Goal: Contribute content: Contribute content

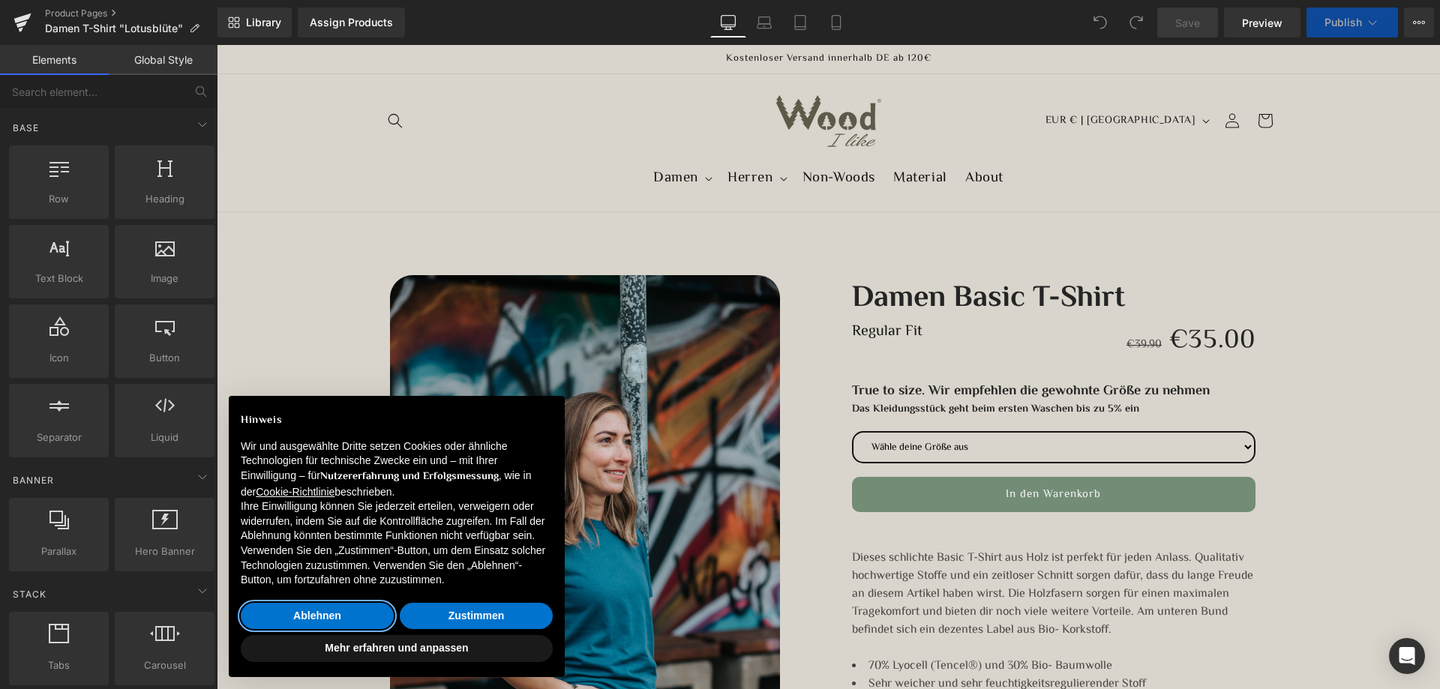
click at [308, 617] on button "Ablehnen" at bounding box center [317, 616] width 153 height 27
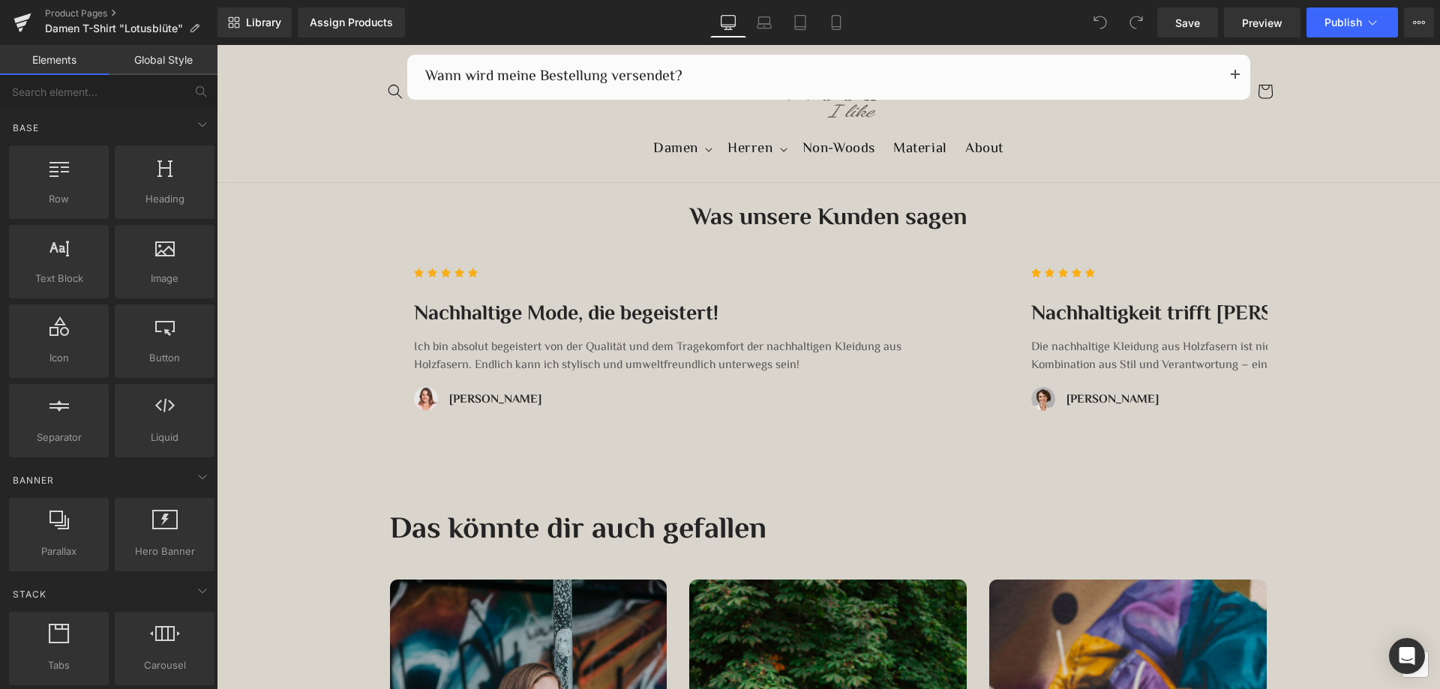
scroll to position [3076, 0]
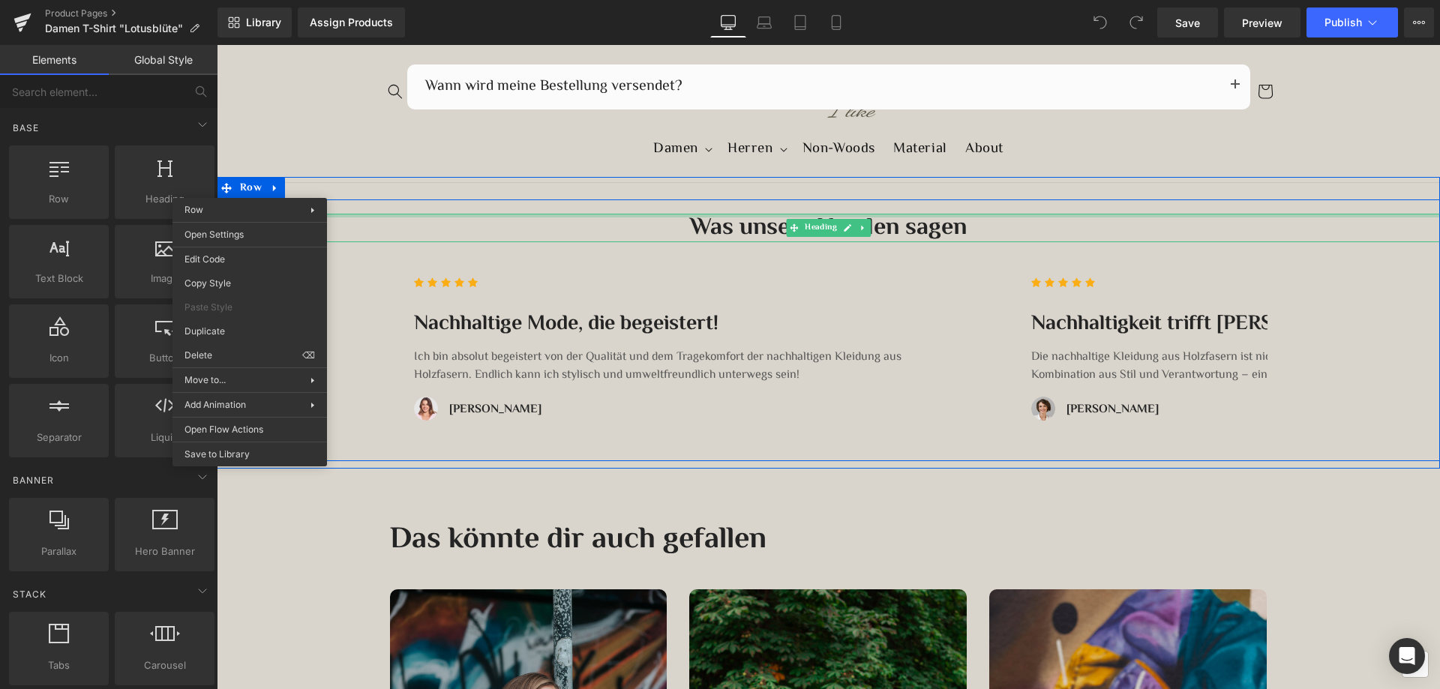
click at [387, 214] on div at bounding box center [829, 216] width 1224 height 4
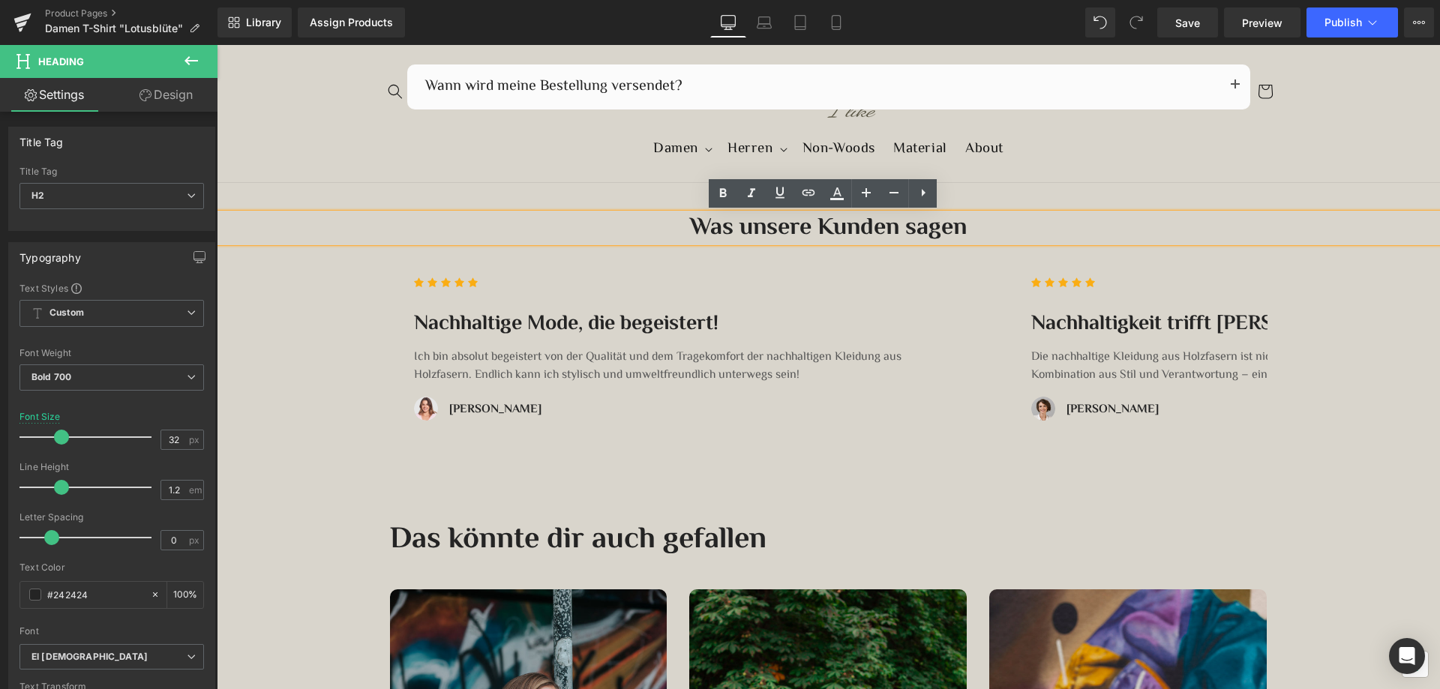
click at [350, 290] on div "Was unsere Kunden sagen Heading Icon Icon Icon Icon Icon Icon List Hoz Nachhalt…" at bounding box center [829, 338] width 1224 height 248
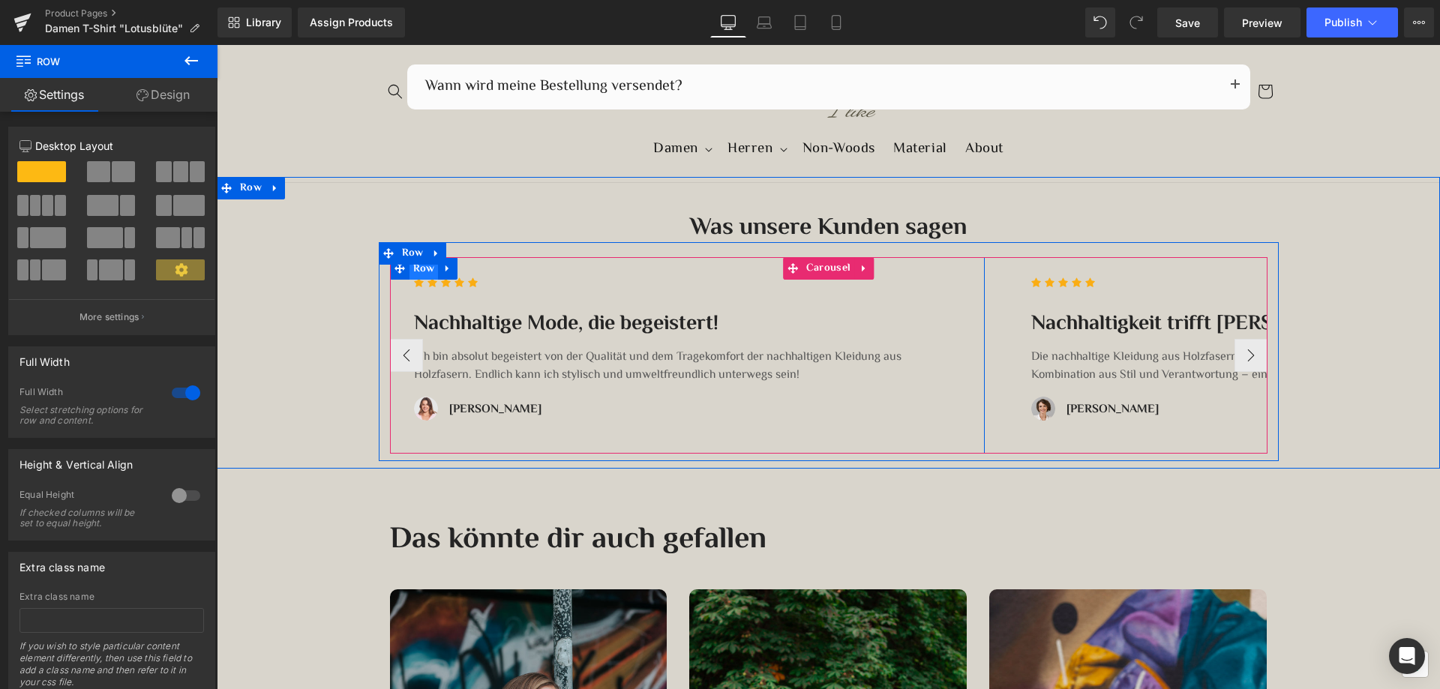
click at [420, 272] on span "Row" at bounding box center [424, 269] width 29 height 23
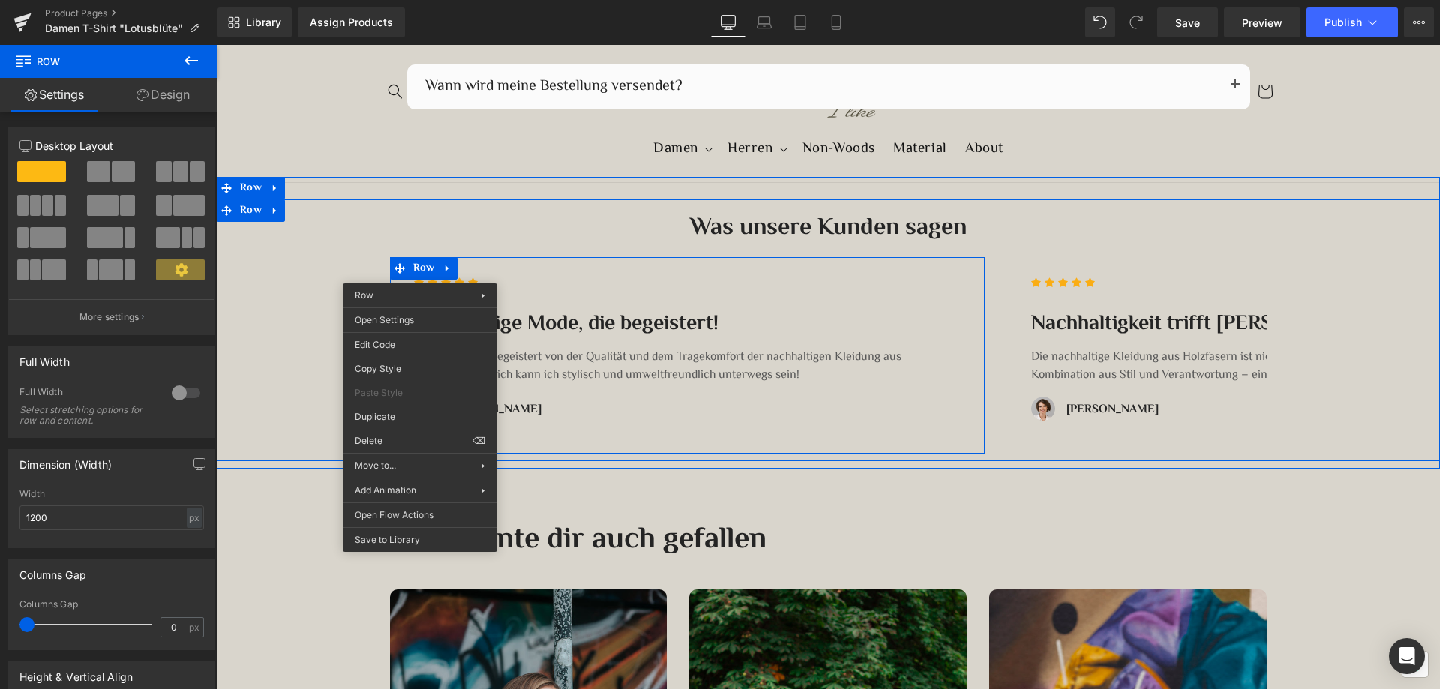
click at [310, 282] on div "Was unsere Kunden sagen Heading Icon Icon Icon Icon Icon Icon List Hoz Nachhalt…" at bounding box center [829, 338] width 1224 height 248
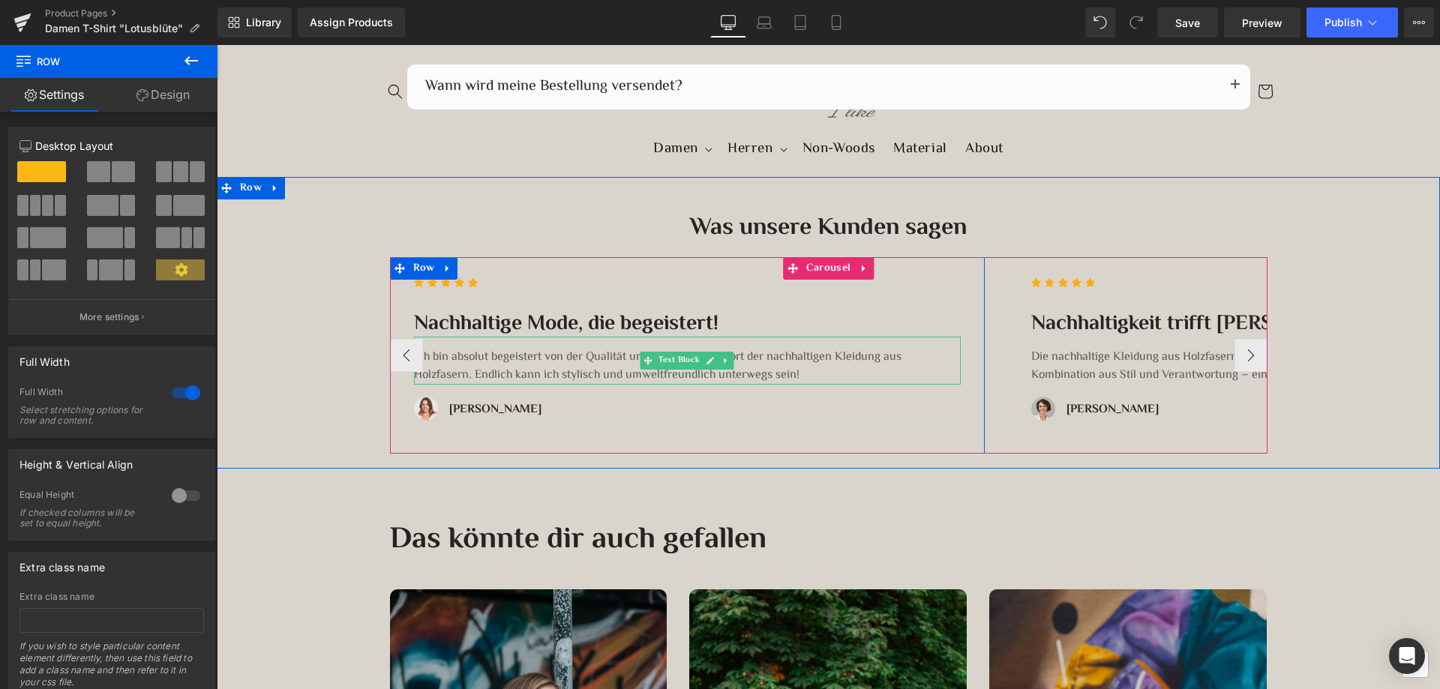
click at [567, 367] on p "Ich bin absolut begeistert von der Qualität und dem Tragekomfort der nachhaltig…" at bounding box center [687, 367] width 547 height 36
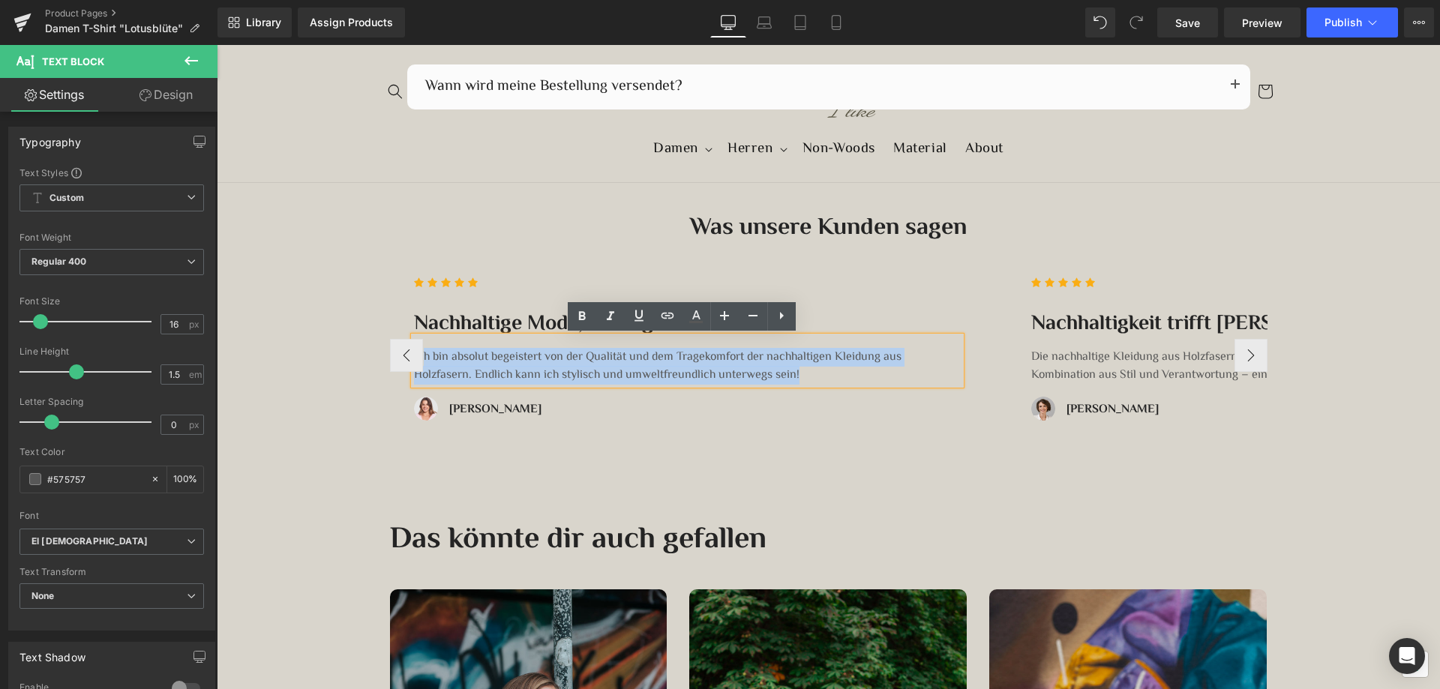
drag, startPoint x: 812, startPoint y: 378, endPoint x: 419, endPoint y: 350, distance: 394.2
click at [419, 350] on p "Ich bin absolut begeistert von der Qualität und dem Tragekomfort der nachhaltig…" at bounding box center [687, 367] width 547 height 36
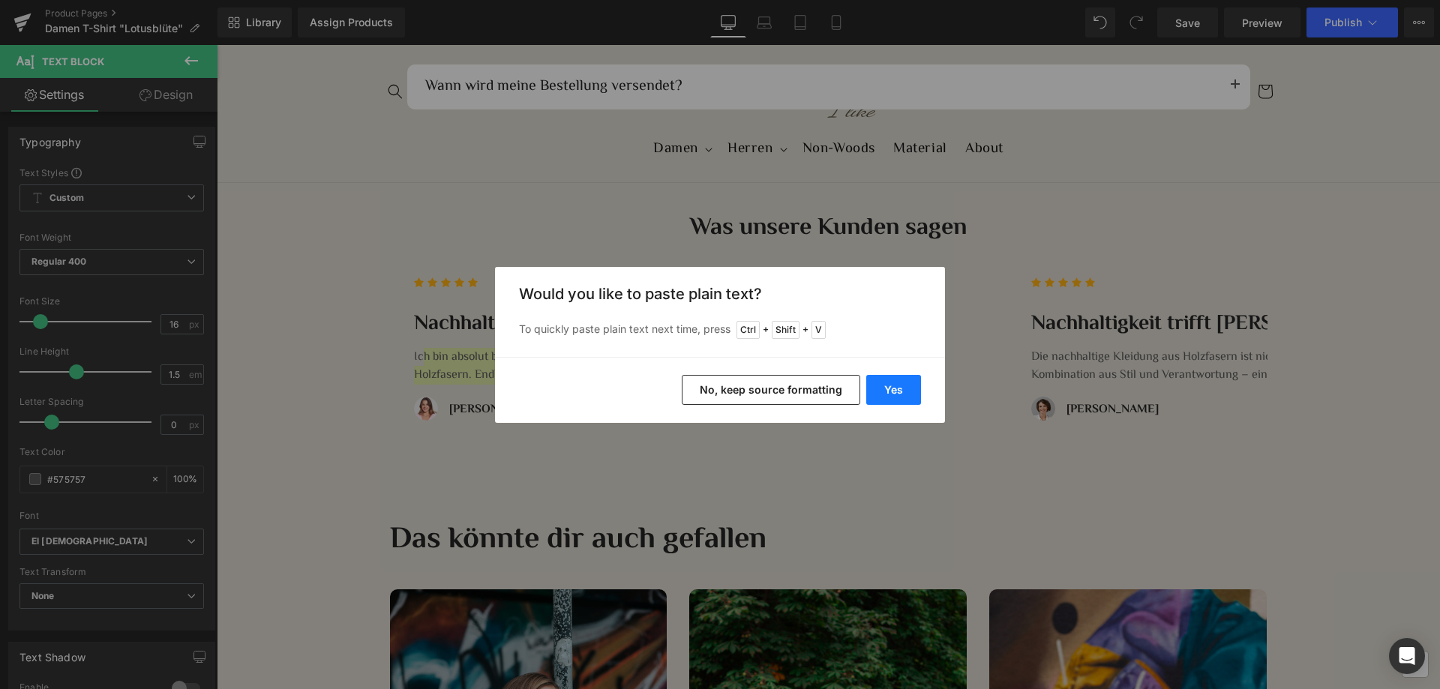
click at [894, 386] on button "Yes" at bounding box center [894, 390] width 55 height 30
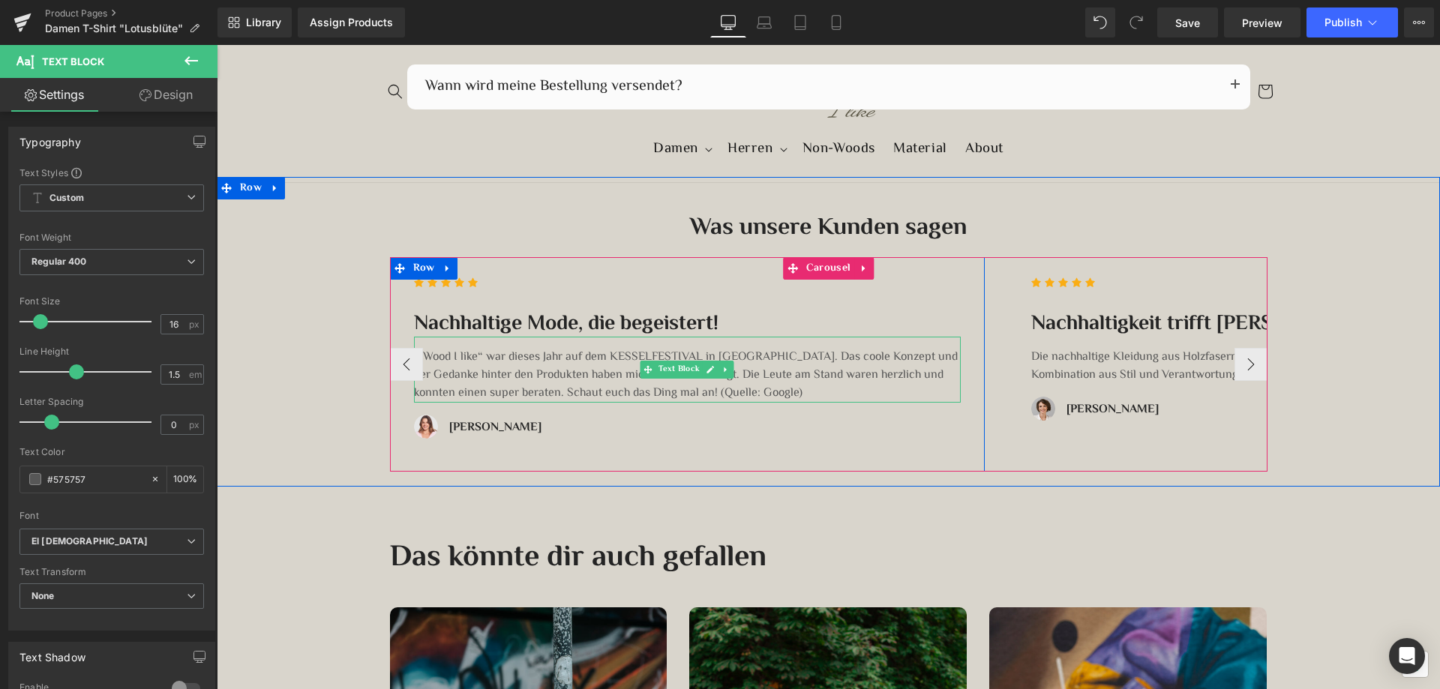
click at [418, 352] on p "IcWood I like“ war dieses Jahr auf dem KESSELFESTIVAL in Stuttgart. Das coole K…" at bounding box center [687, 376] width 547 height 54
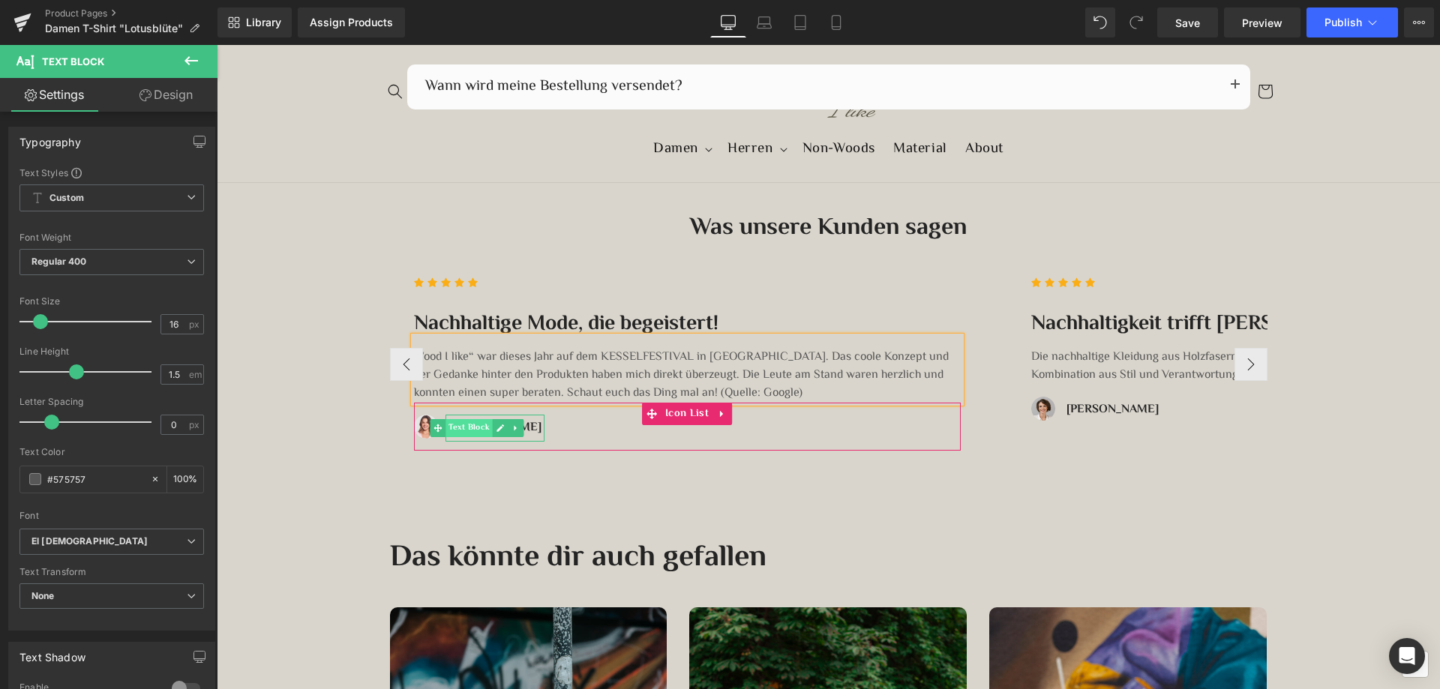
click at [481, 427] on span "Text Block" at bounding box center [469, 428] width 47 height 18
click at [497, 428] on icon at bounding box center [501, 429] width 8 height 8
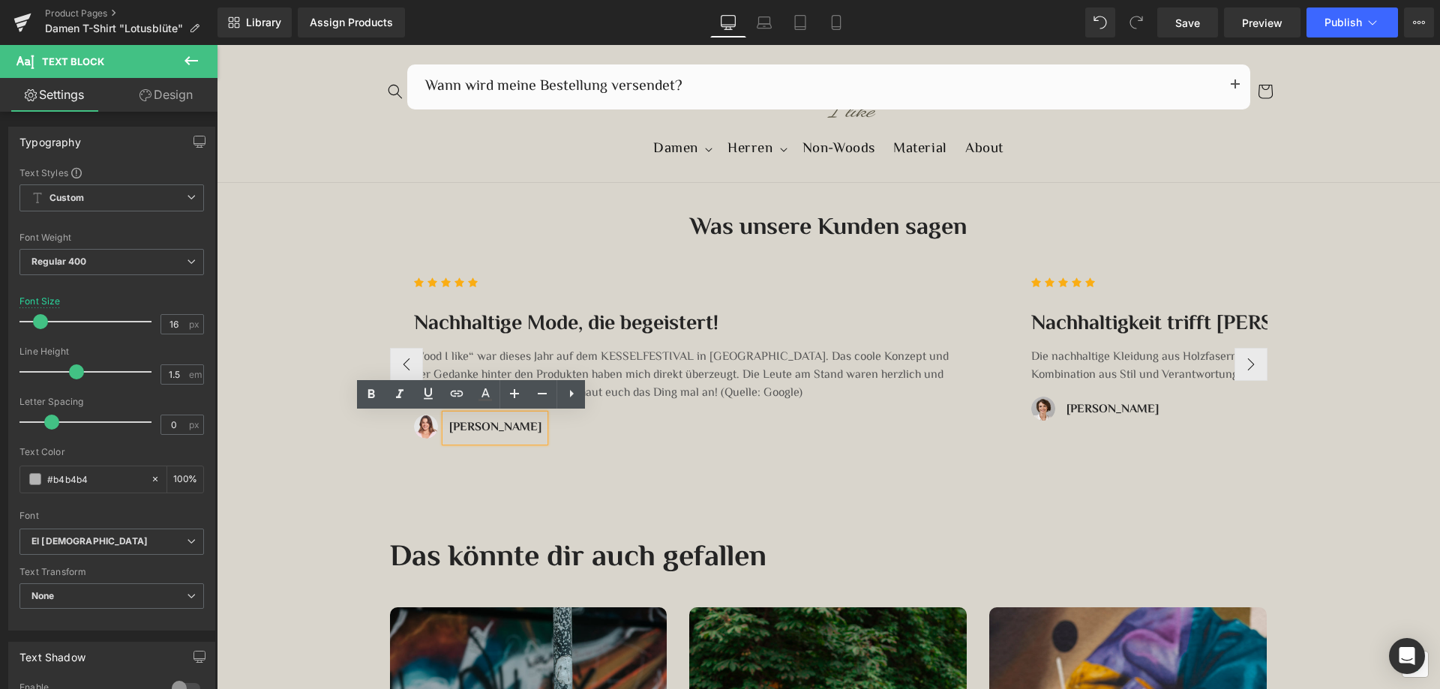
click at [491, 429] on strong "Michelle S." at bounding box center [495, 428] width 92 height 19
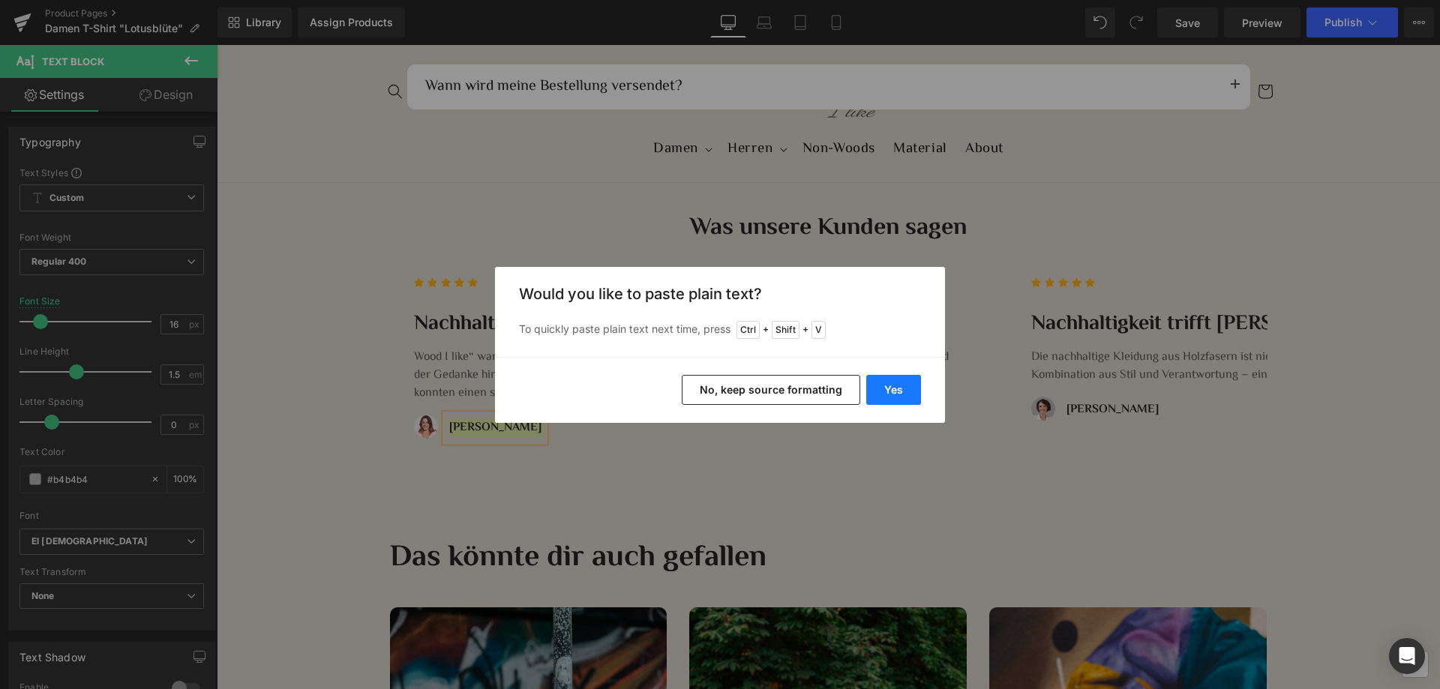
click at [897, 392] on button "Yes" at bounding box center [894, 390] width 55 height 30
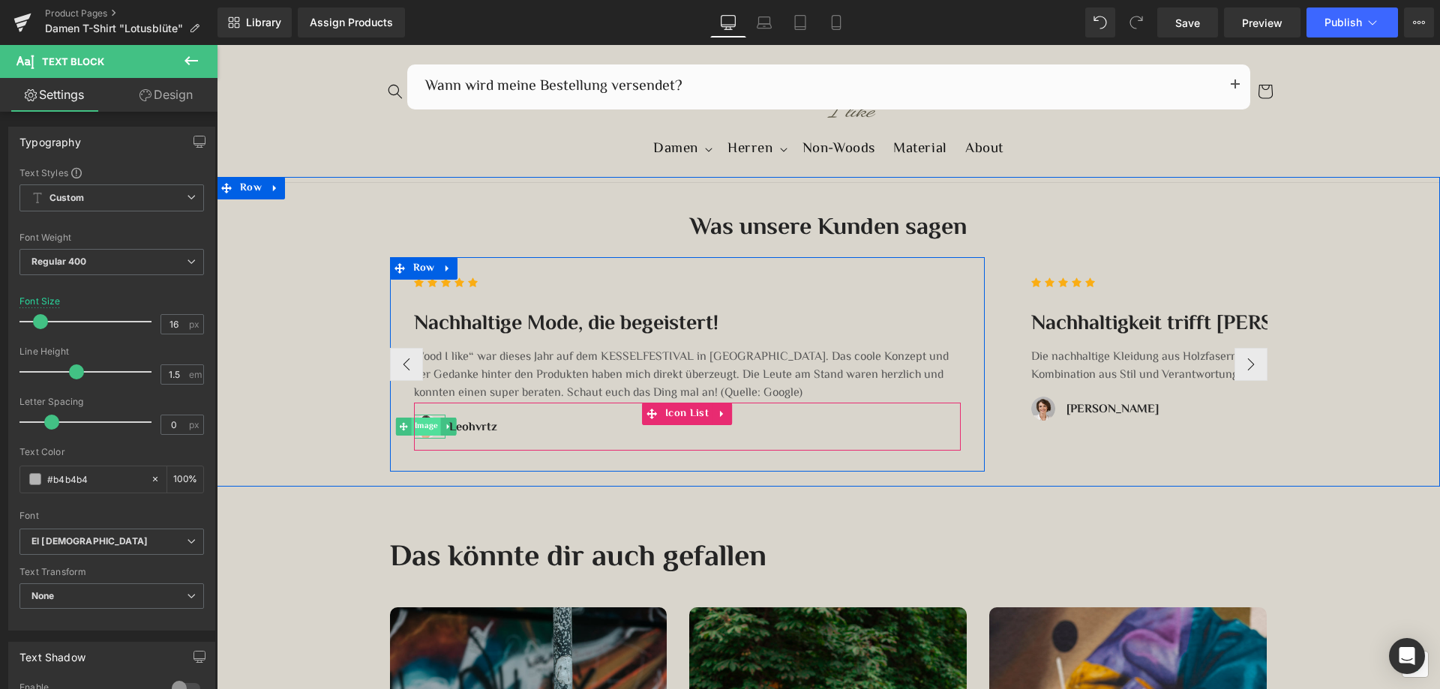
click at [419, 426] on span "Image" at bounding box center [425, 427] width 29 height 18
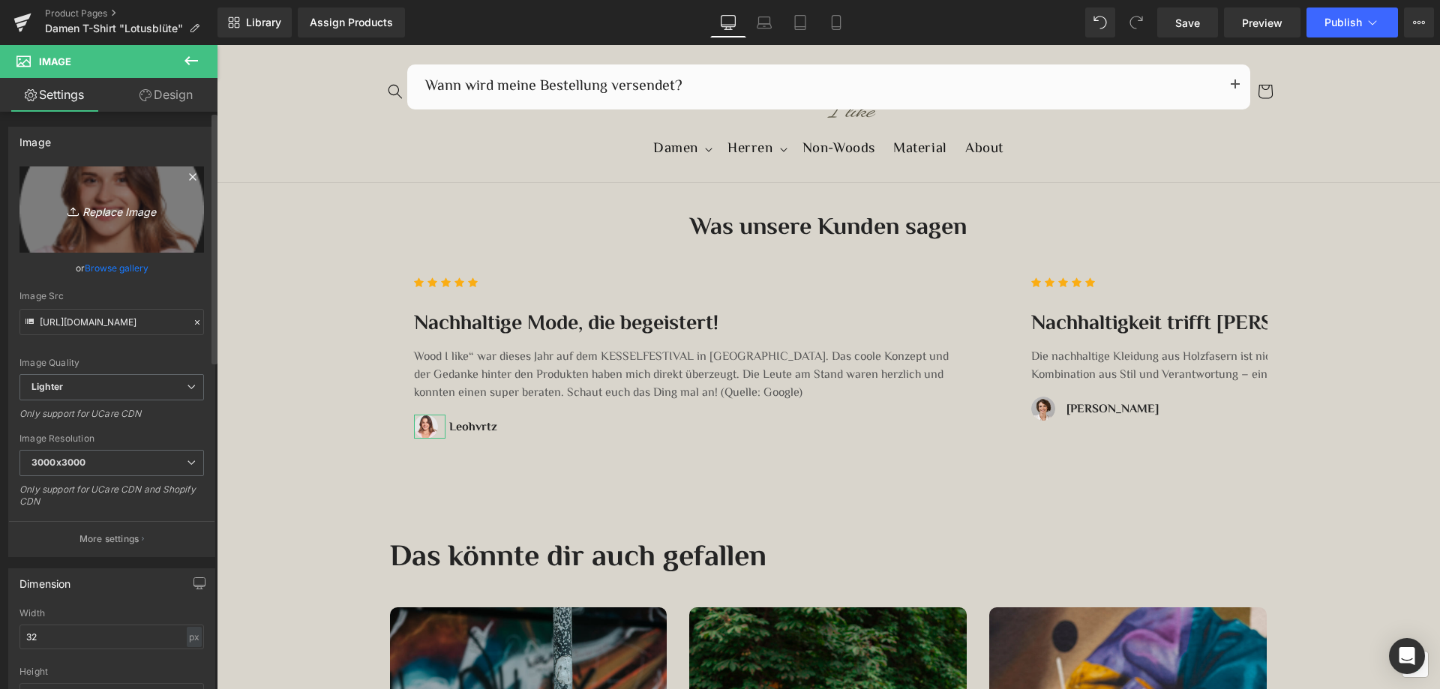
click at [100, 212] on icon "Replace Image" at bounding box center [112, 209] width 120 height 19
type input "C:\fakepath\Leohvrtz.png"
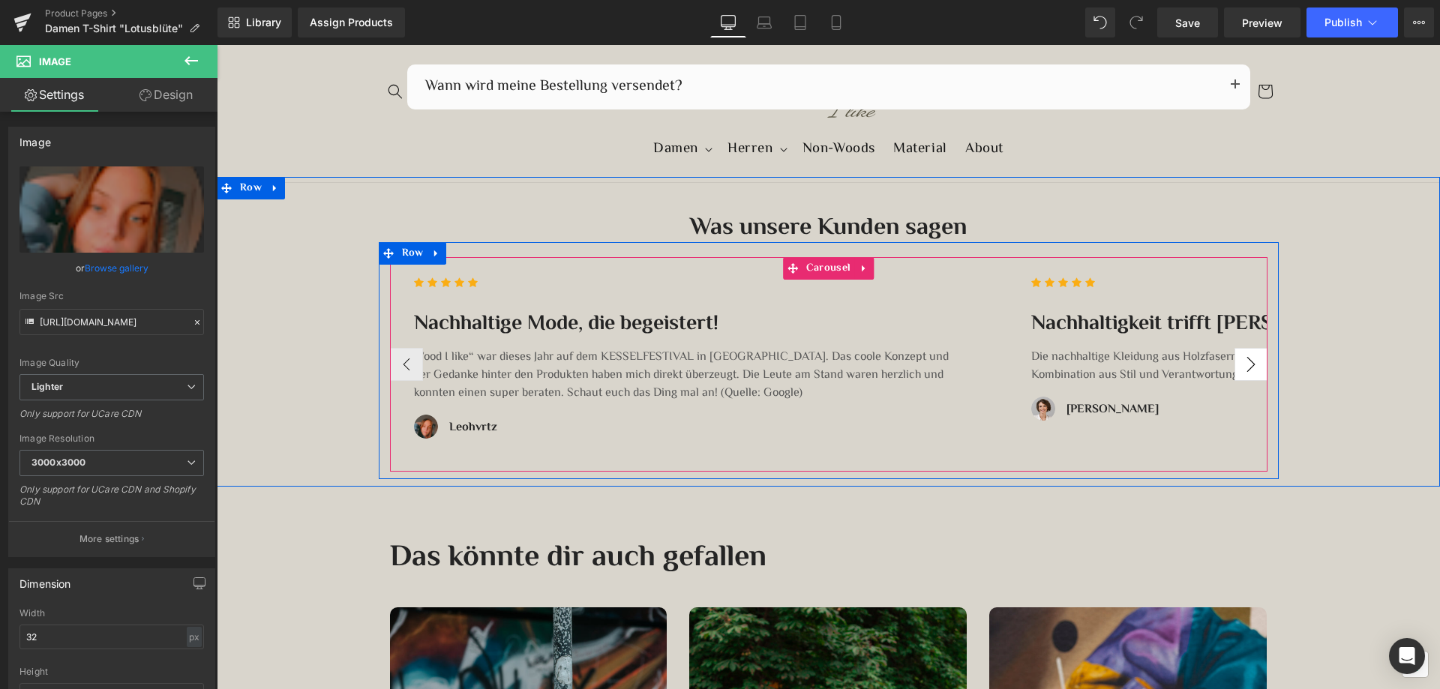
click at [1242, 364] on button "›" at bounding box center [1251, 364] width 33 height 33
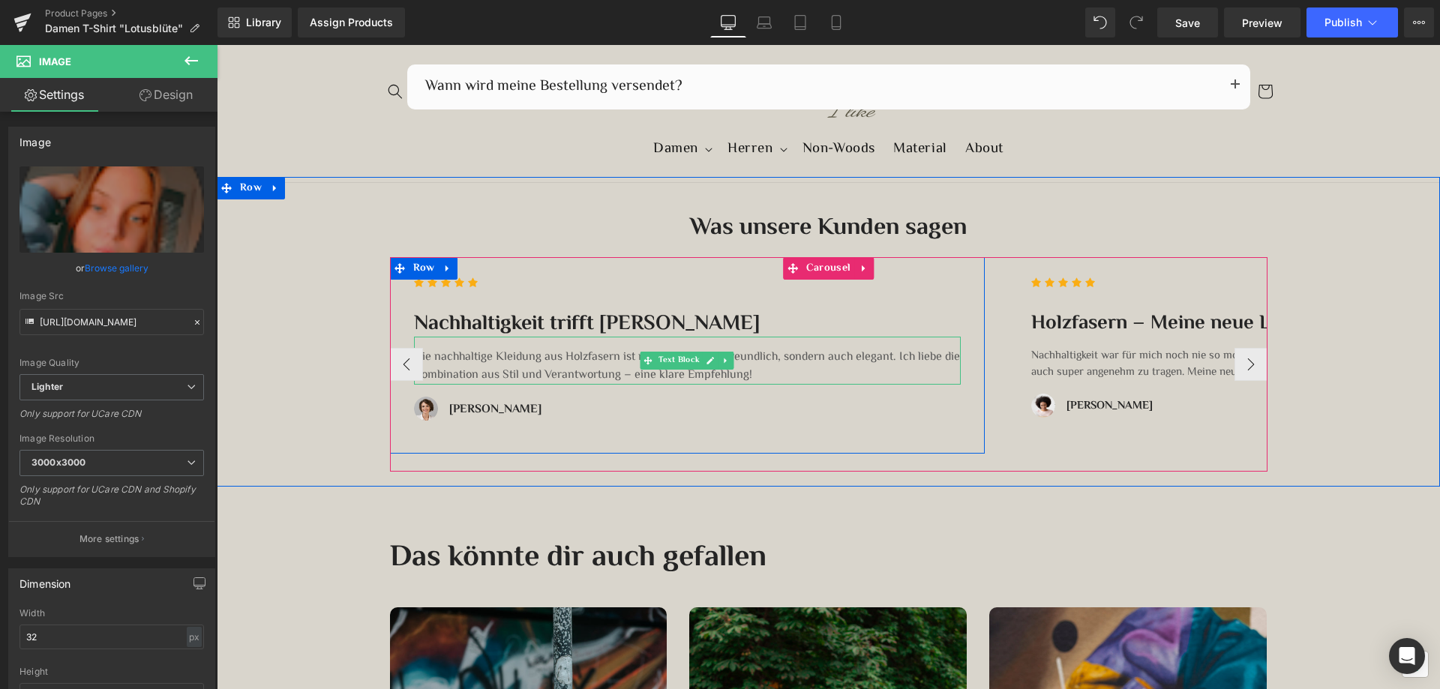
click at [569, 362] on p "Die nachhaltige Kleidung aus Holzfasern ist nicht nur umweltfreundlich, sondern…" at bounding box center [687, 367] width 547 height 36
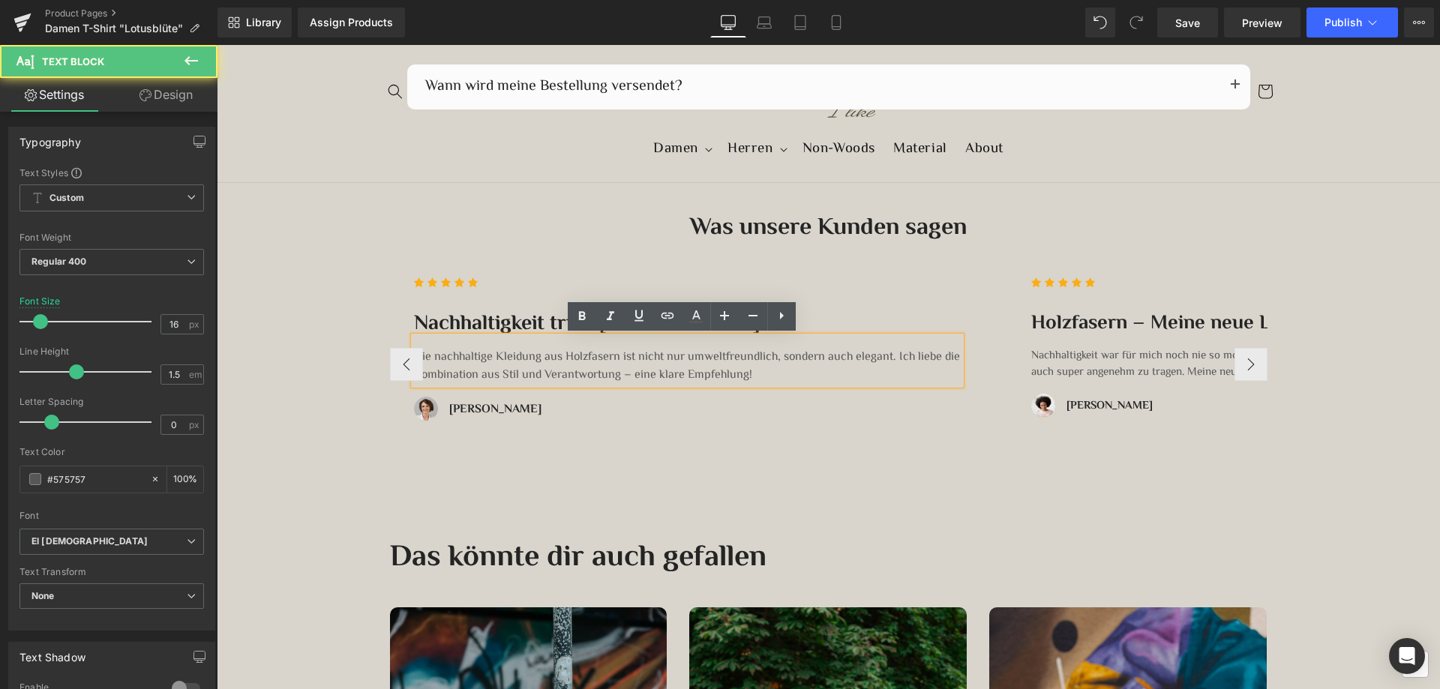
click at [566, 368] on p "Die nachhaltige Kleidung aus Holzfasern ist nicht nur umweltfreundlich, sondern…" at bounding box center [687, 367] width 547 height 36
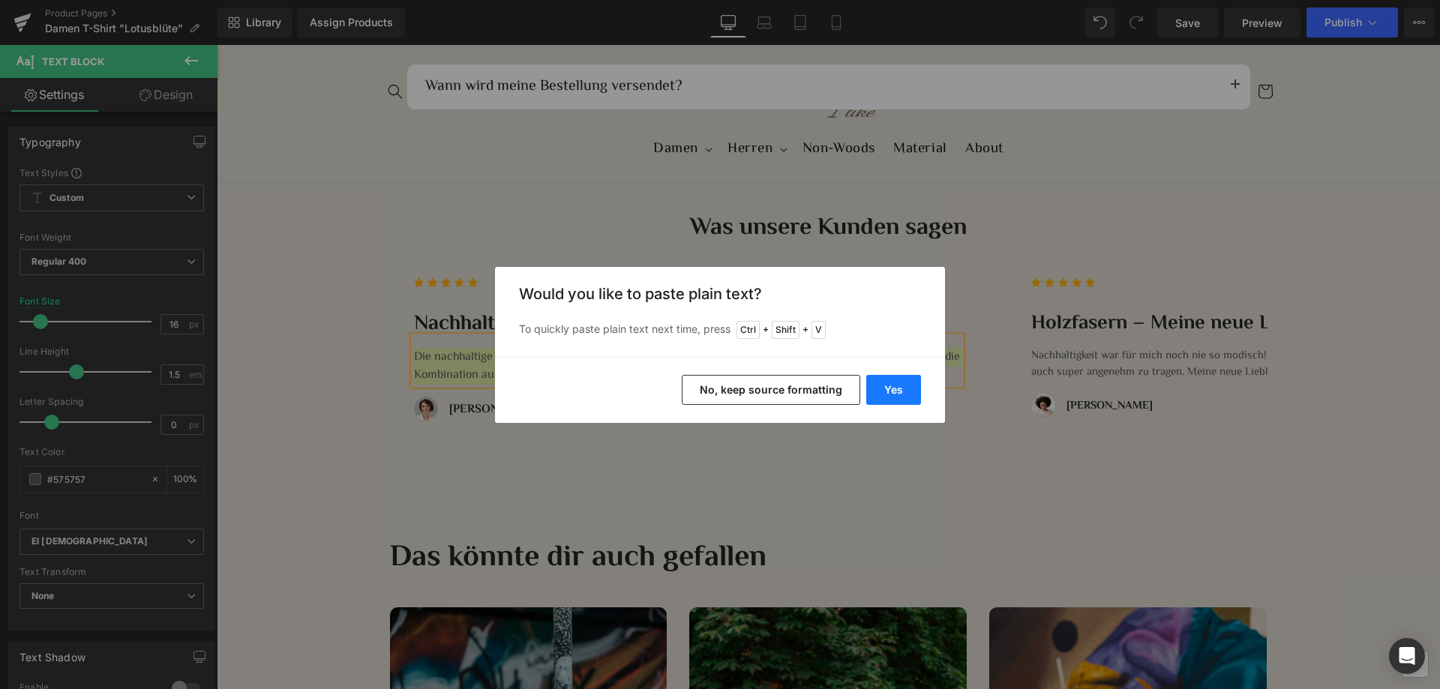
click at [890, 385] on button "Yes" at bounding box center [894, 390] width 55 height 30
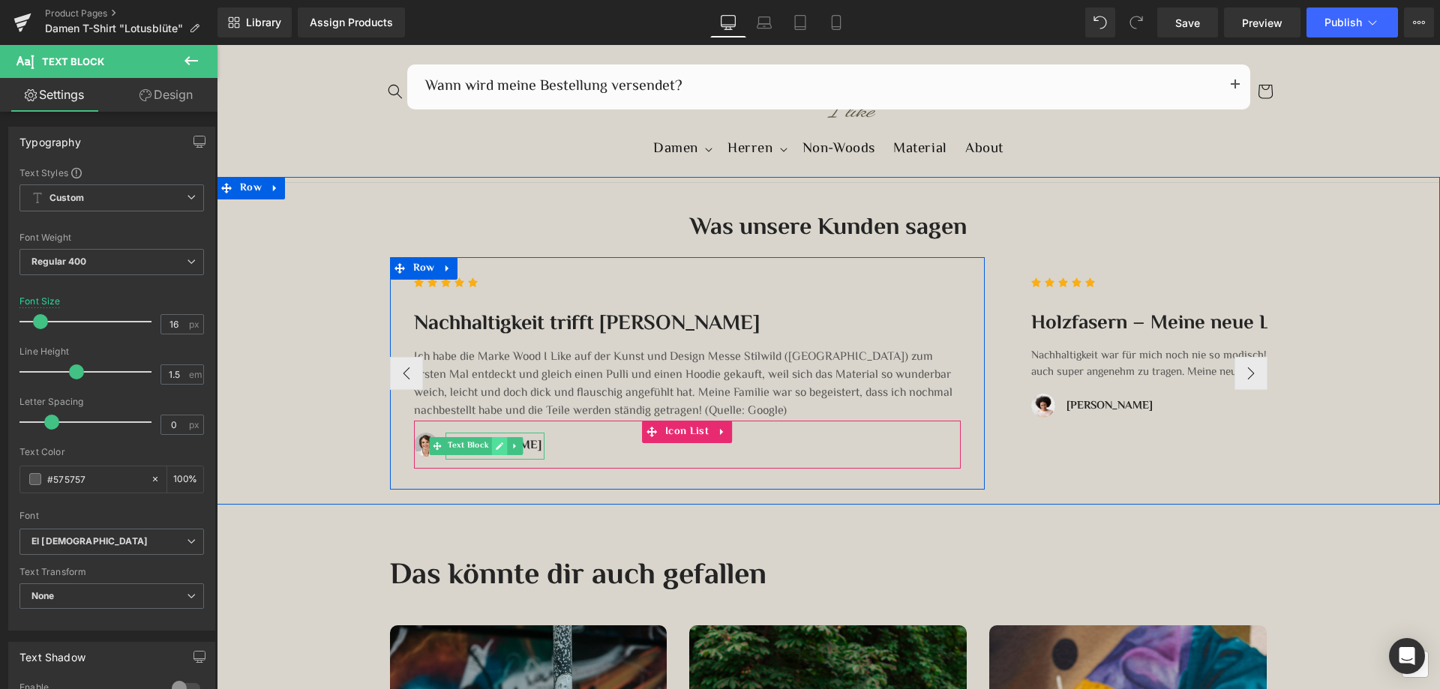
click at [496, 443] on icon at bounding box center [500, 446] width 8 height 9
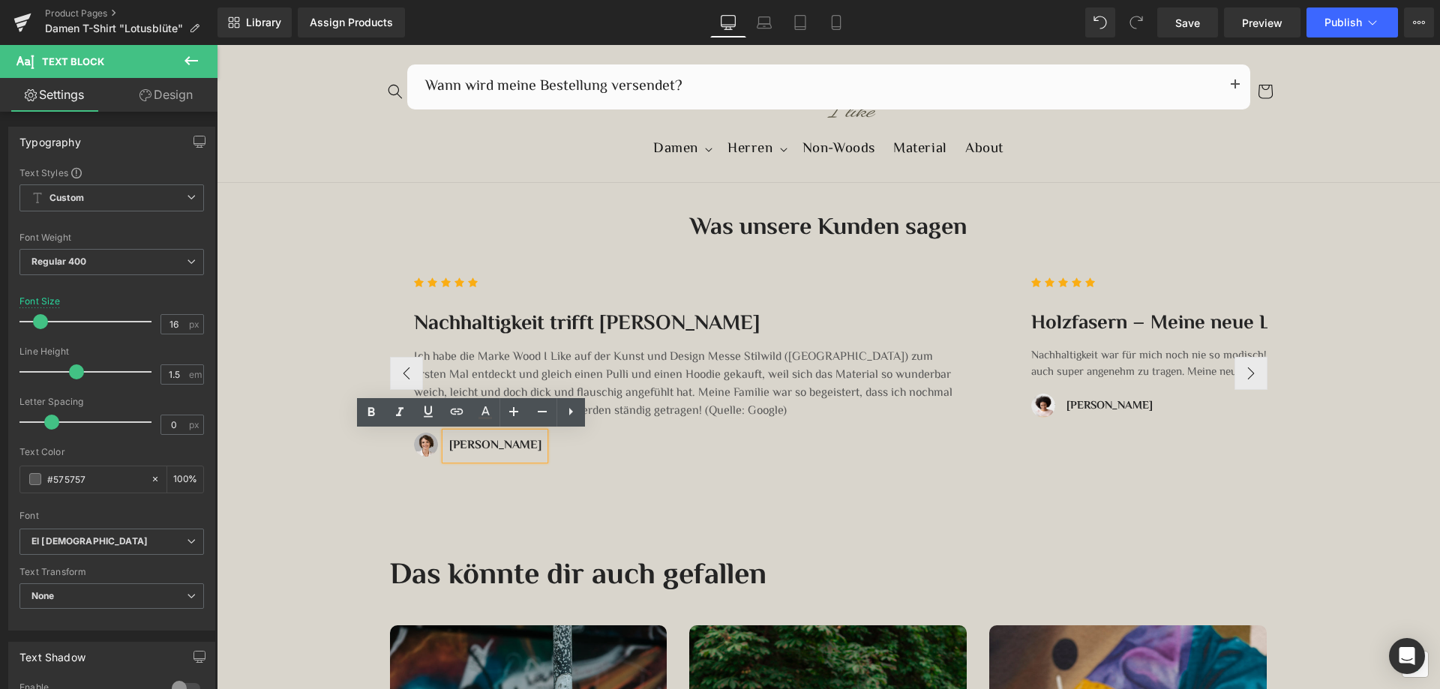
click at [485, 446] on strong "Victoria C." at bounding box center [495, 446] width 92 height 19
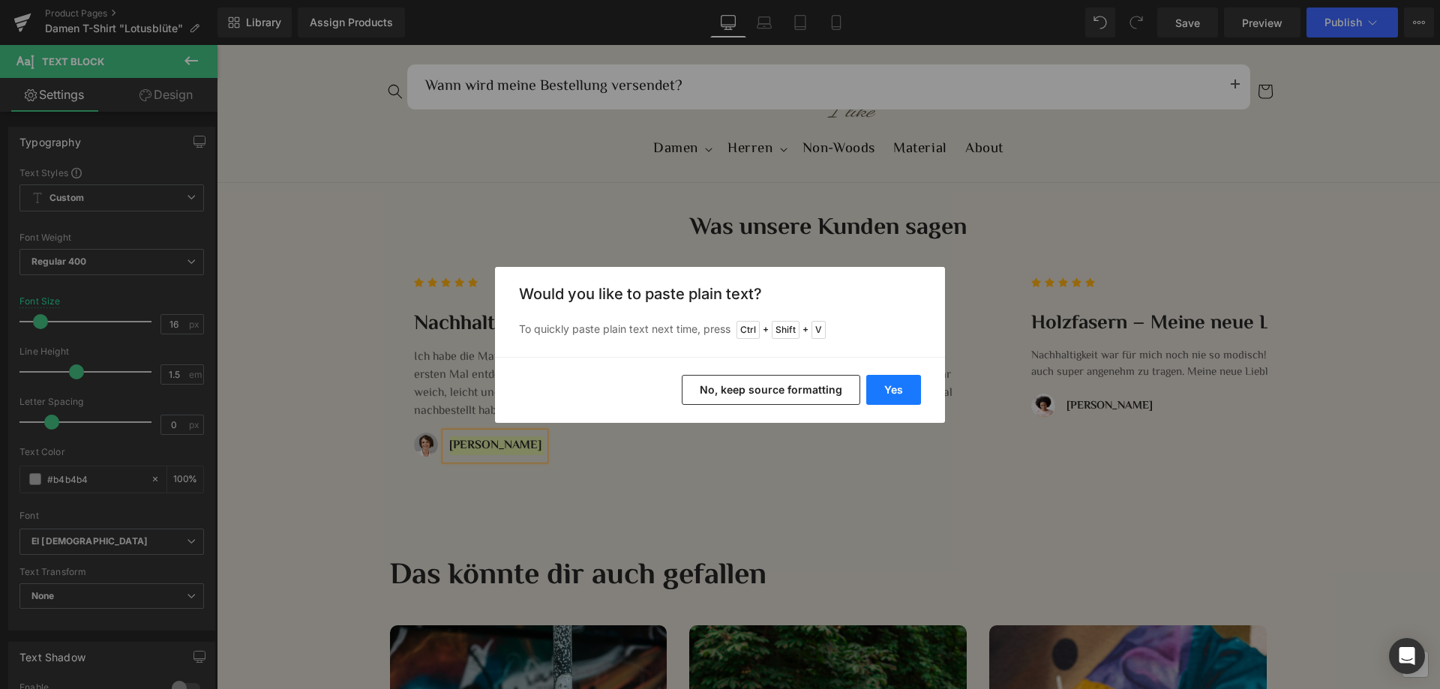
click at [911, 388] on button "Yes" at bounding box center [894, 390] width 55 height 30
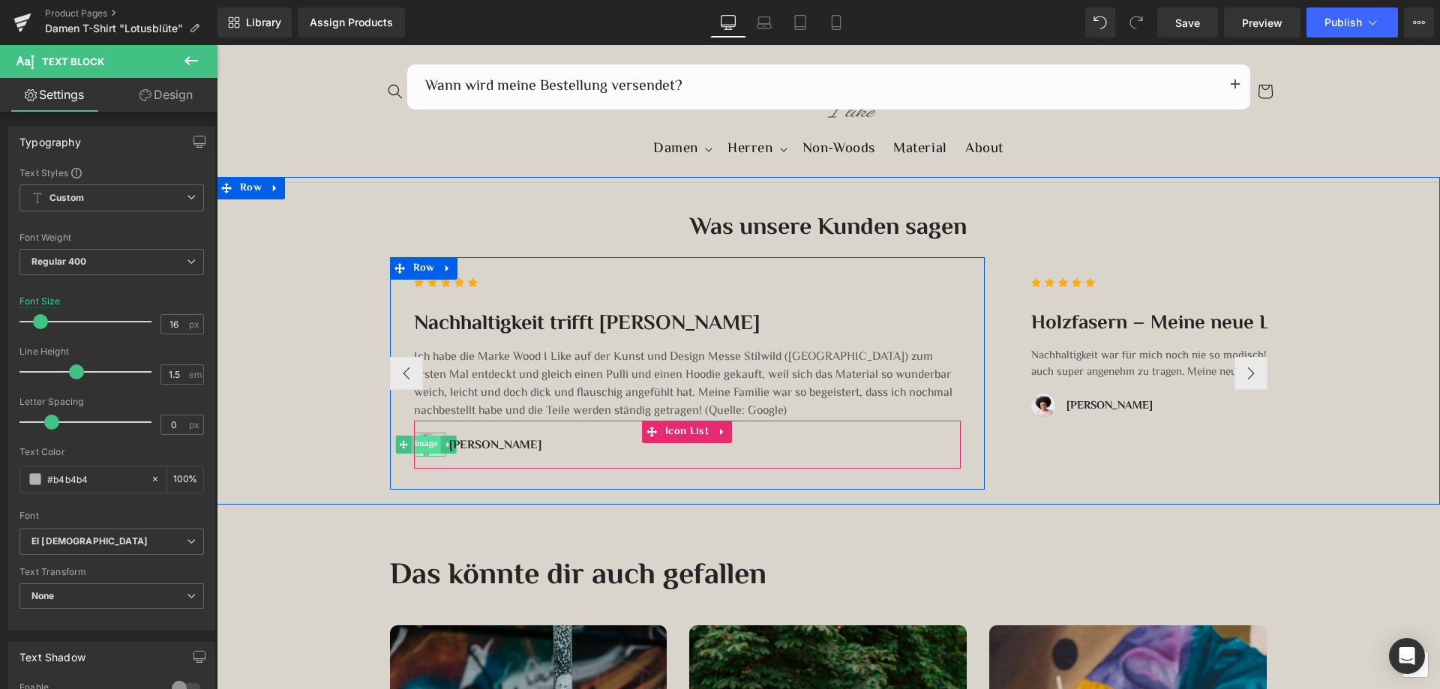
click at [419, 443] on span "Image" at bounding box center [425, 445] width 29 height 18
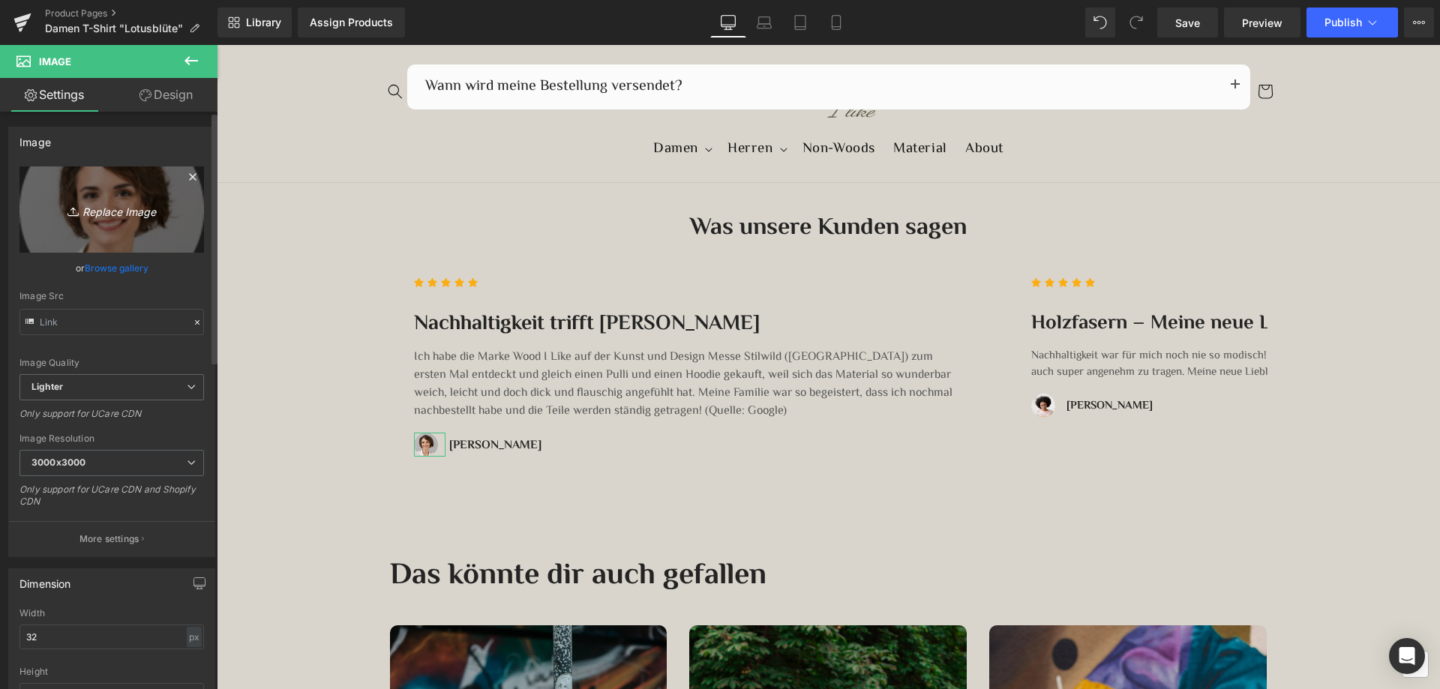
click at [111, 210] on icon "Replace Image" at bounding box center [112, 209] width 120 height 19
type input "C:\fakepath\Martina.png"
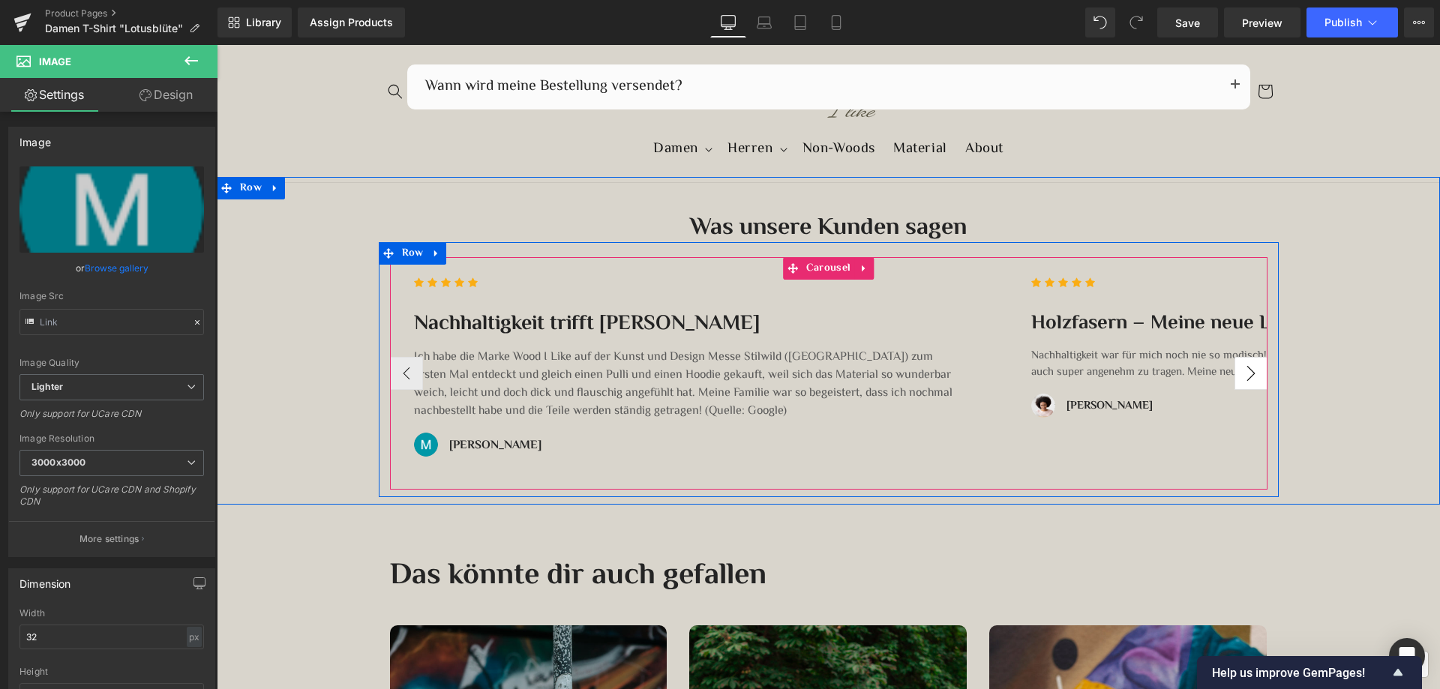
click at [1243, 370] on button "›" at bounding box center [1251, 373] width 33 height 33
click at [1238, 371] on button "›" at bounding box center [1251, 373] width 33 height 33
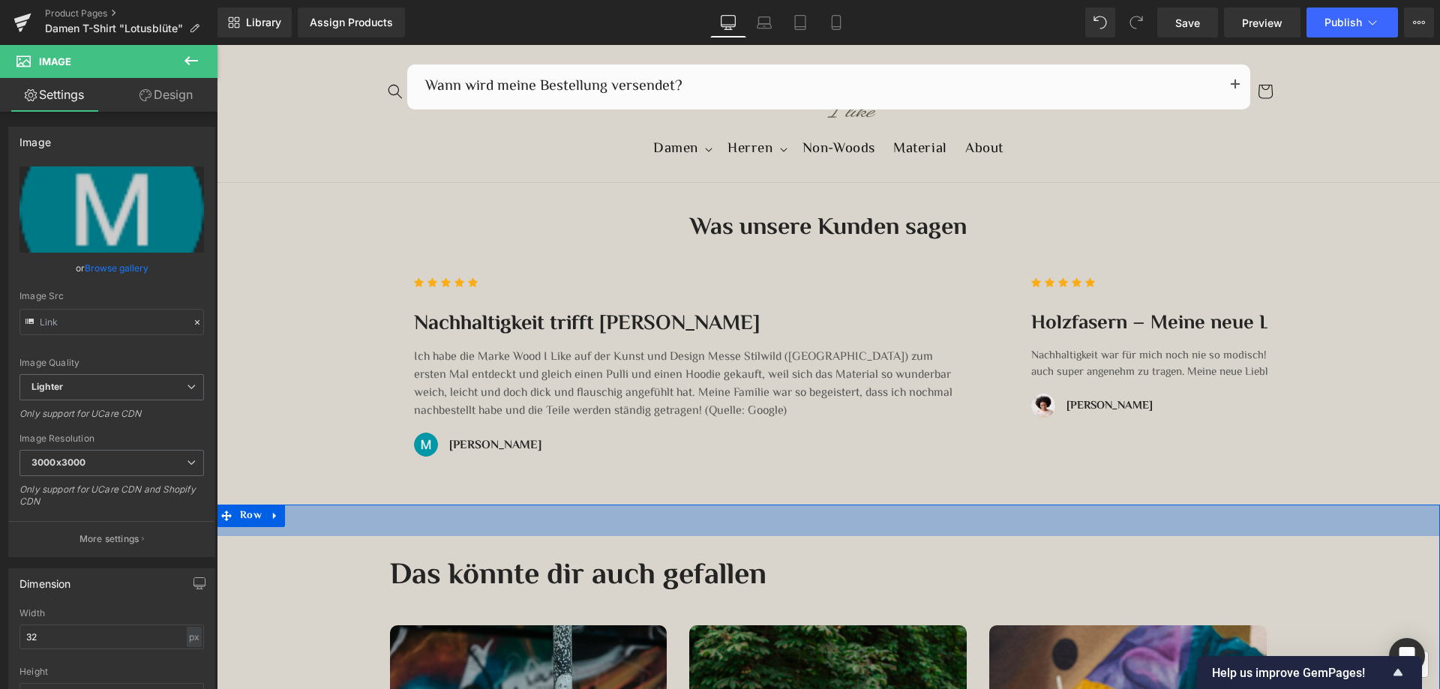
click at [1218, 540] on div "Das könnte dir auch gefallen Heading Row" at bounding box center [829, 569] width 900 height 67
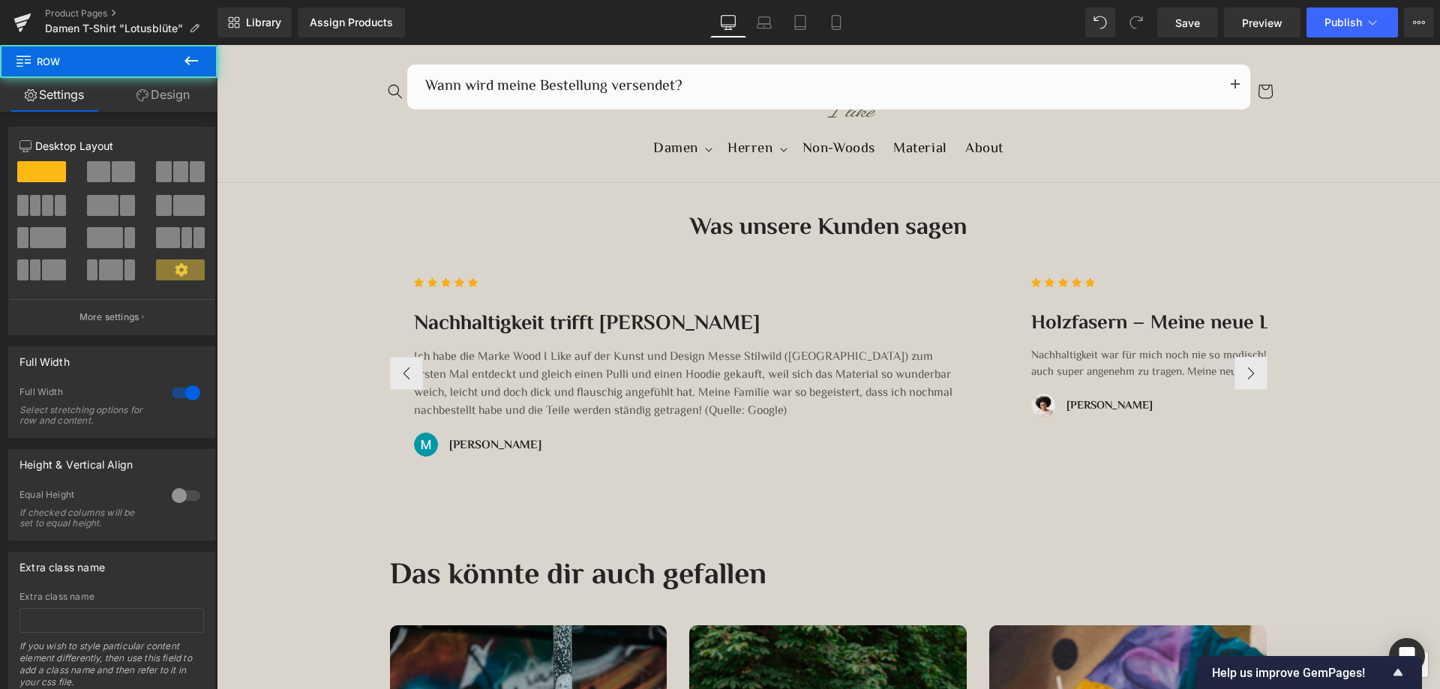
click at [1161, 365] on p "Nachhaltigkeit war für mich noch nie so modisch! Die Kleidungsstücke aus Holzfa…" at bounding box center [1305, 365] width 547 height 34
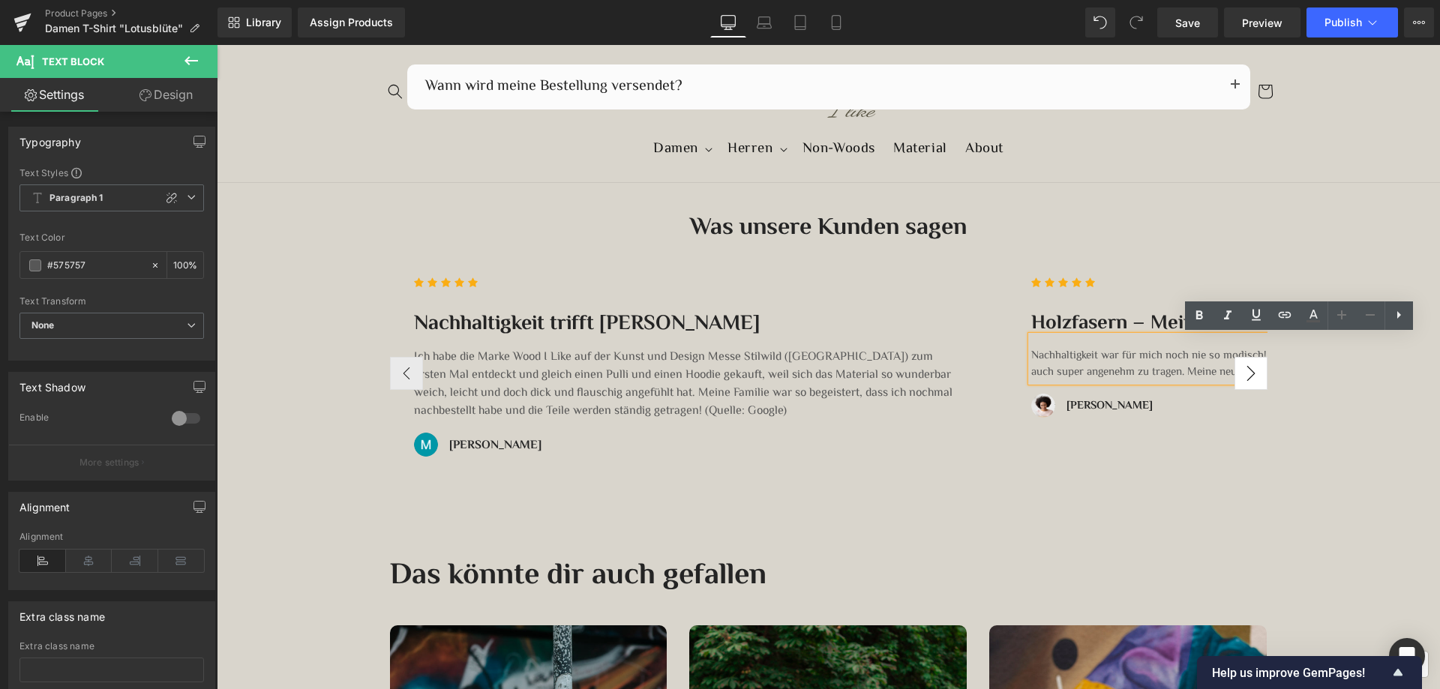
click at [1242, 372] on button "›" at bounding box center [1251, 373] width 33 height 33
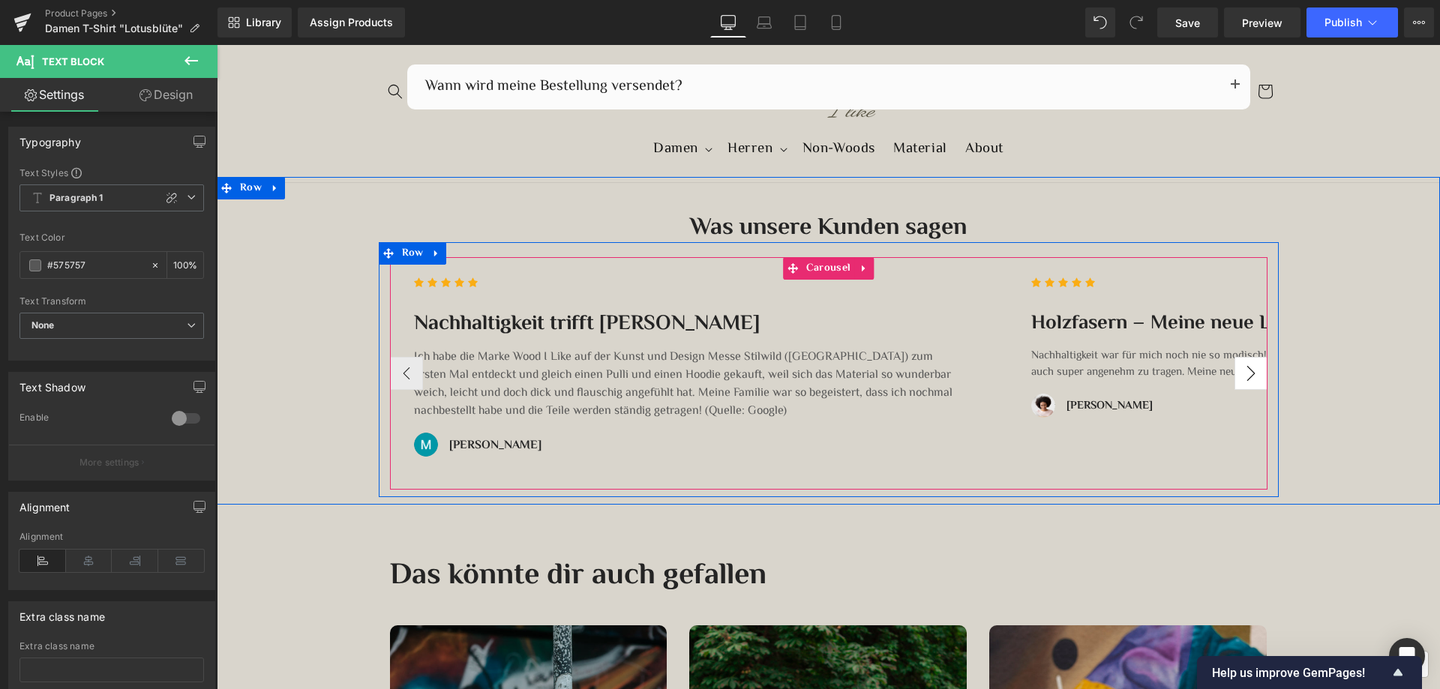
click at [1249, 374] on button "›" at bounding box center [1251, 373] width 33 height 33
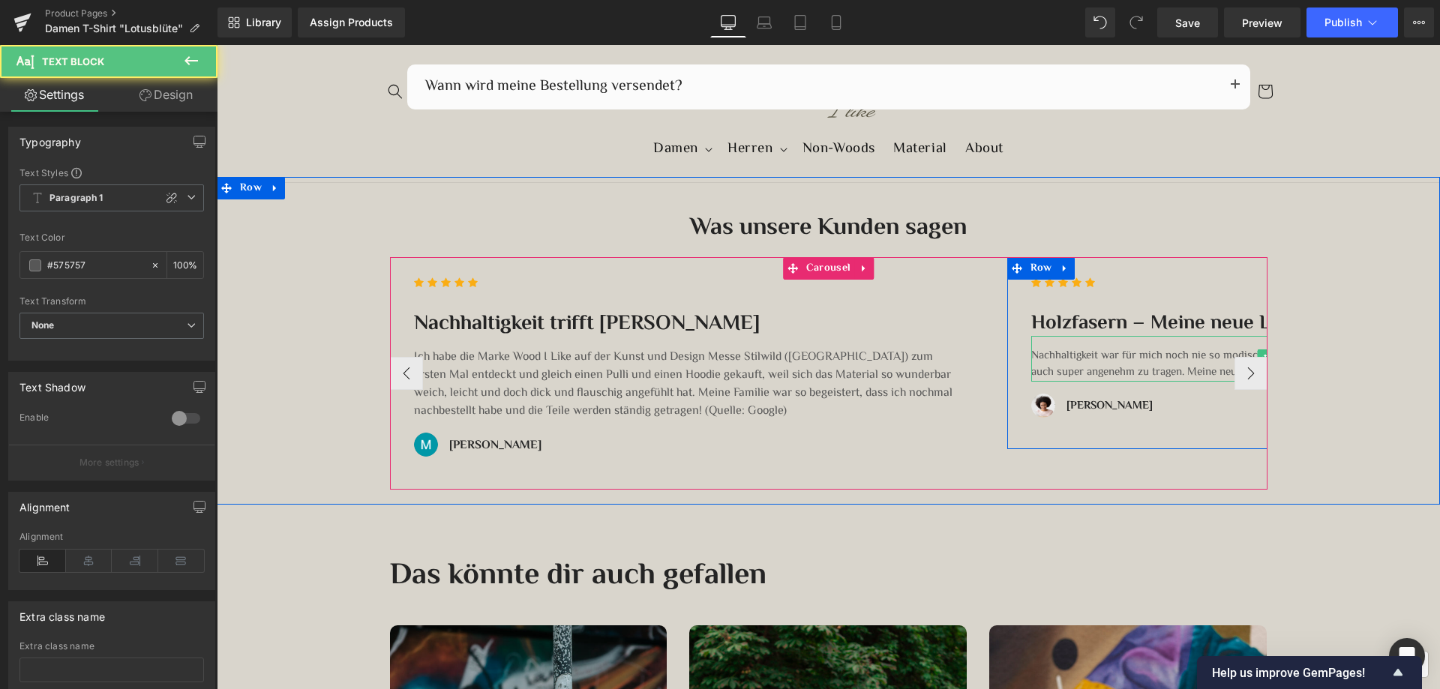
click at [1100, 372] on p "Nachhaltigkeit war für mich noch nie so modisch! Die Kleidungsstücke aus Holzfa…" at bounding box center [1305, 365] width 547 height 34
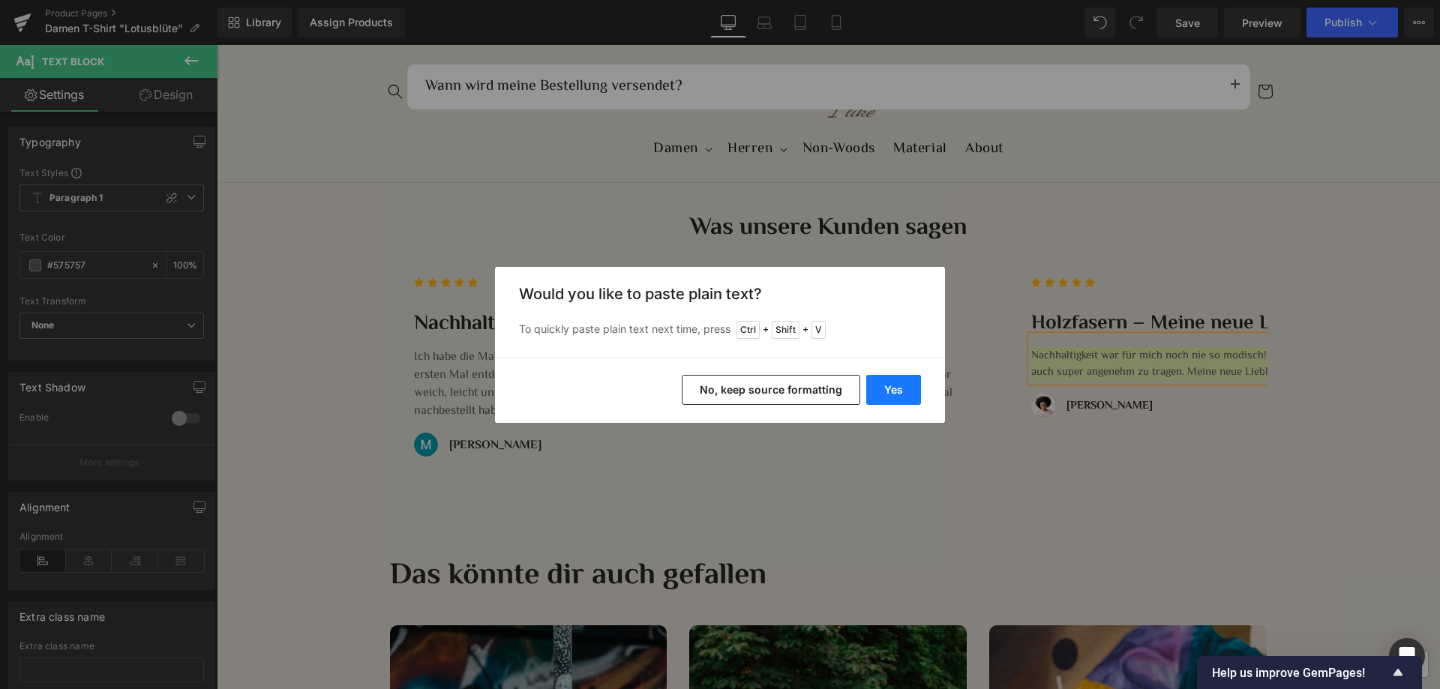
click at [905, 389] on button "Yes" at bounding box center [894, 390] width 55 height 30
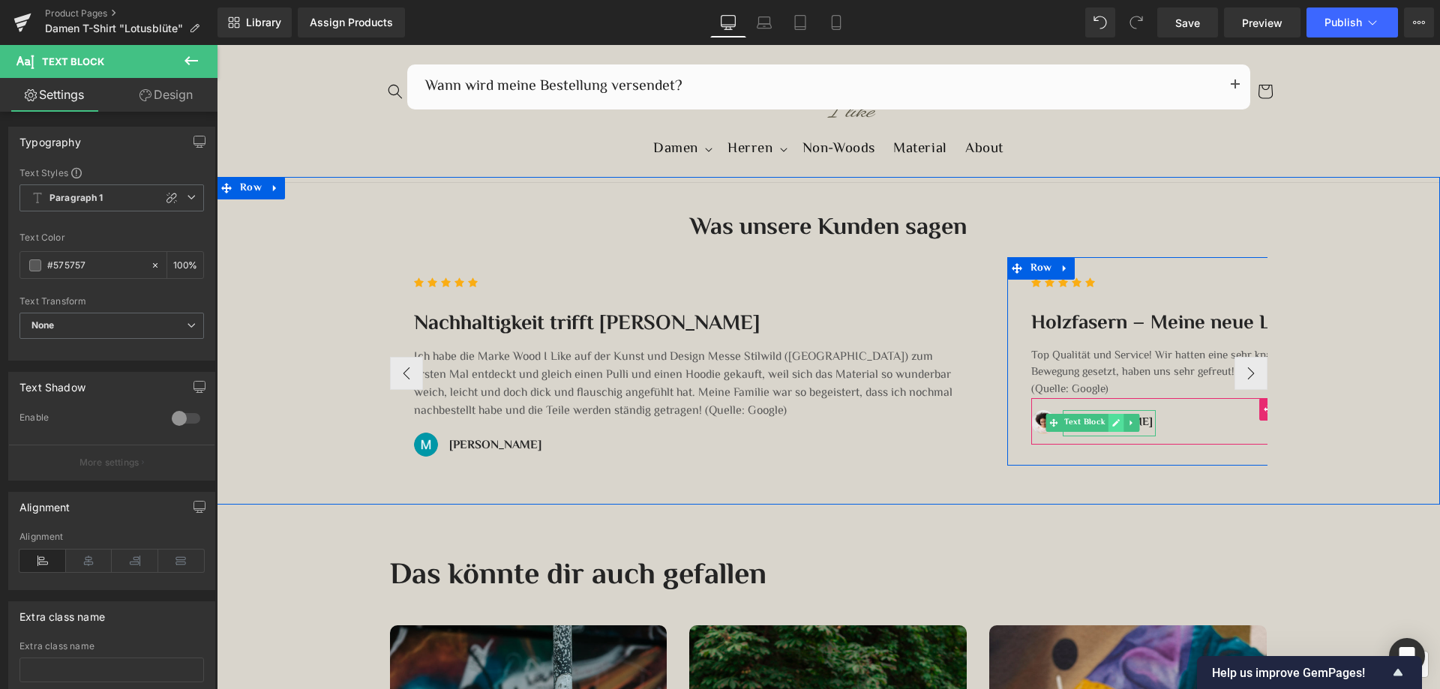
click at [1112, 422] on icon at bounding box center [1116, 423] width 8 height 9
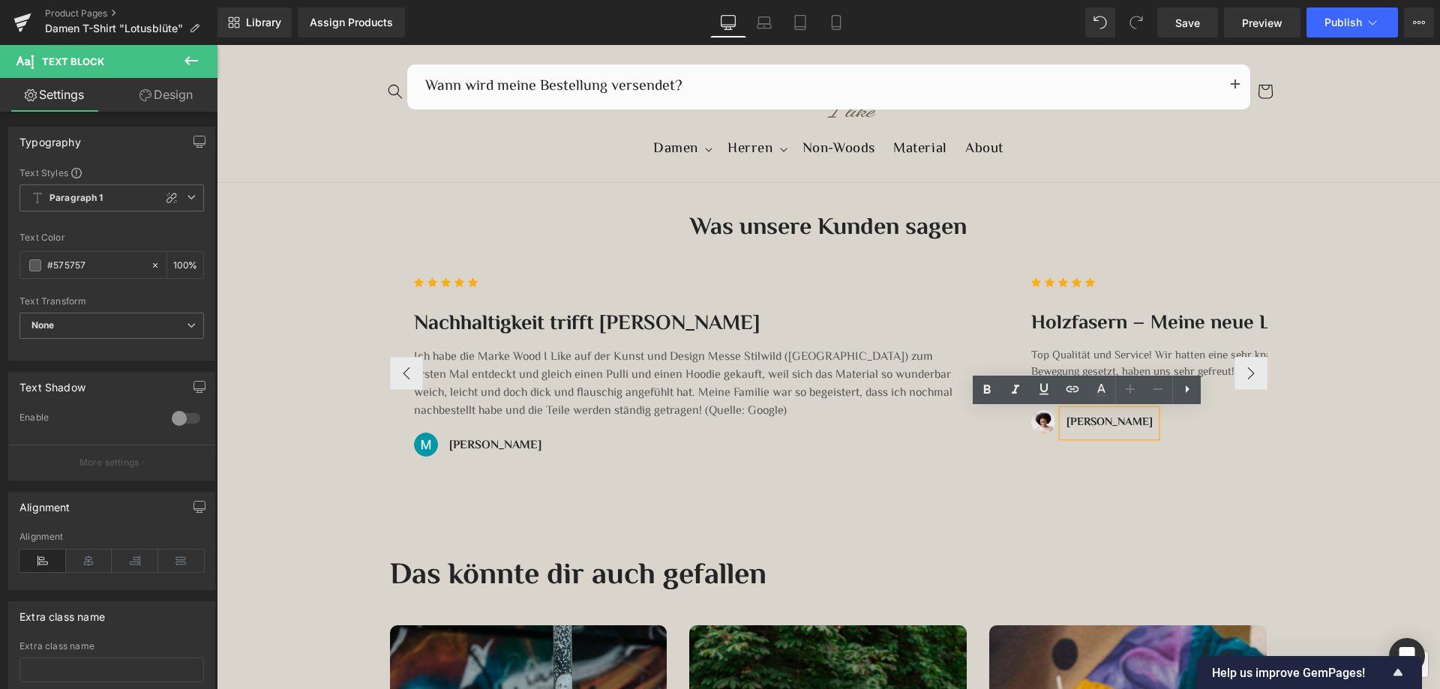
click at [1096, 422] on strong "ARIANA G." at bounding box center [1110, 422] width 86 height 17
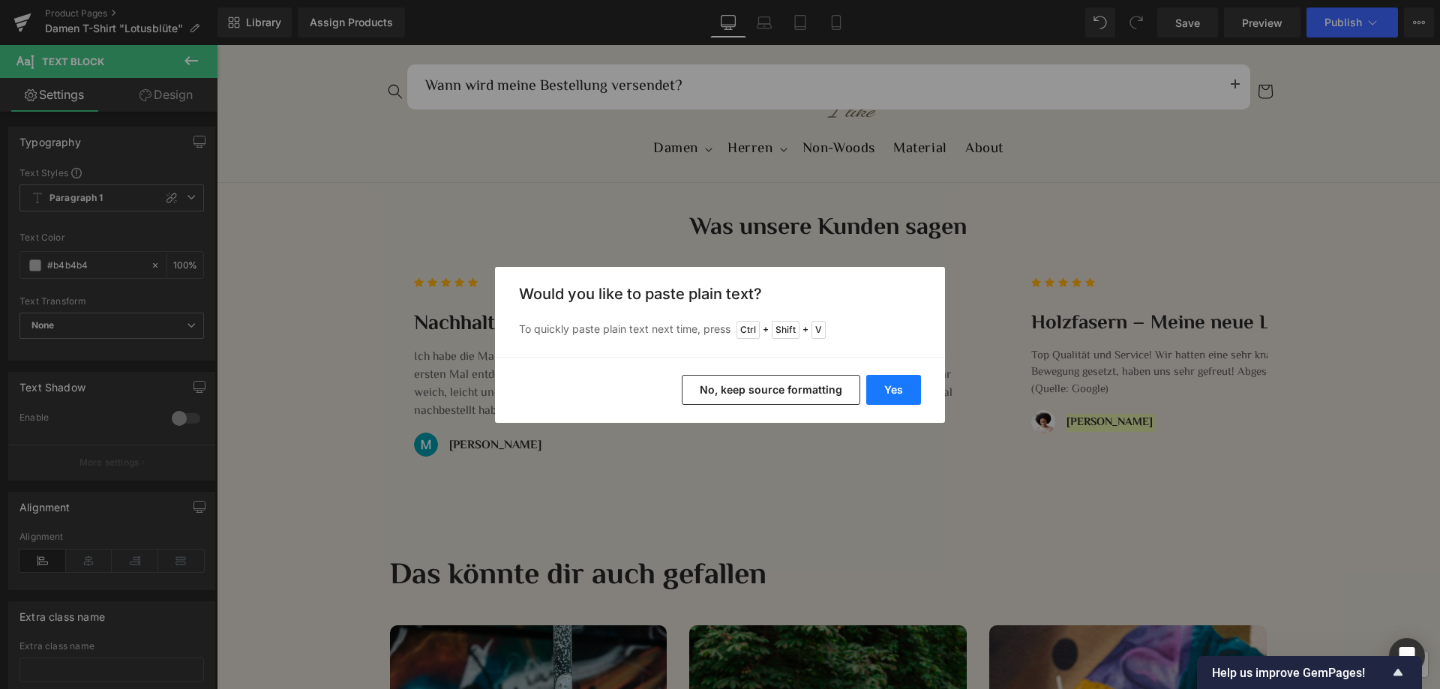
click at [912, 394] on button "Yes" at bounding box center [894, 390] width 55 height 30
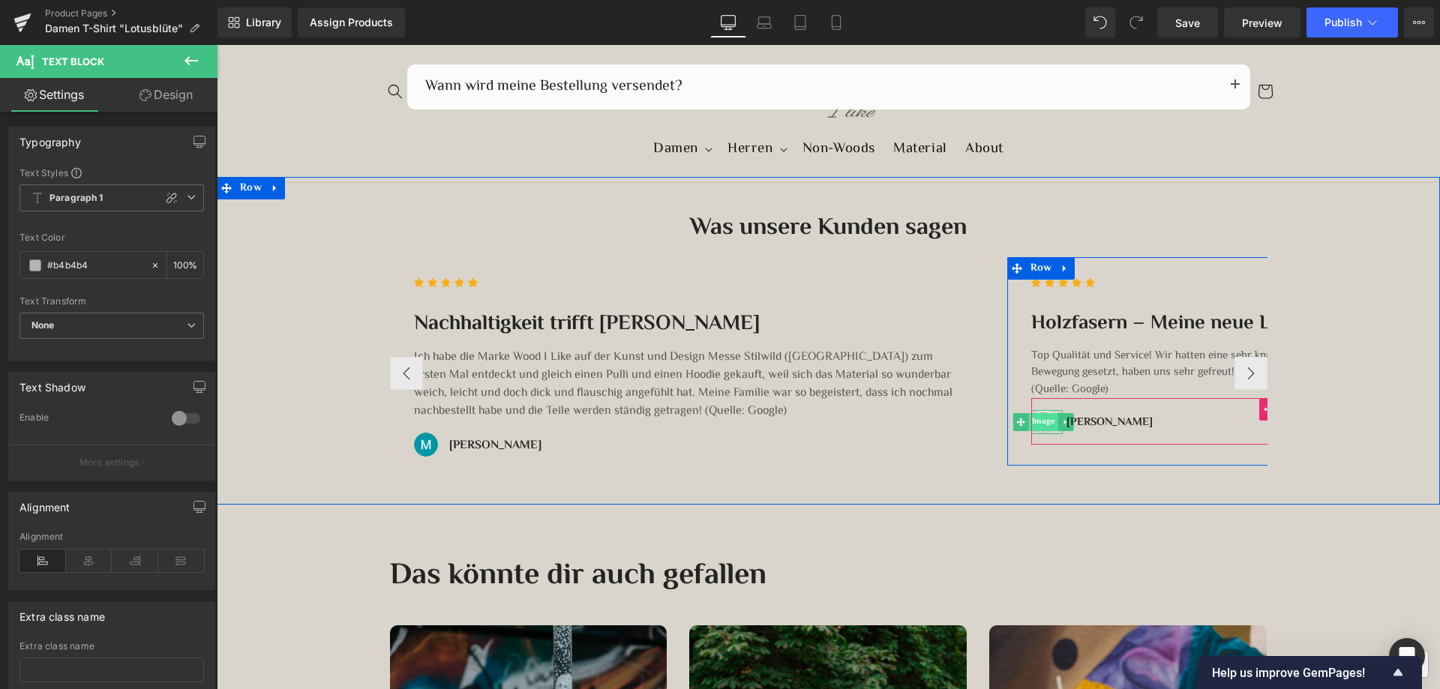
click at [1040, 420] on span "Image" at bounding box center [1043, 422] width 29 height 18
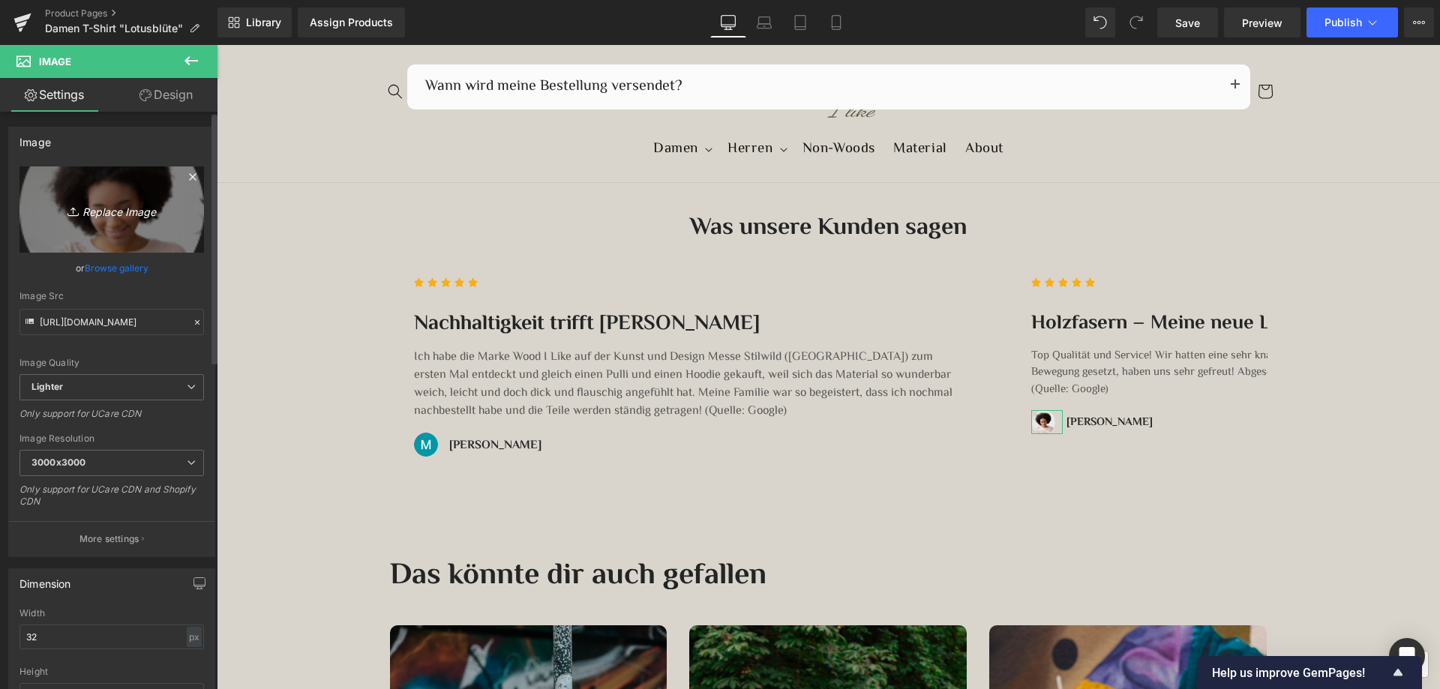
click at [137, 214] on icon "Replace Image" at bounding box center [112, 209] width 120 height 19
type input "C:\fakepath\Alexander Jodecke.png"
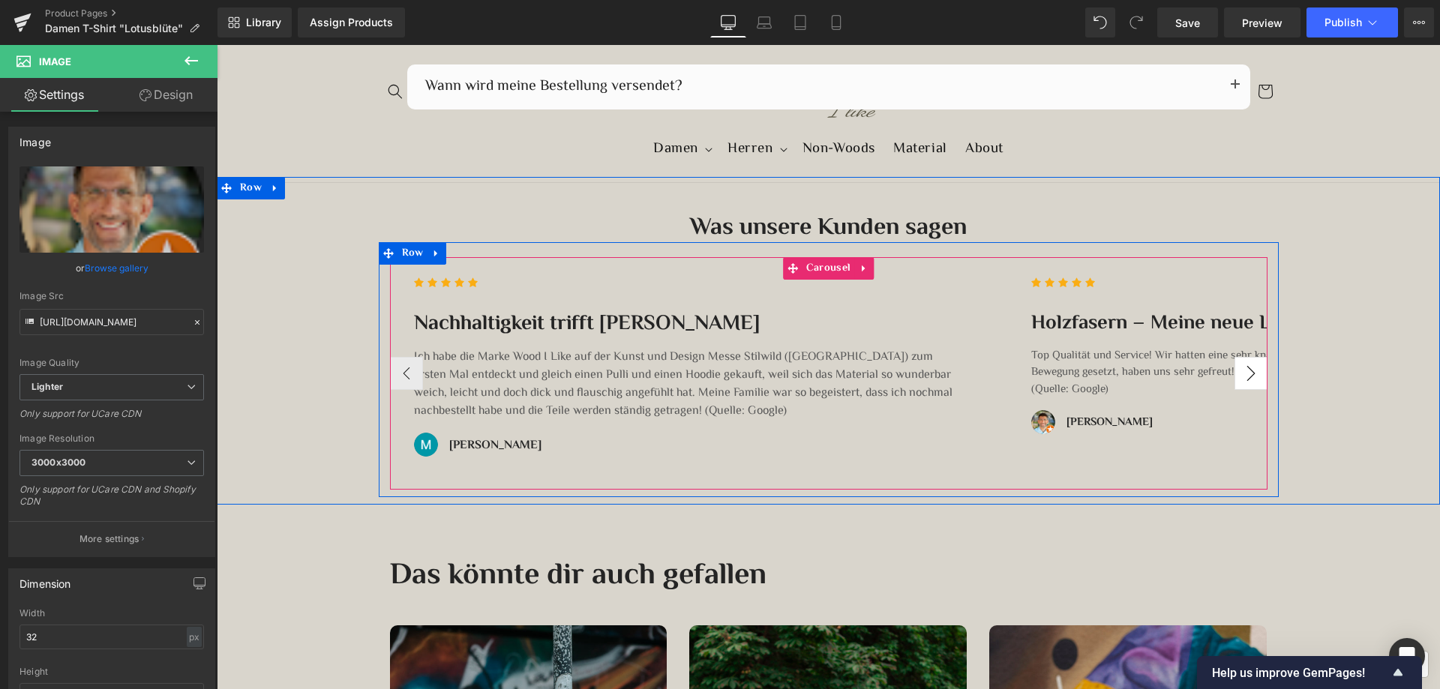
click at [1245, 380] on button "›" at bounding box center [1251, 373] width 33 height 33
click at [1242, 374] on button "›" at bounding box center [1251, 373] width 33 height 33
click at [1245, 373] on button "›" at bounding box center [1251, 373] width 33 height 33
click at [1248, 371] on button "›" at bounding box center [1251, 373] width 33 height 33
click at [1242, 373] on button "›" at bounding box center [1251, 373] width 33 height 33
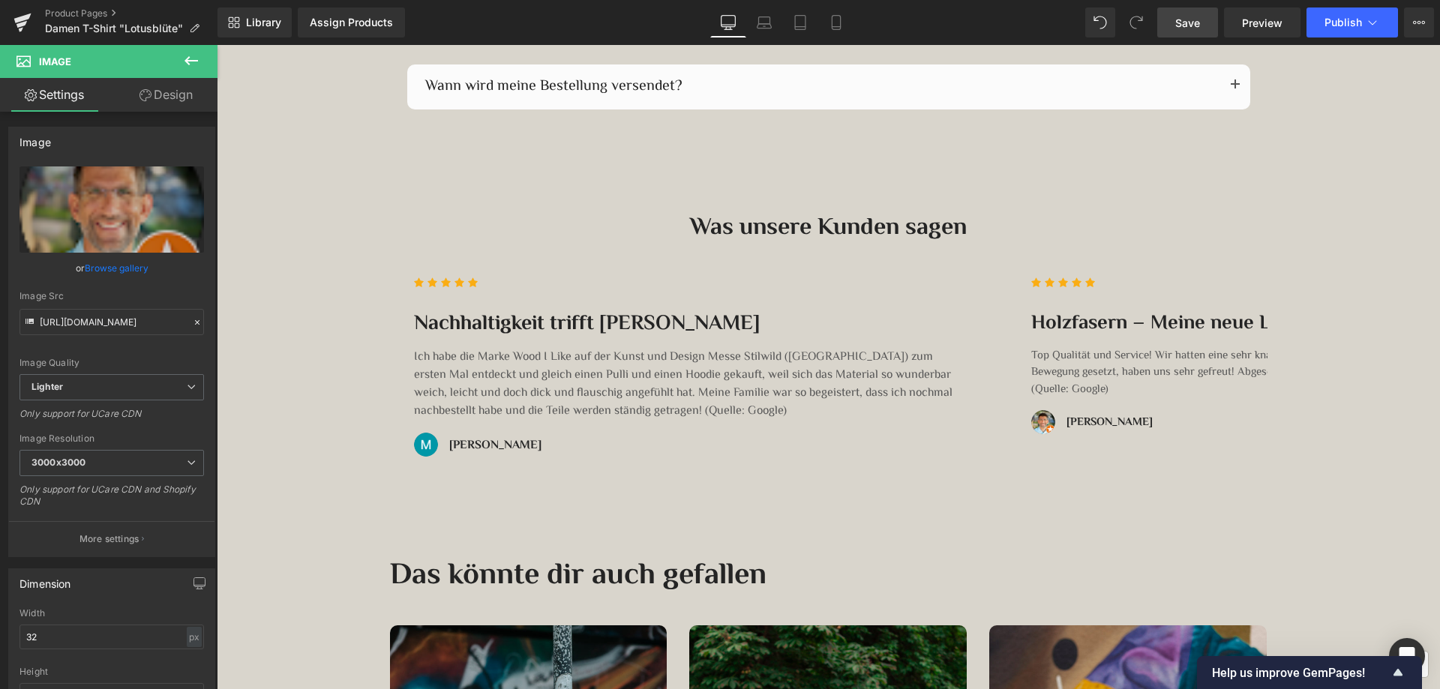
click at [1189, 20] on span "Save" at bounding box center [1188, 23] width 25 height 16
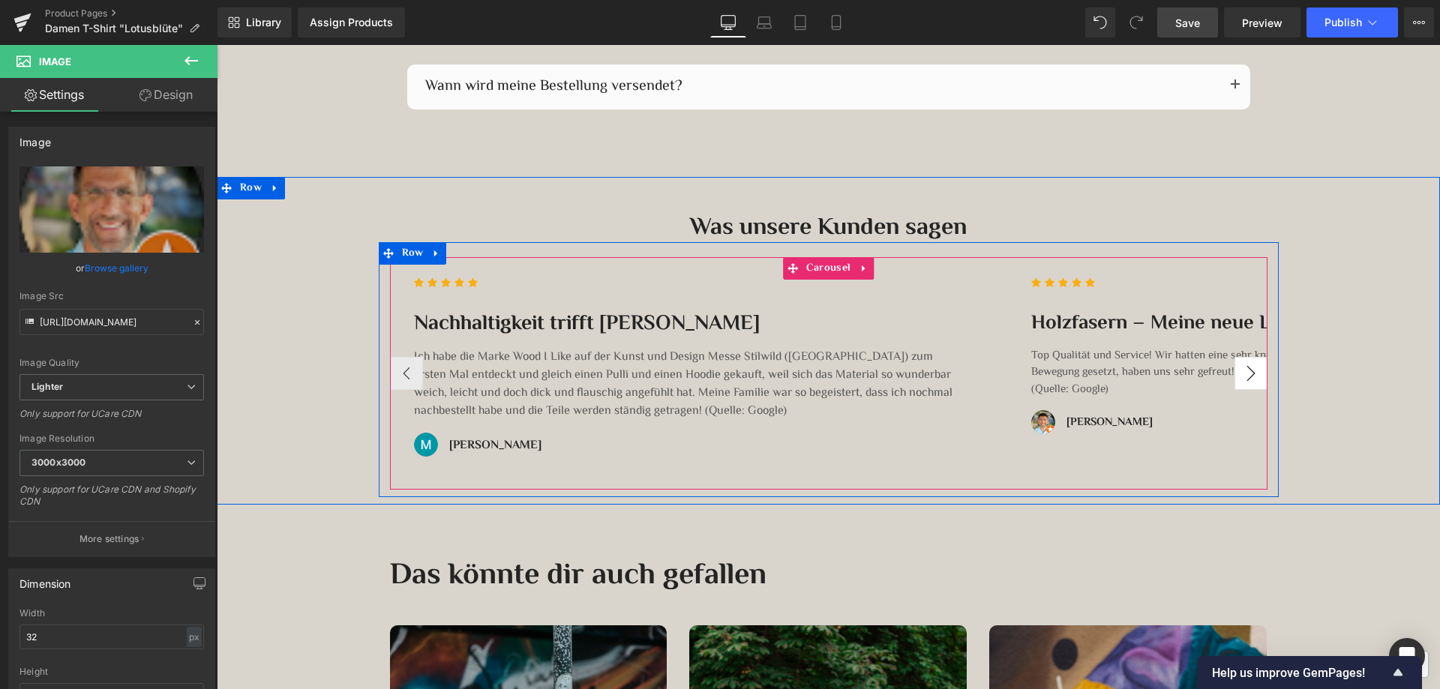
click at [1242, 372] on button "›" at bounding box center [1251, 373] width 33 height 33
click at [1244, 377] on button "›" at bounding box center [1251, 373] width 33 height 33
click at [411, 373] on button "‹" at bounding box center [406, 373] width 33 height 33
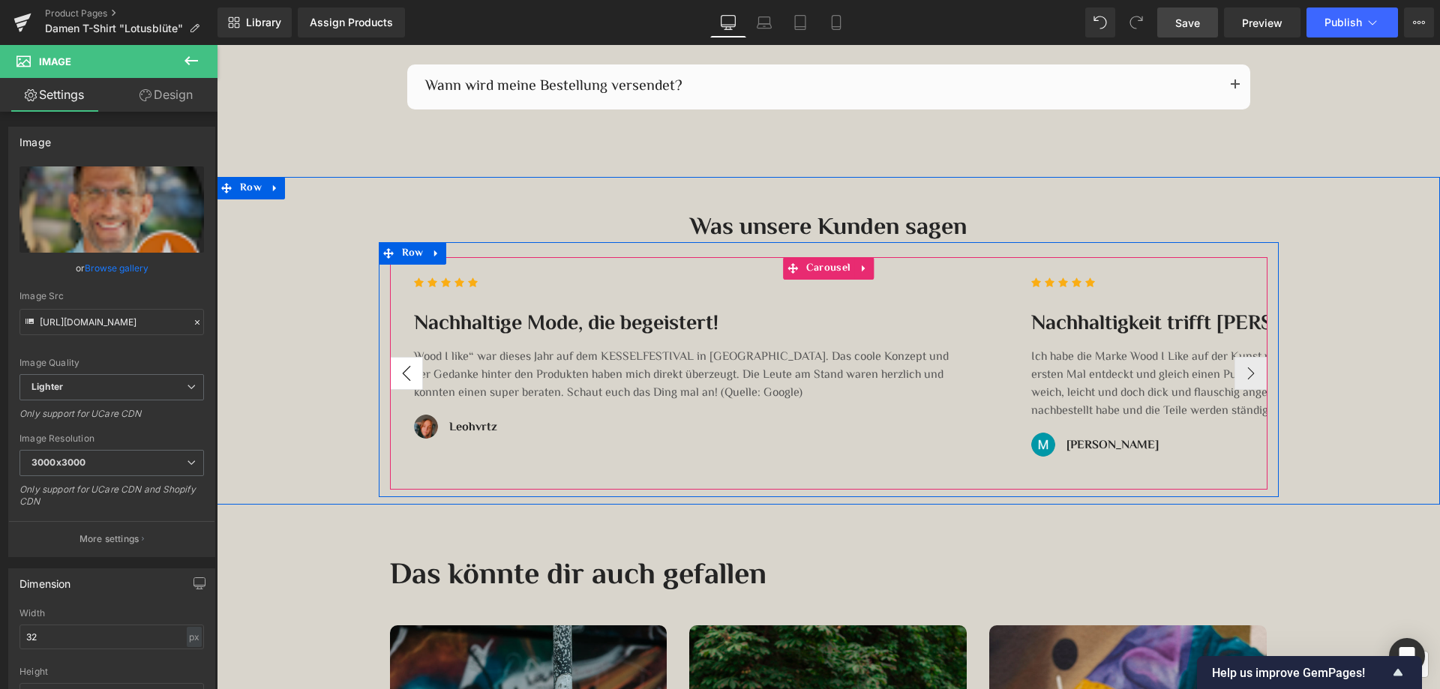
click at [411, 373] on button "‹" at bounding box center [406, 373] width 33 height 33
click at [1242, 375] on button "›" at bounding box center [1251, 373] width 33 height 33
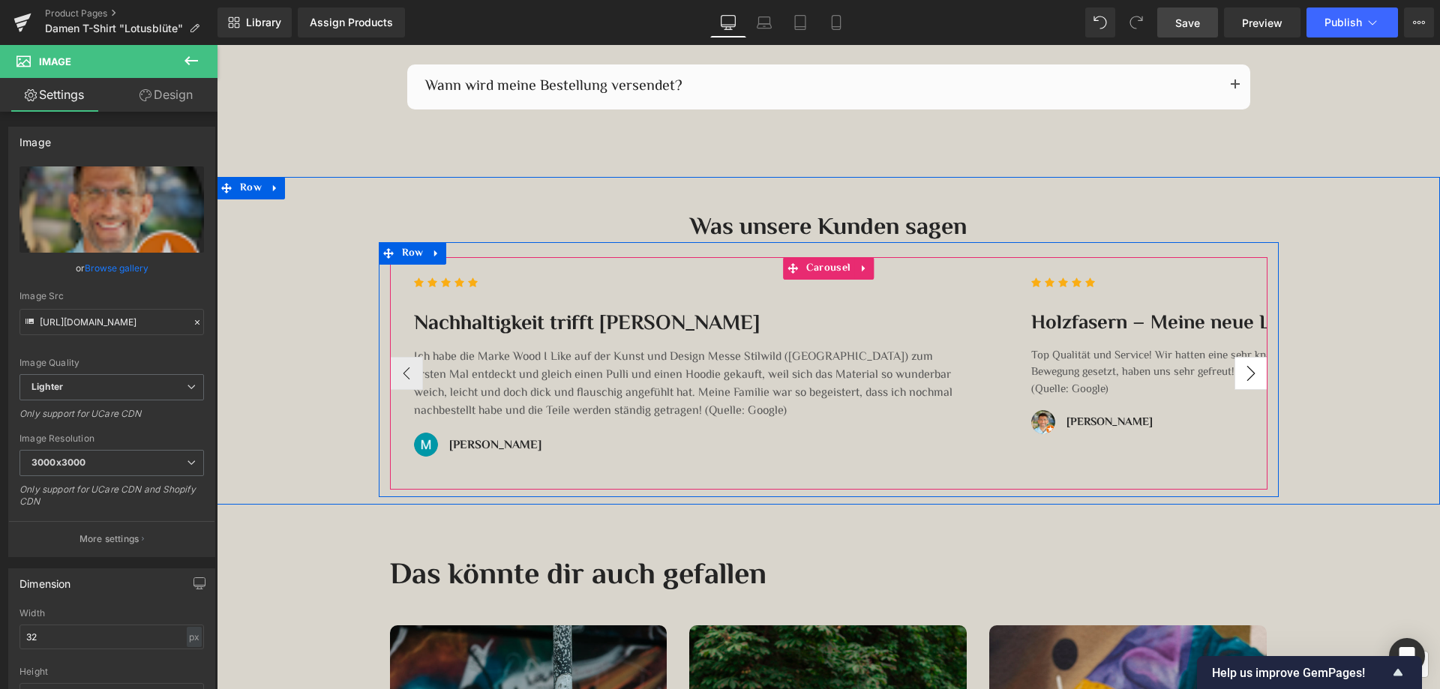
click at [1242, 375] on button "›" at bounding box center [1251, 373] width 33 height 33
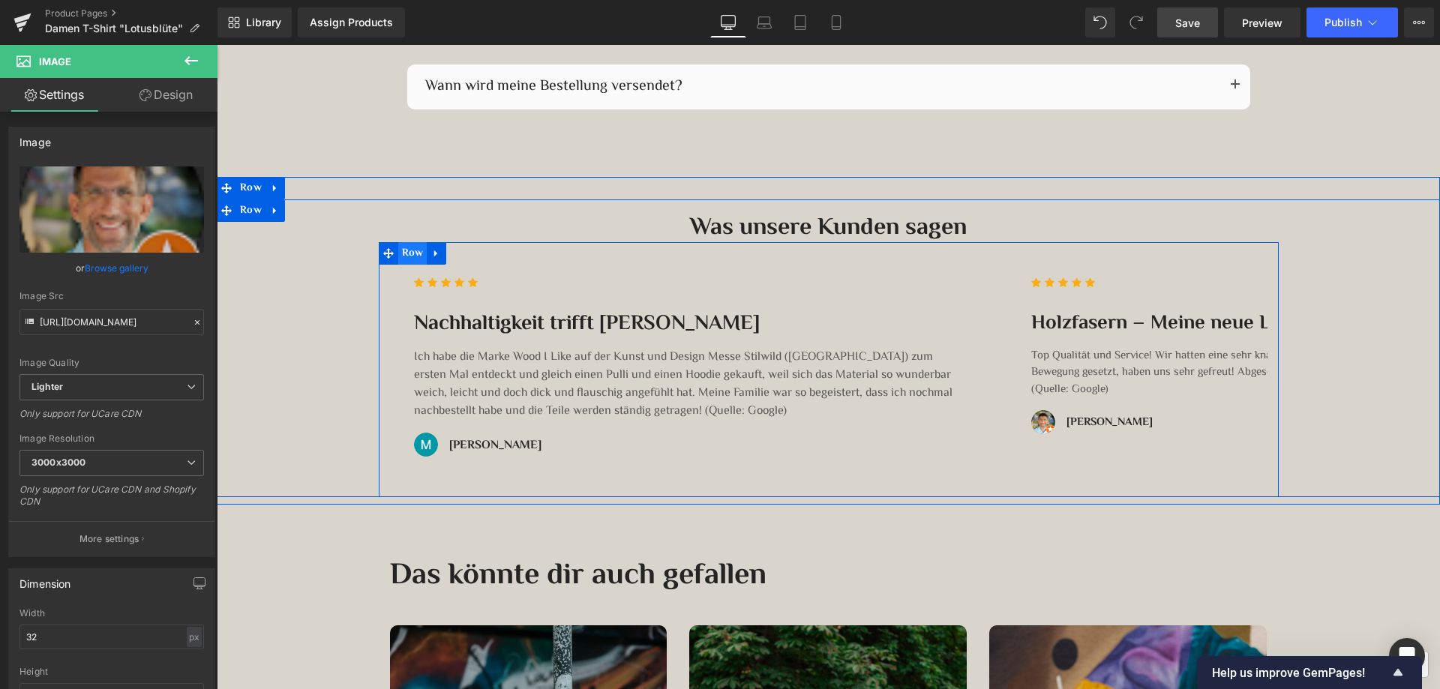
click at [407, 251] on span "Row" at bounding box center [412, 253] width 29 height 23
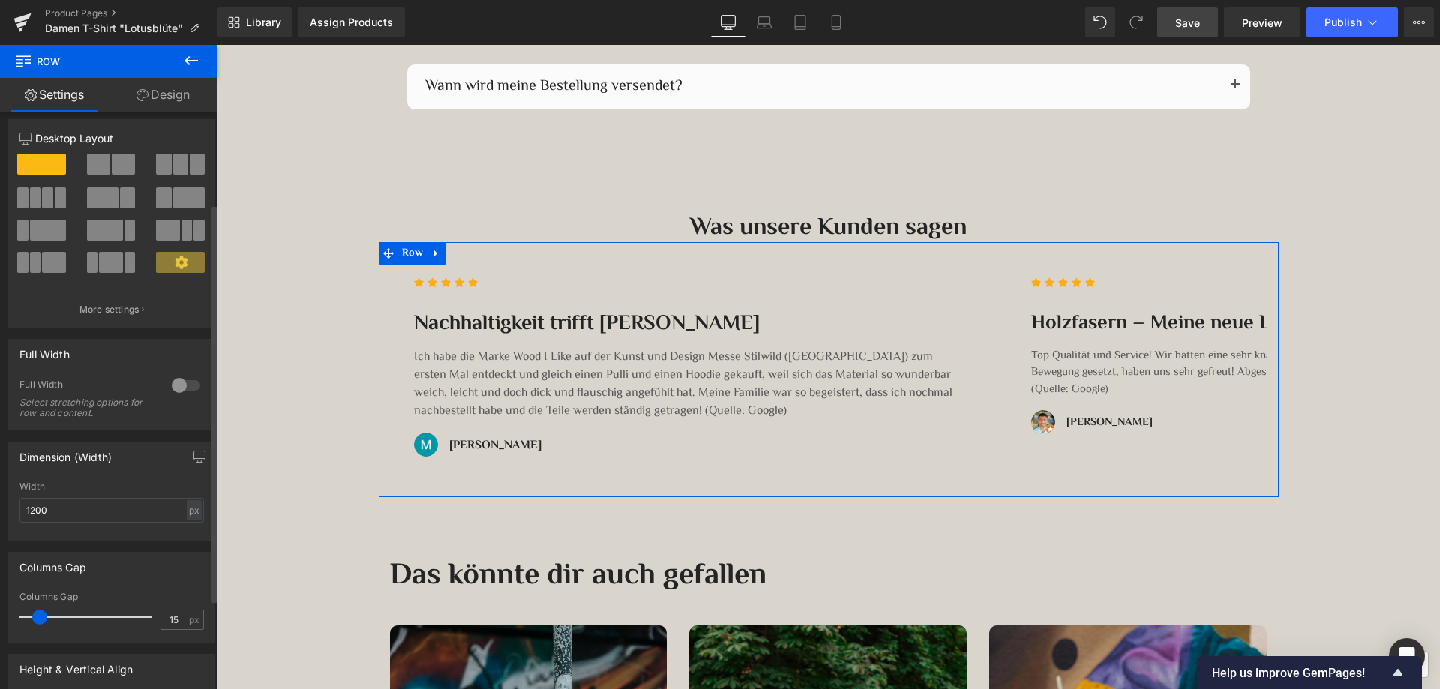
scroll to position [0, 0]
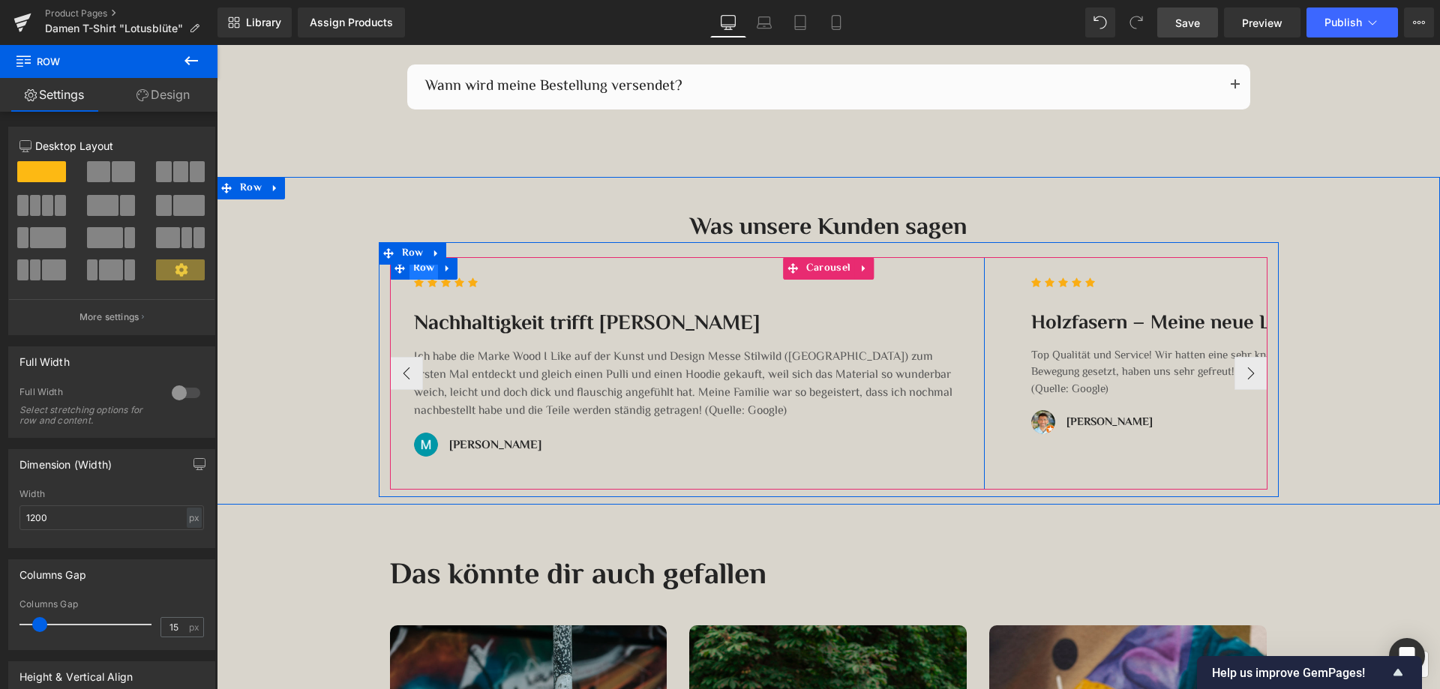
click at [413, 269] on span "Row" at bounding box center [424, 268] width 29 height 23
click at [443, 269] on icon at bounding box center [448, 268] width 11 height 11
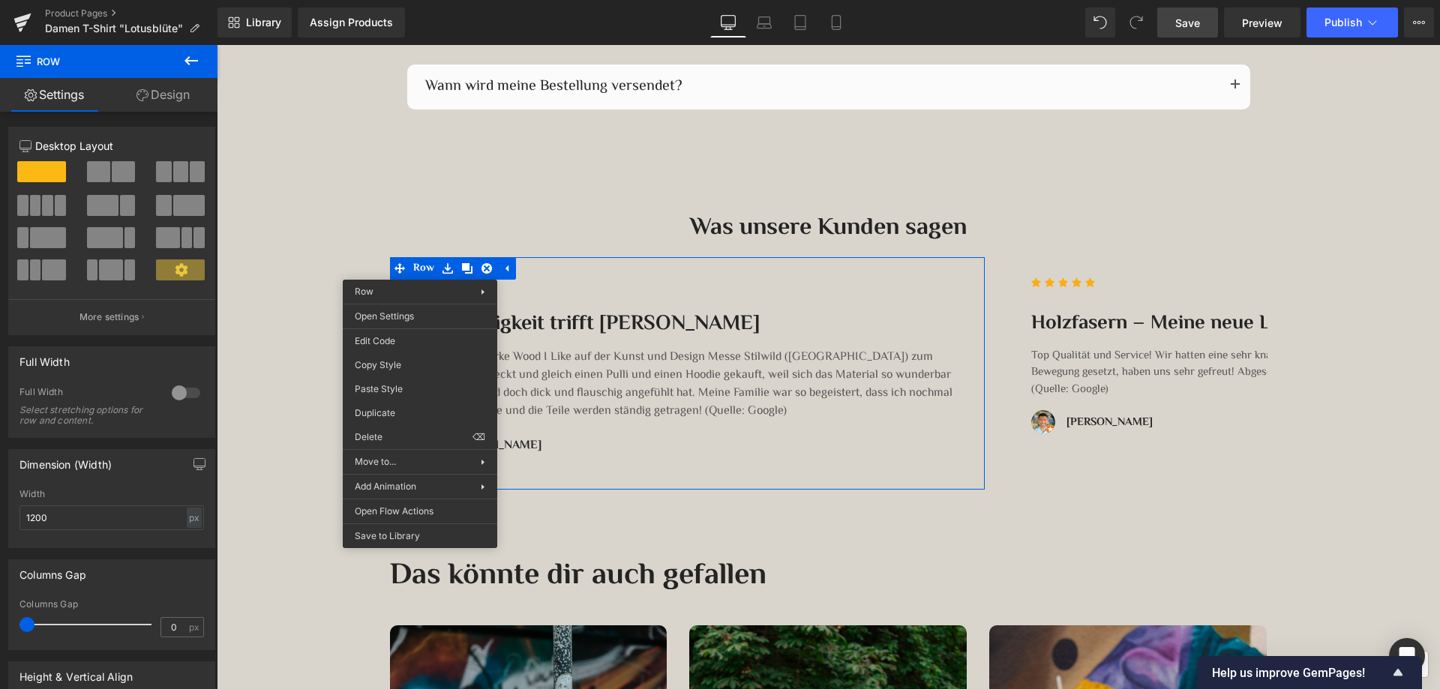
click at [217, 45] on div at bounding box center [217, 45] width 0 height 0
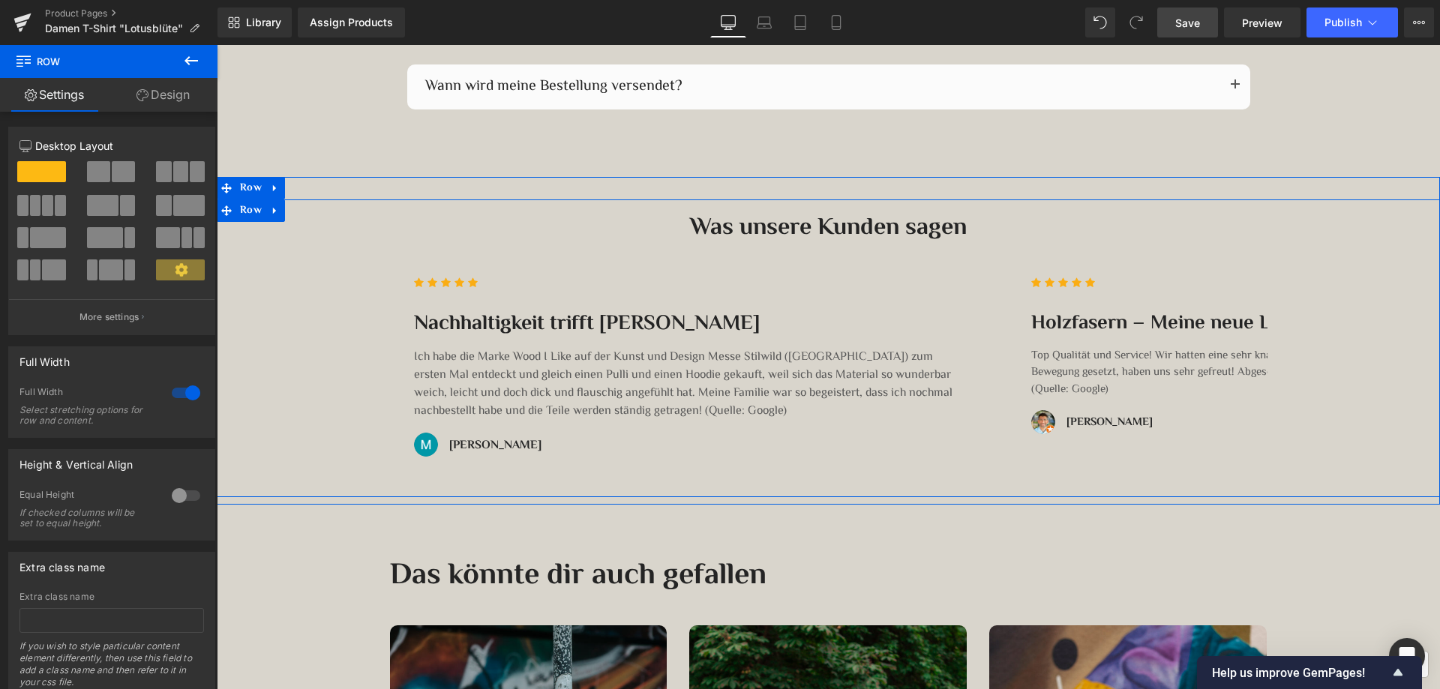
click at [1324, 348] on div "Was unsere Kunden sagen Heading Icon Icon Icon Icon Icon Icon List Hoz Nachhalt…" at bounding box center [829, 356] width 1224 height 284
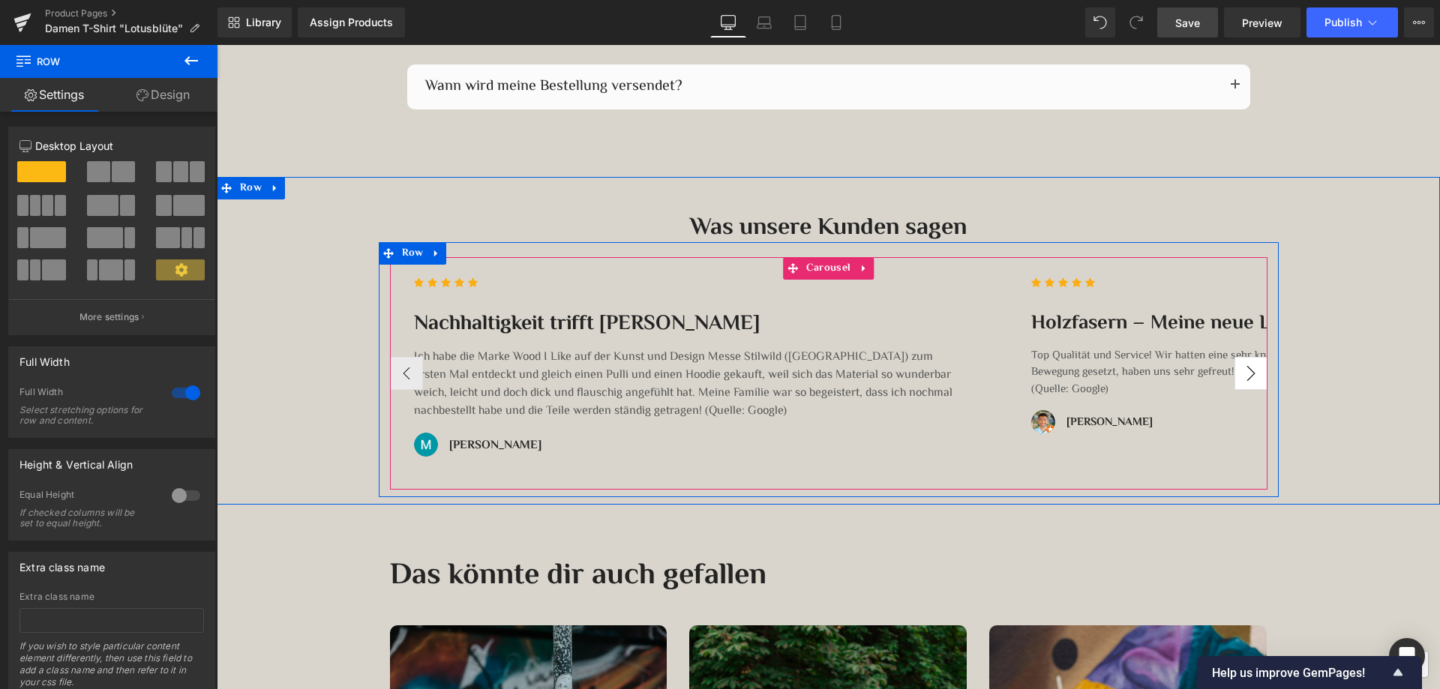
click at [1243, 374] on button "›" at bounding box center [1251, 373] width 33 height 33
click at [398, 374] on button "‹" at bounding box center [406, 373] width 33 height 33
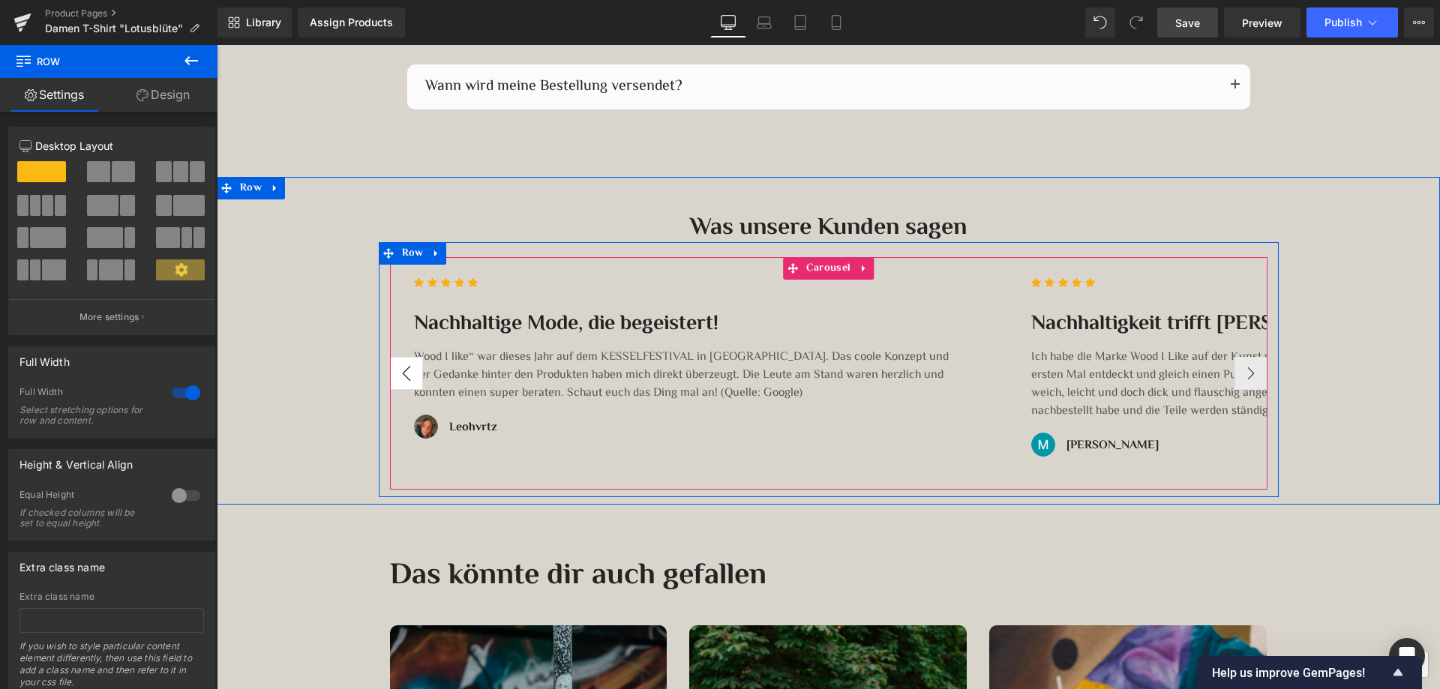
click at [398, 374] on button "‹" at bounding box center [406, 373] width 33 height 33
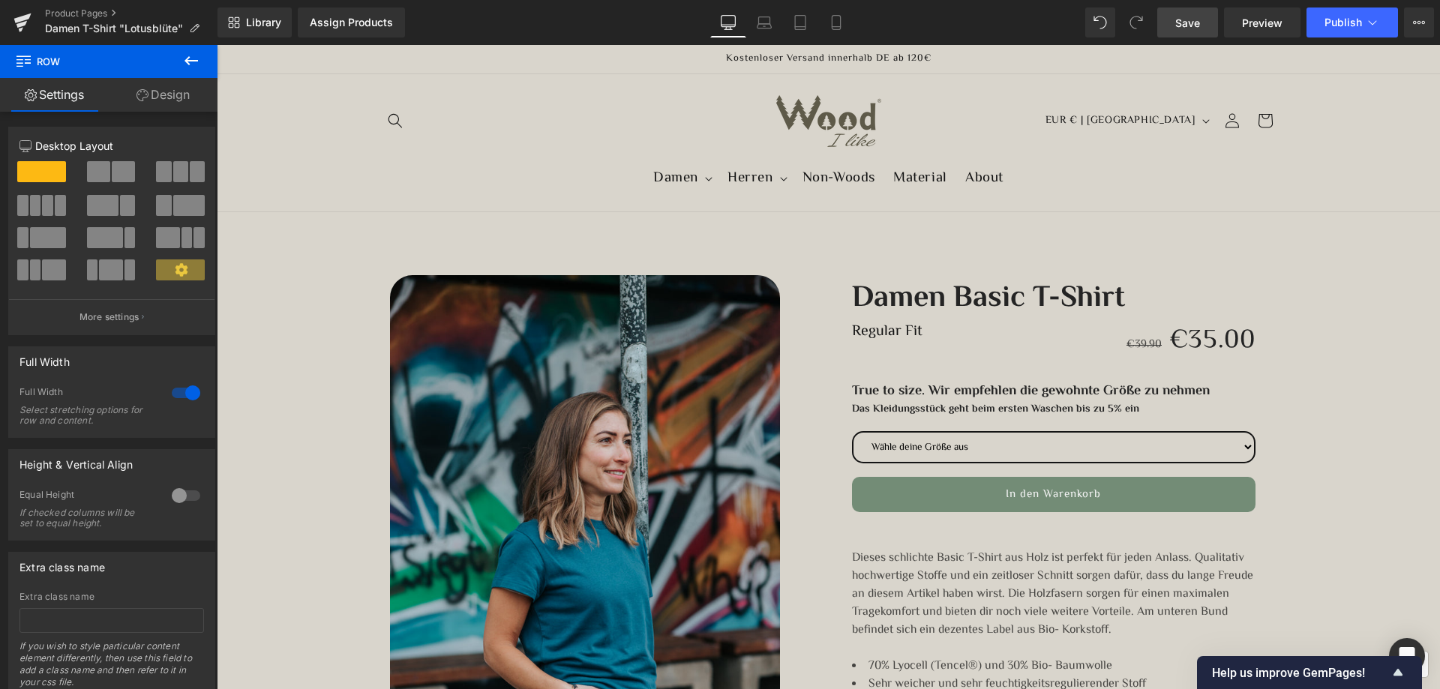
click at [1194, 20] on span "Save" at bounding box center [1188, 23] width 25 height 16
click at [97, 12] on link "Product Pages" at bounding box center [131, 14] width 173 height 12
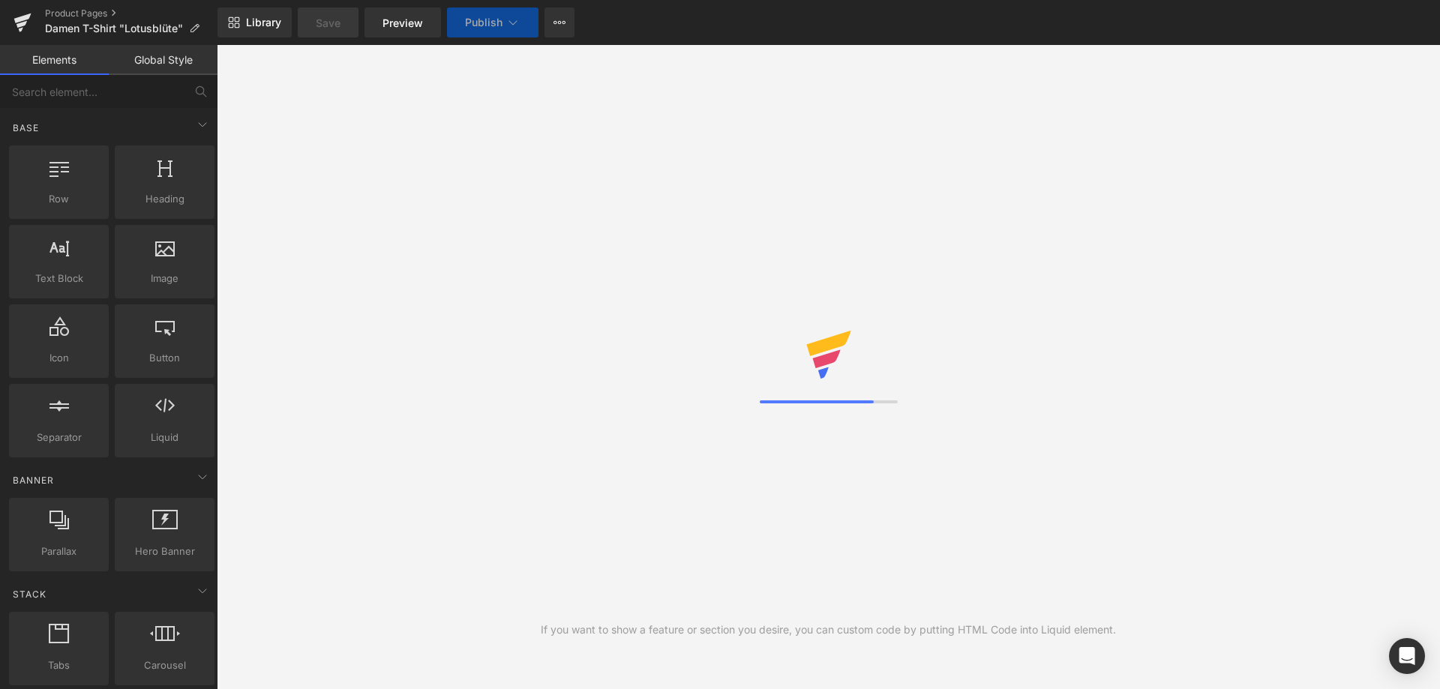
click at [14, 21] on icon at bounding box center [23, 23] width 18 height 38
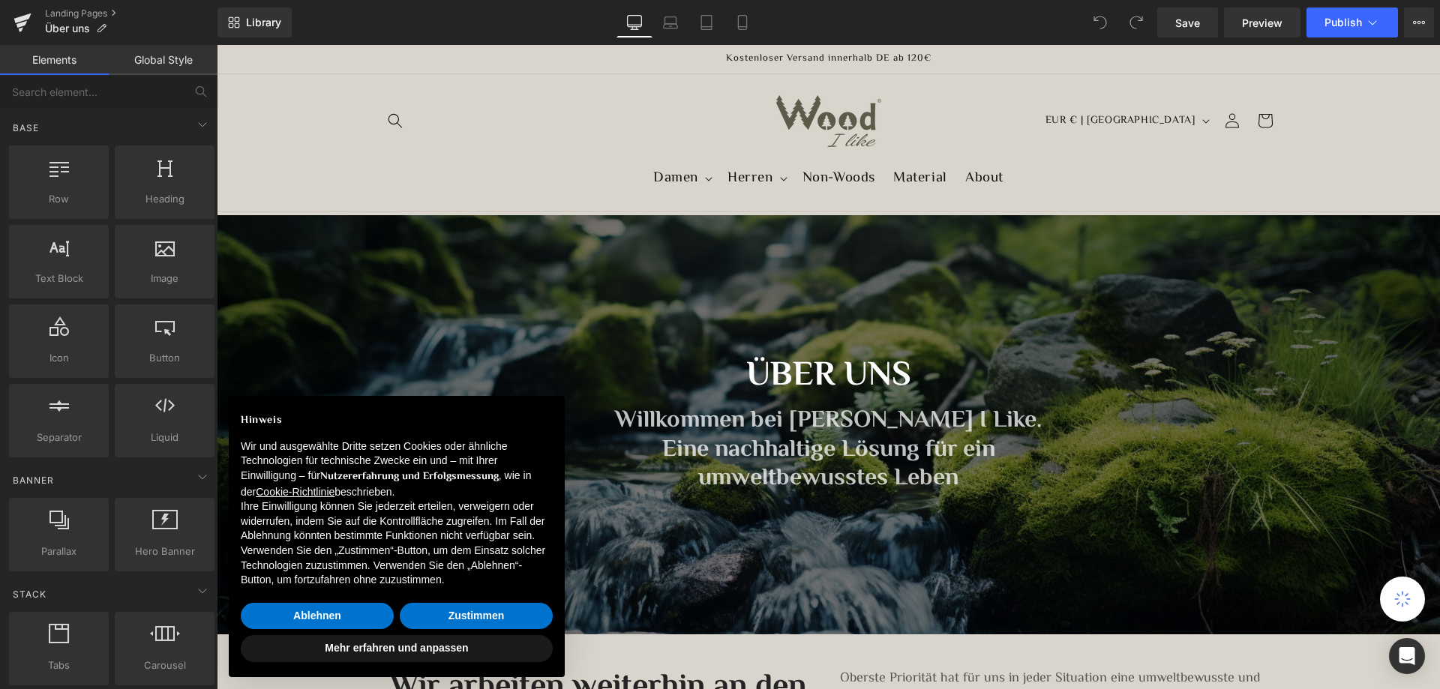
scroll to position [750, 0]
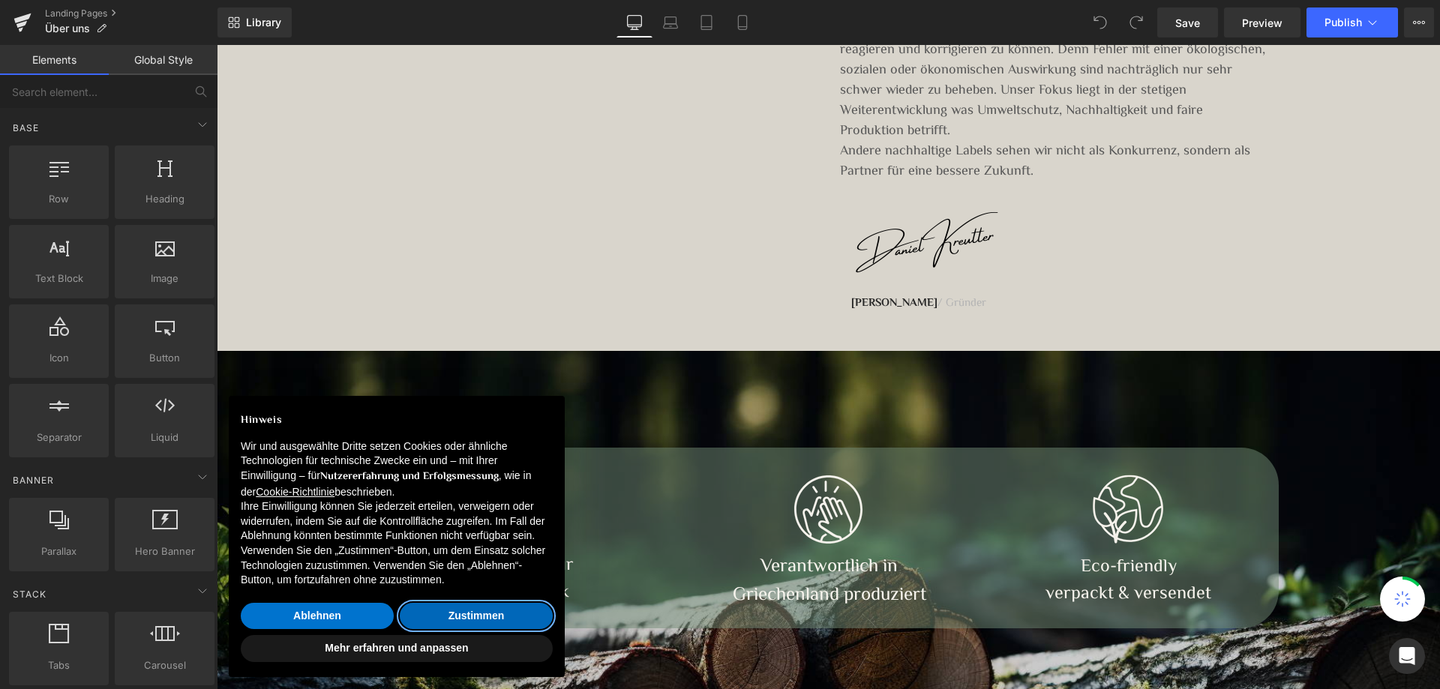
click at [464, 614] on button "Zustimmen" at bounding box center [476, 616] width 153 height 27
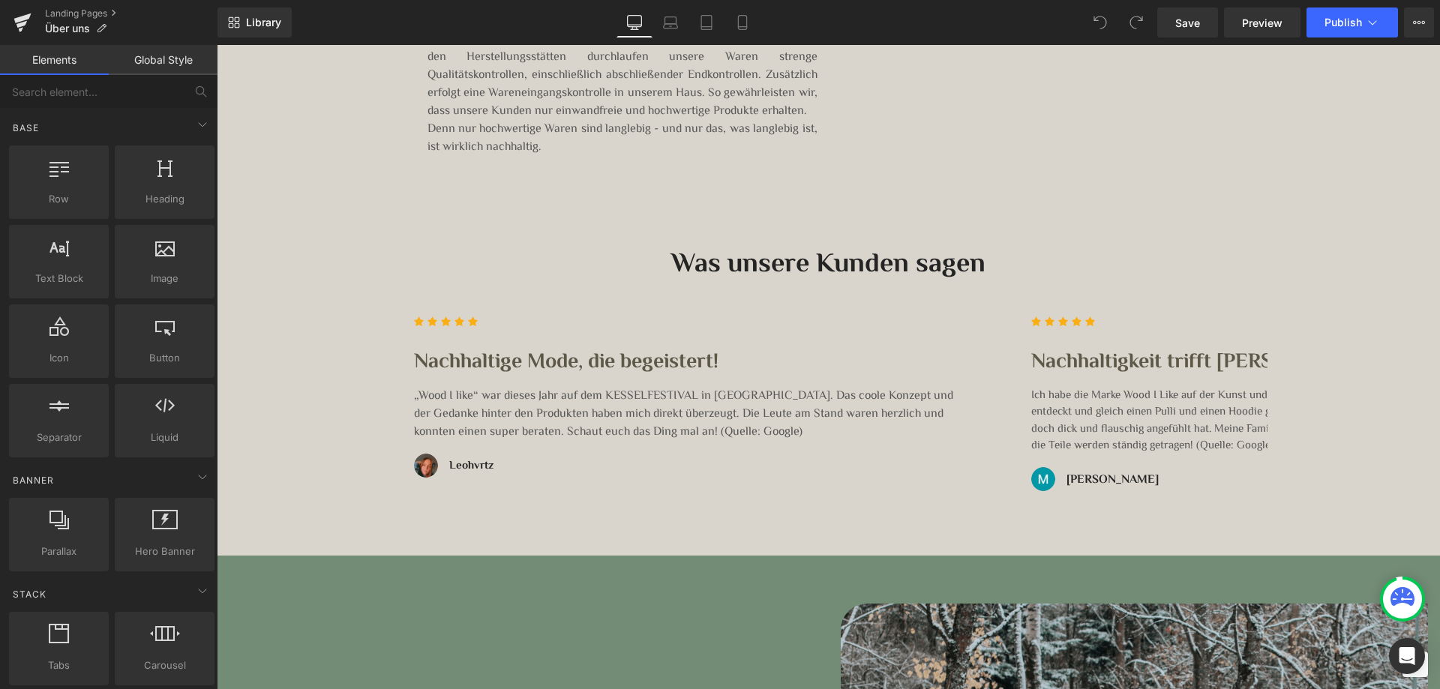
scroll to position [2701, 0]
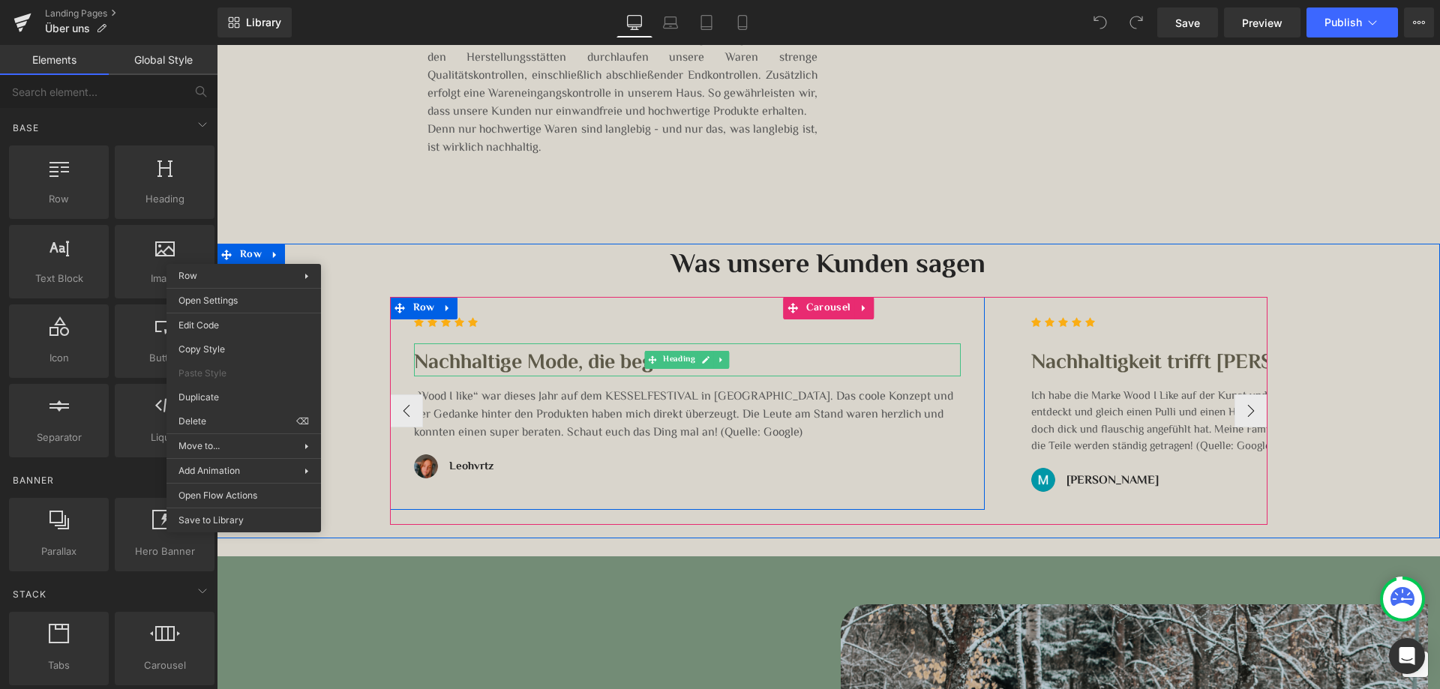
click at [768, 359] on h4 "Nachhaltige Mode, die begeistert!" at bounding box center [687, 364] width 547 height 26
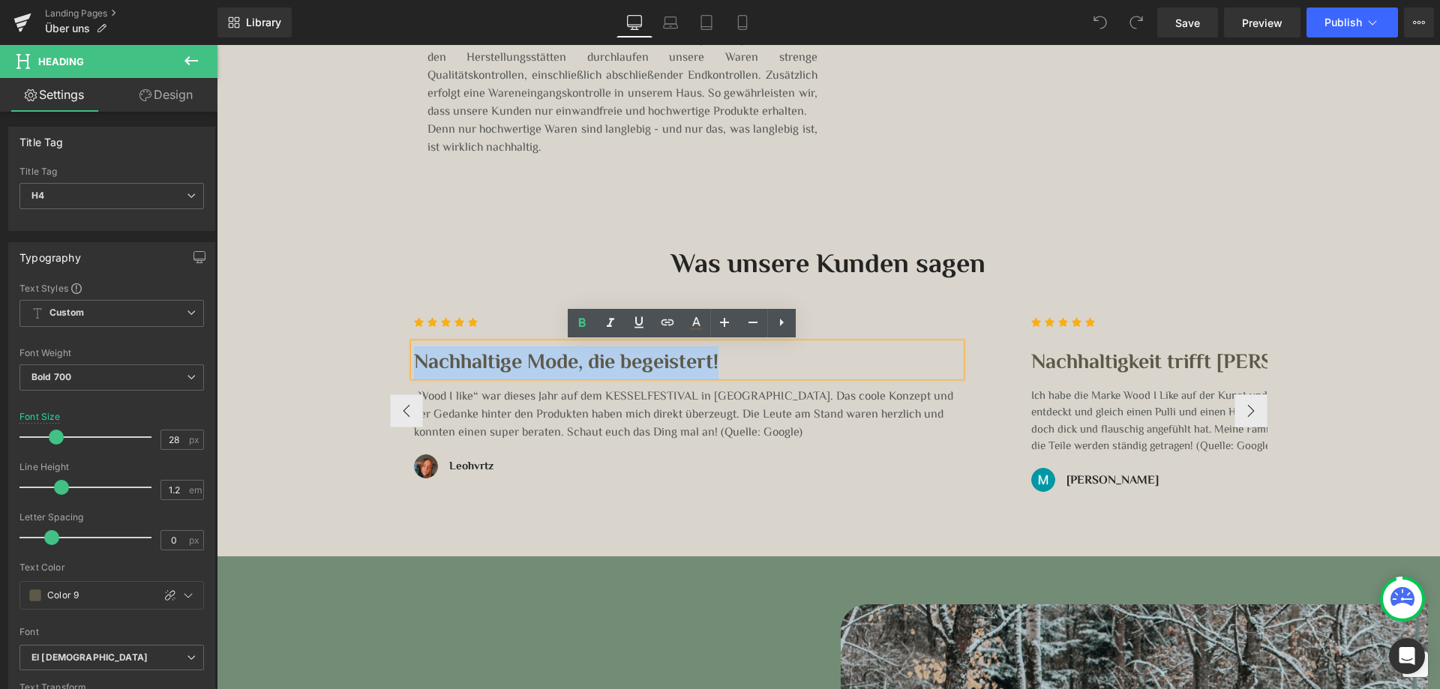
drag, startPoint x: 744, startPoint y: 354, endPoint x: 413, endPoint y: 362, distance: 331.7
click at [414, 362] on h4 "Nachhaltige Mode, die begeistert!" at bounding box center [687, 364] width 547 height 26
copy h4 "Nachhaltige Mode, die begeistert!"
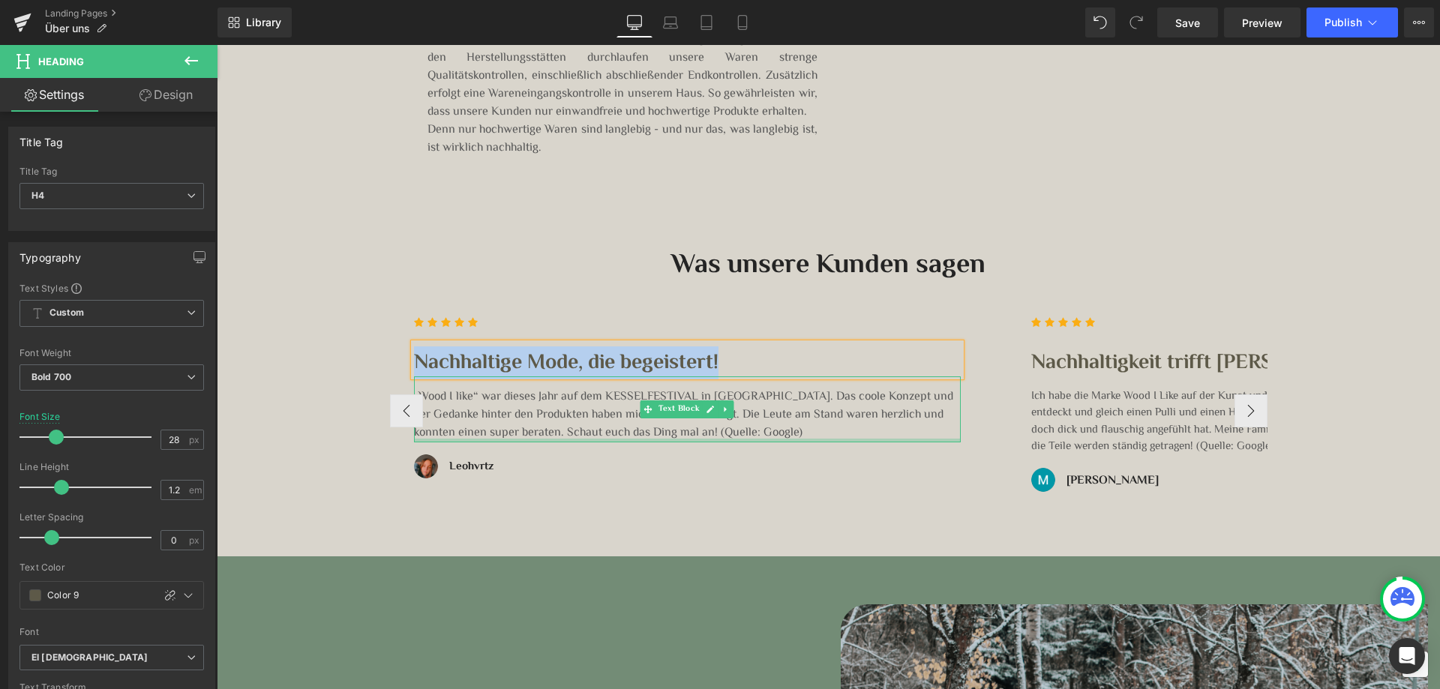
click at [732, 434] on p "„Wood I like“ war dieses Jahr auf dem KESSELFESTIVAL in Stuttgart. Das coole Ko…" at bounding box center [687, 416] width 547 height 54
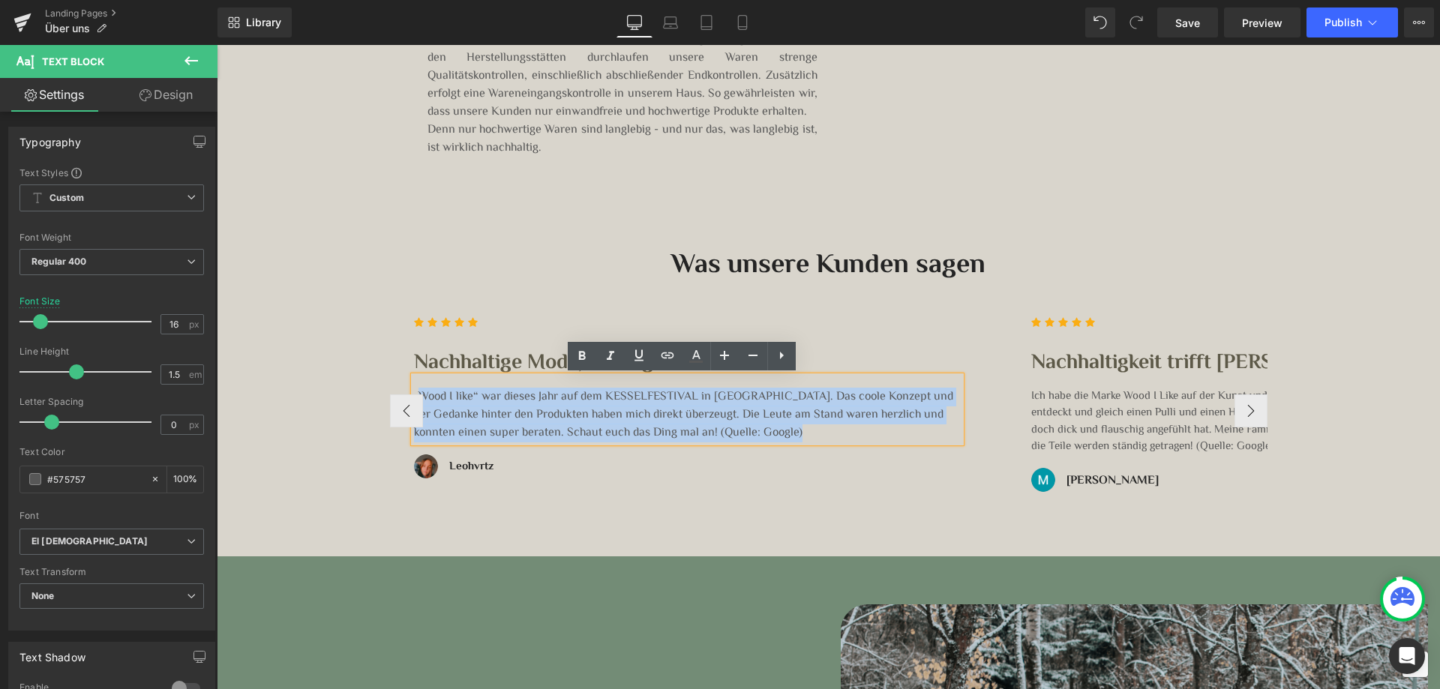
drag, startPoint x: 734, startPoint y: 431, endPoint x: 415, endPoint y: 390, distance: 321.4
click at [415, 390] on p "„Wood I like“ war dieses Jahr auf dem KESSELFESTIVAL in Stuttgart. Das coole Ko…" at bounding box center [687, 416] width 547 height 54
copy p "Wood I like“ war dieses Jahr auf dem KESSELFESTIVAL in Stuttgart. Das coole Kon…"
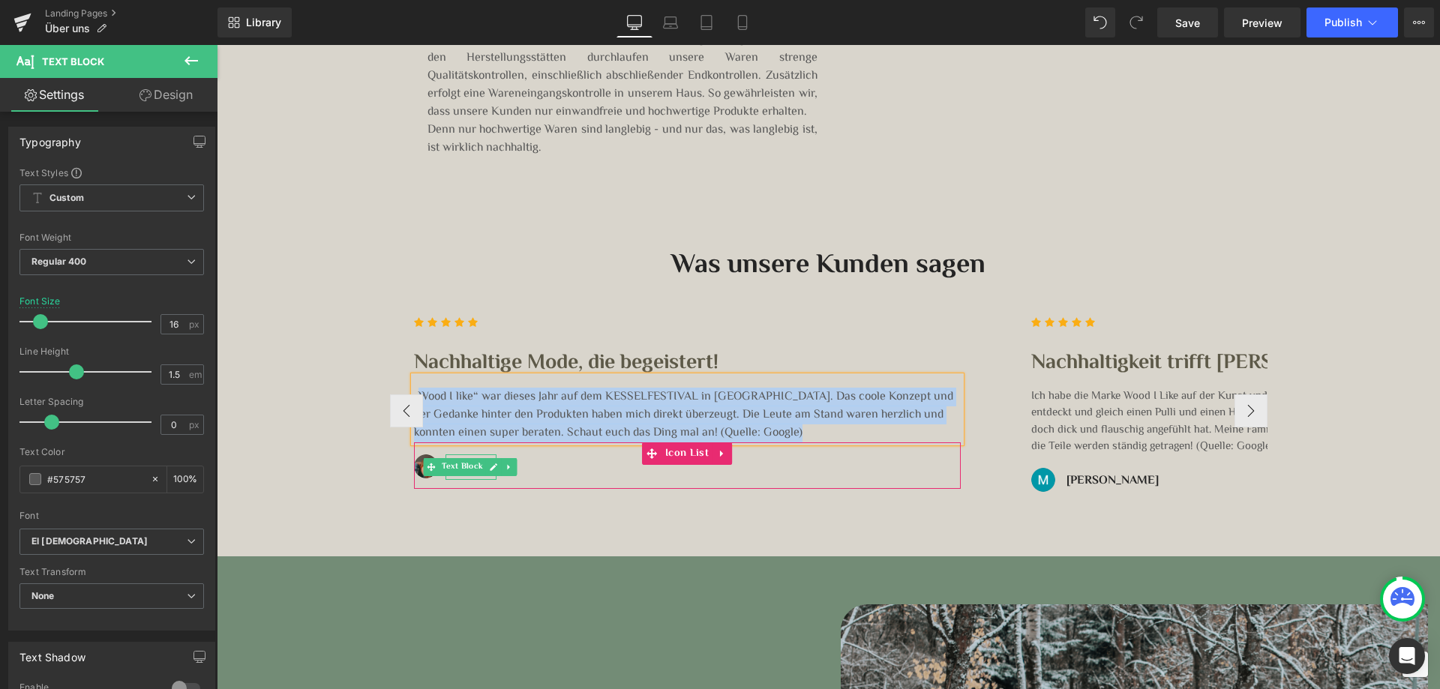
click at [490, 468] on icon at bounding box center [494, 467] width 8 height 9
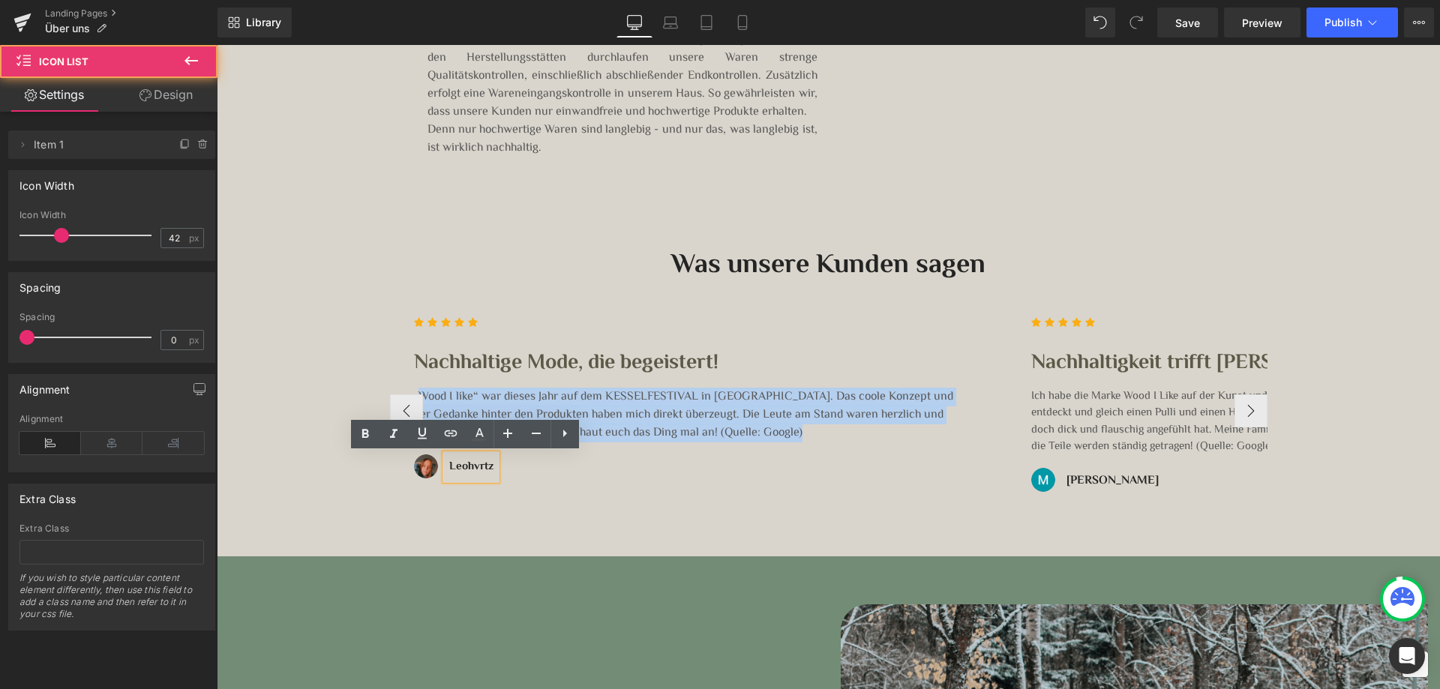
click at [506, 471] on div "Image Leohvrtz Text Block" at bounding box center [687, 472] width 547 height 35
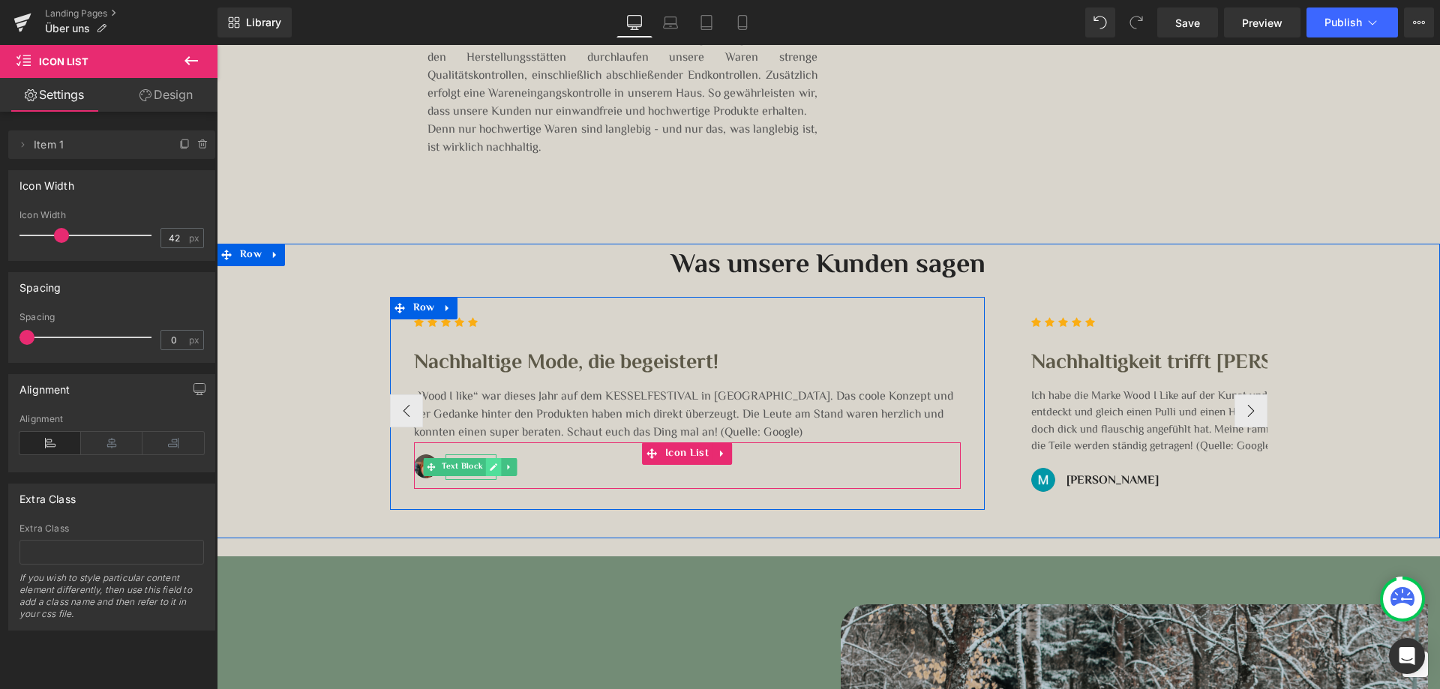
click at [486, 465] on link at bounding box center [494, 467] width 16 height 18
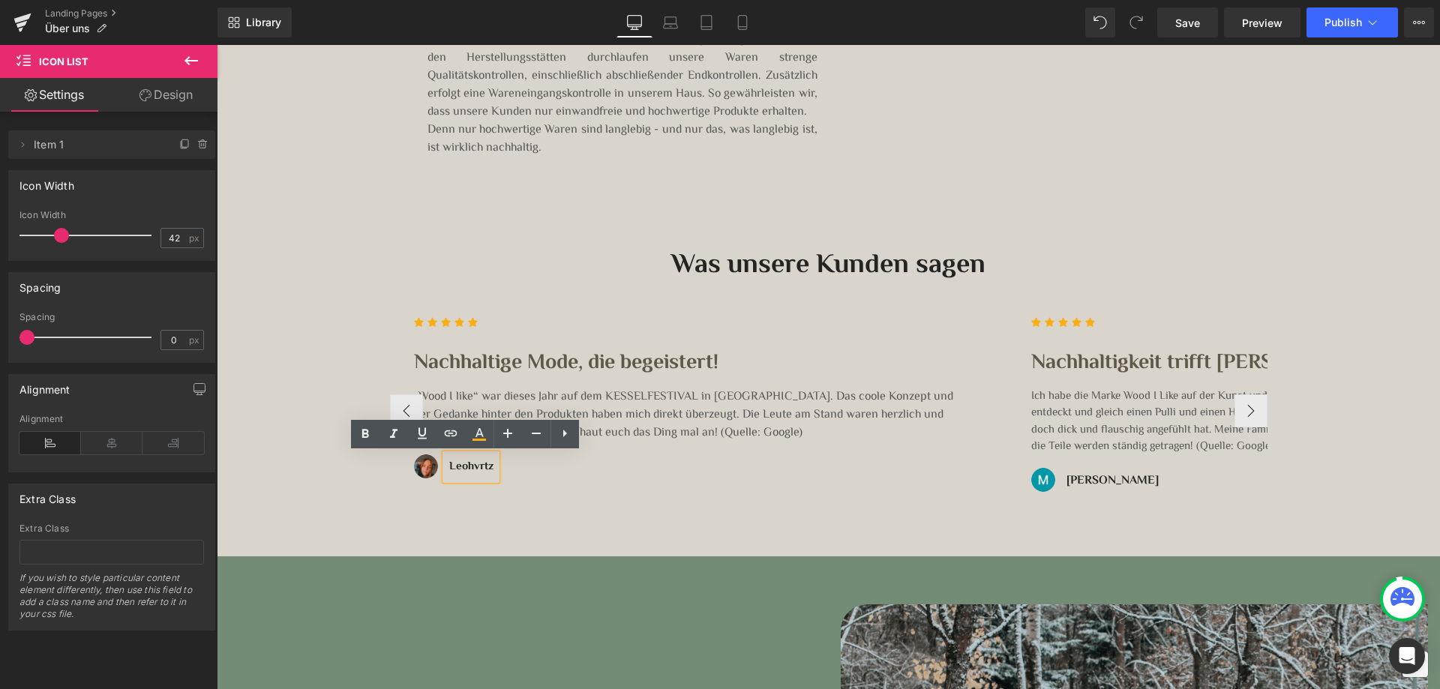
click at [468, 470] on b "Leohvrtz" at bounding box center [471, 466] width 44 height 17
click at [460, 488] on div "Image Leohvrtz Text Block" at bounding box center [687, 472] width 547 height 35
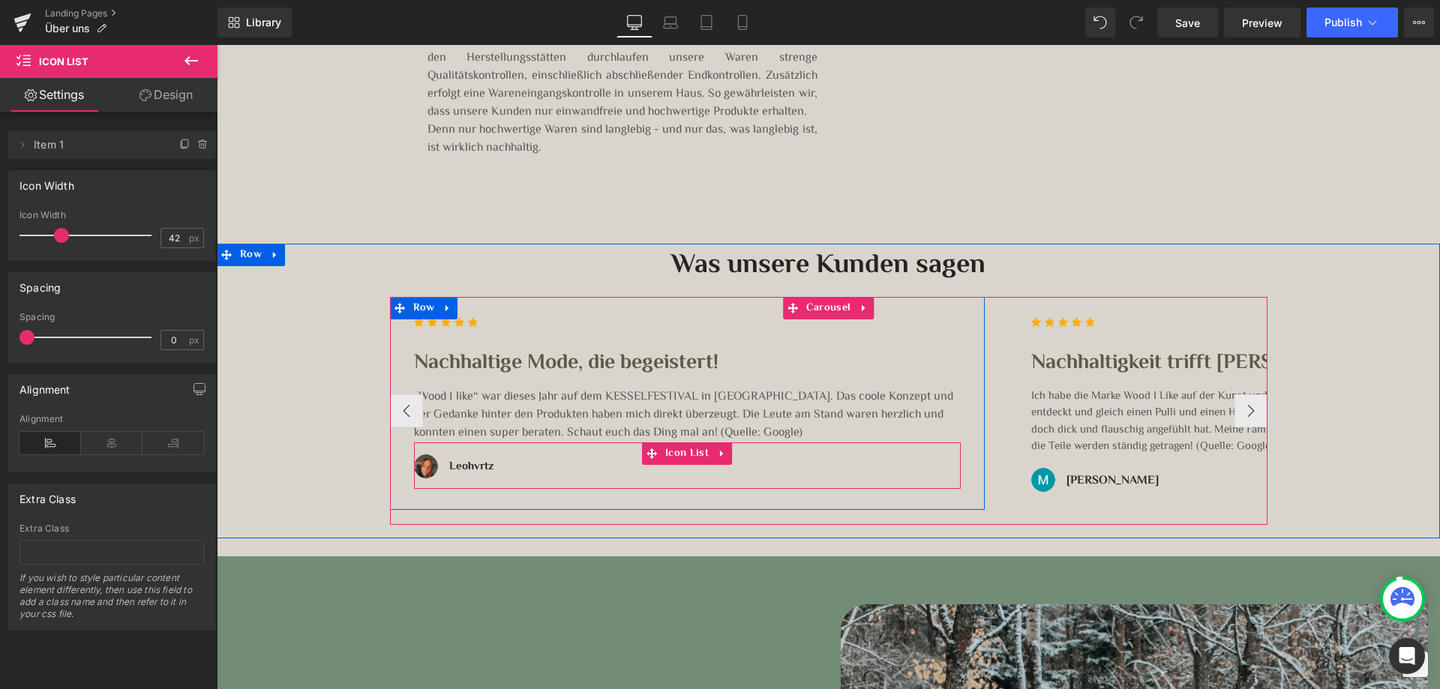
click at [524, 470] on div "Image Leohvrtz Text Block" at bounding box center [687, 472] width 547 height 35
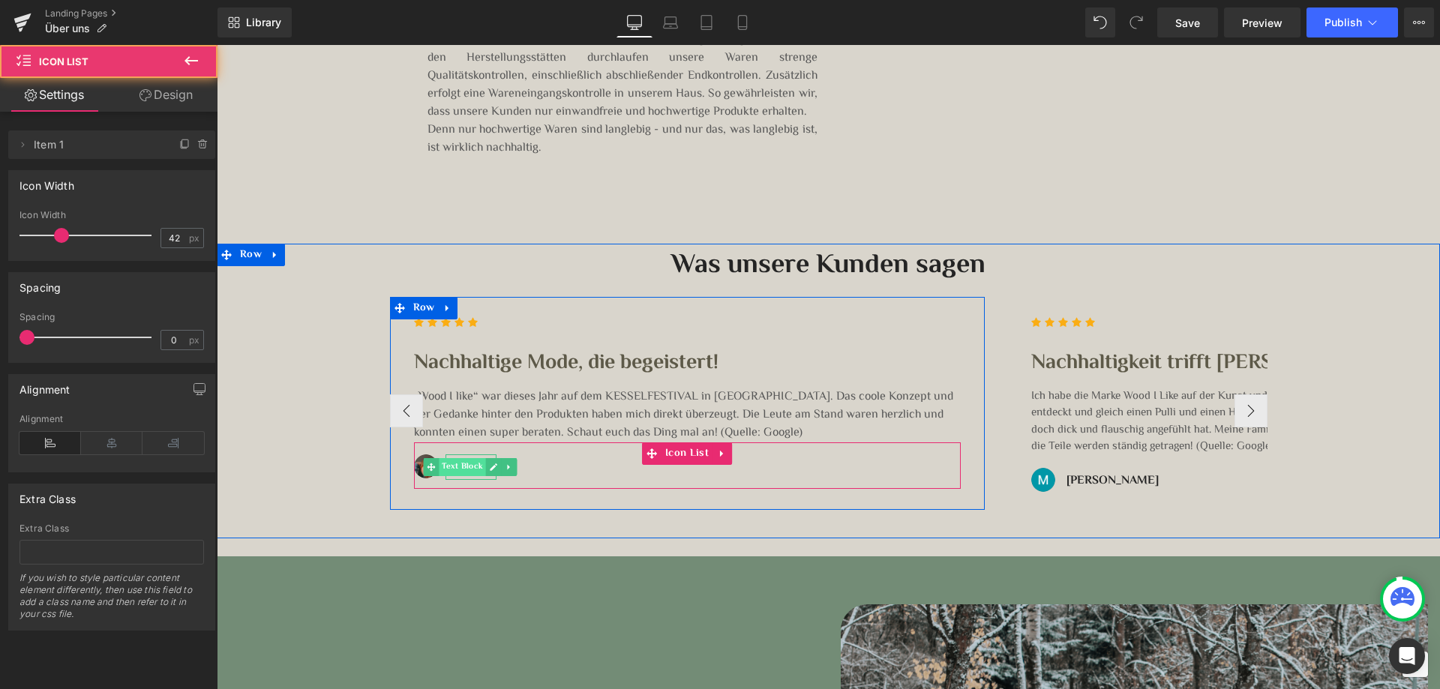
drag, startPoint x: 500, startPoint y: 467, endPoint x: 465, endPoint y: 467, distance: 34.5
click at [465, 467] on div "Image Leohvrtz Text Block" at bounding box center [687, 472] width 547 height 35
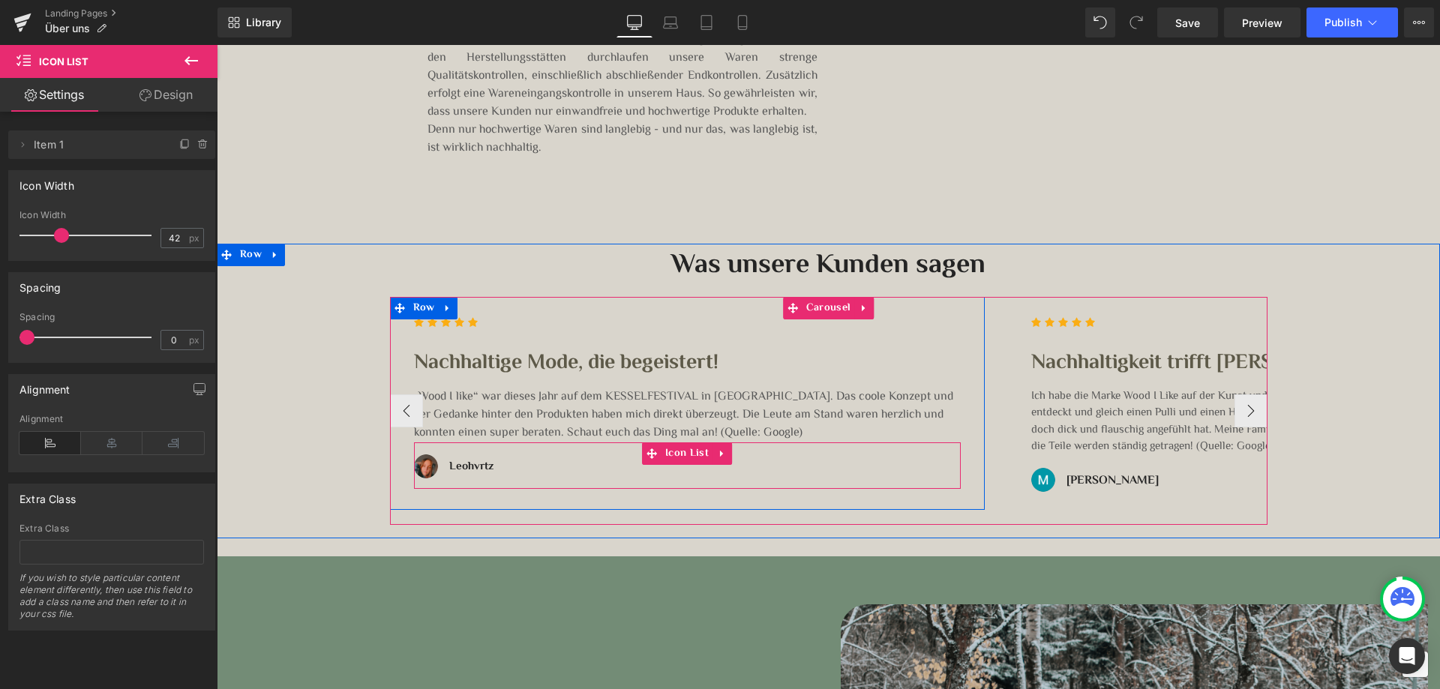
click at [531, 472] on div "Image Leohvrtz Text Block" at bounding box center [687, 472] width 547 height 35
click at [506, 464] on icon at bounding box center [510, 467] width 8 height 9
click at [481, 475] on link at bounding box center [487, 467] width 16 height 18
click at [539, 476] on div "Image Leohvrtz Text Block" at bounding box center [687, 472] width 547 height 35
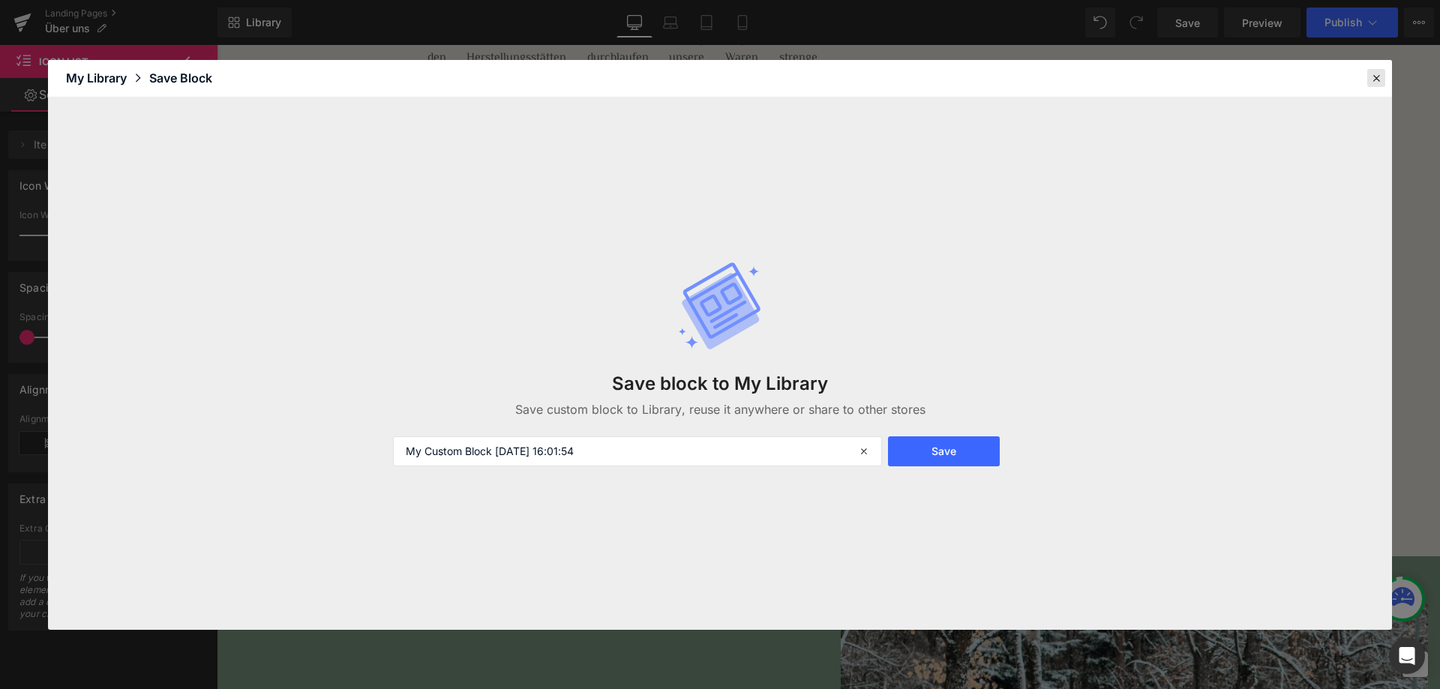
click at [1377, 76] on icon at bounding box center [1377, 78] width 14 height 14
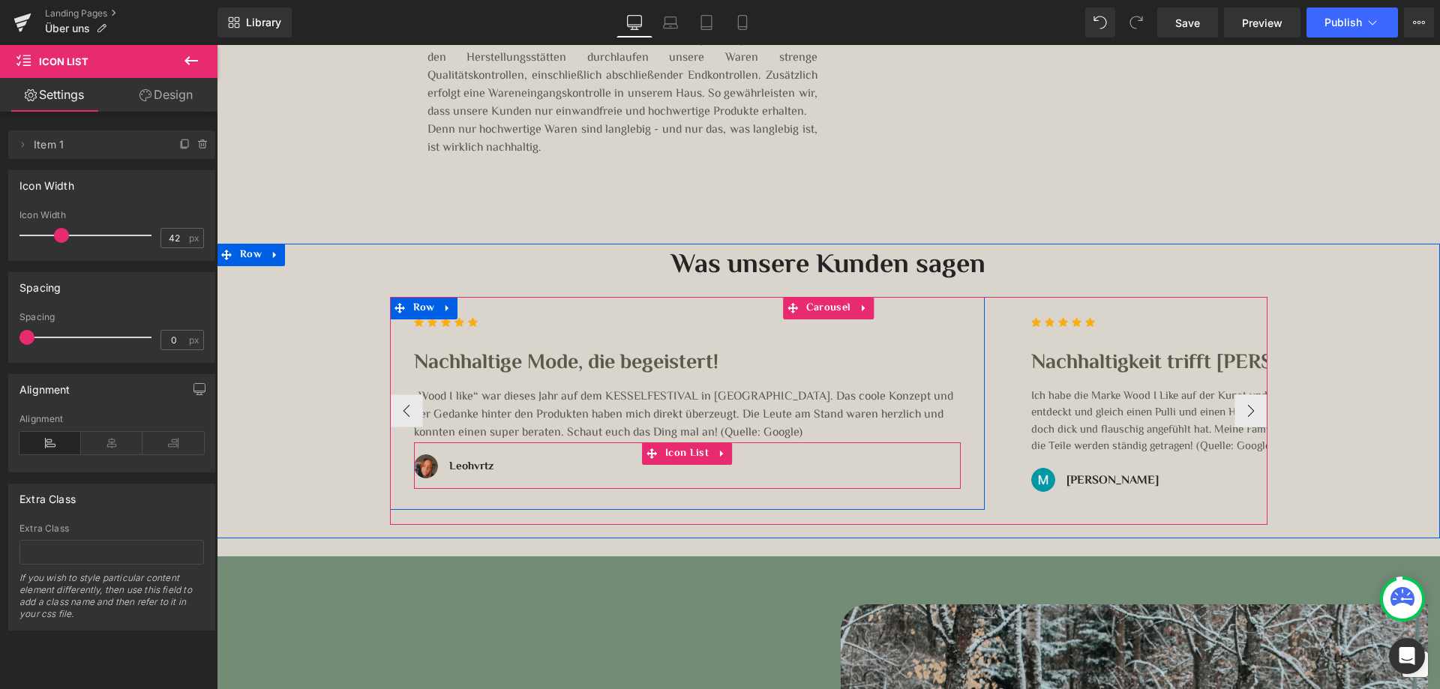
click at [494, 481] on div "Image Leohvrtz Text Block" at bounding box center [687, 472] width 547 height 35
click at [463, 466] on link at bounding box center [471, 467] width 16 height 18
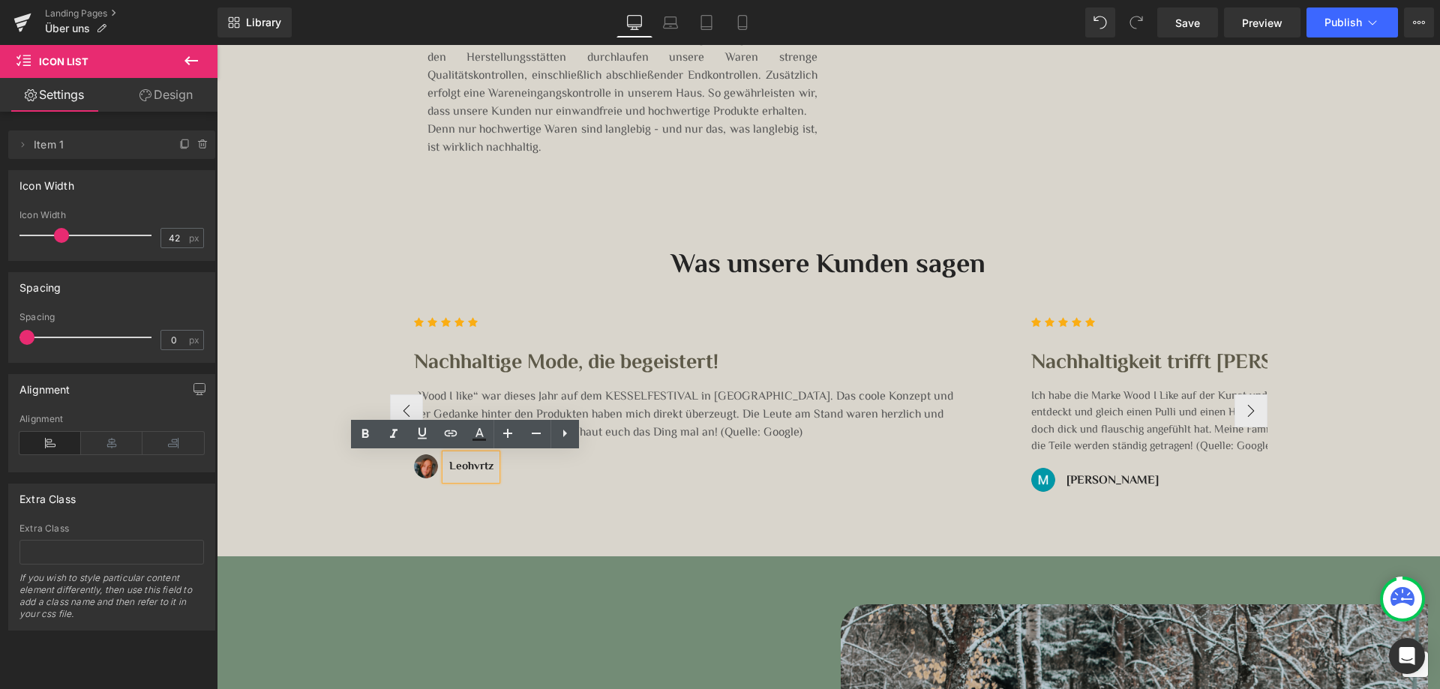
click at [458, 466] on b "Leohvrtz" at bounding box center [471, 466] width 44 height 17
drag, startPoint x: 536, startPoint y: 471, endPoint x: 459, endPoint y: 469, distance: 76.6
click at [459, 469] on div "Image Leohvrtz Text Block" at bounding box center [687, 472] width 547 height 35
click at [451, 467] on div "Leohvrtz Text Block" at bounding box center [471, 468] width 51 height 26
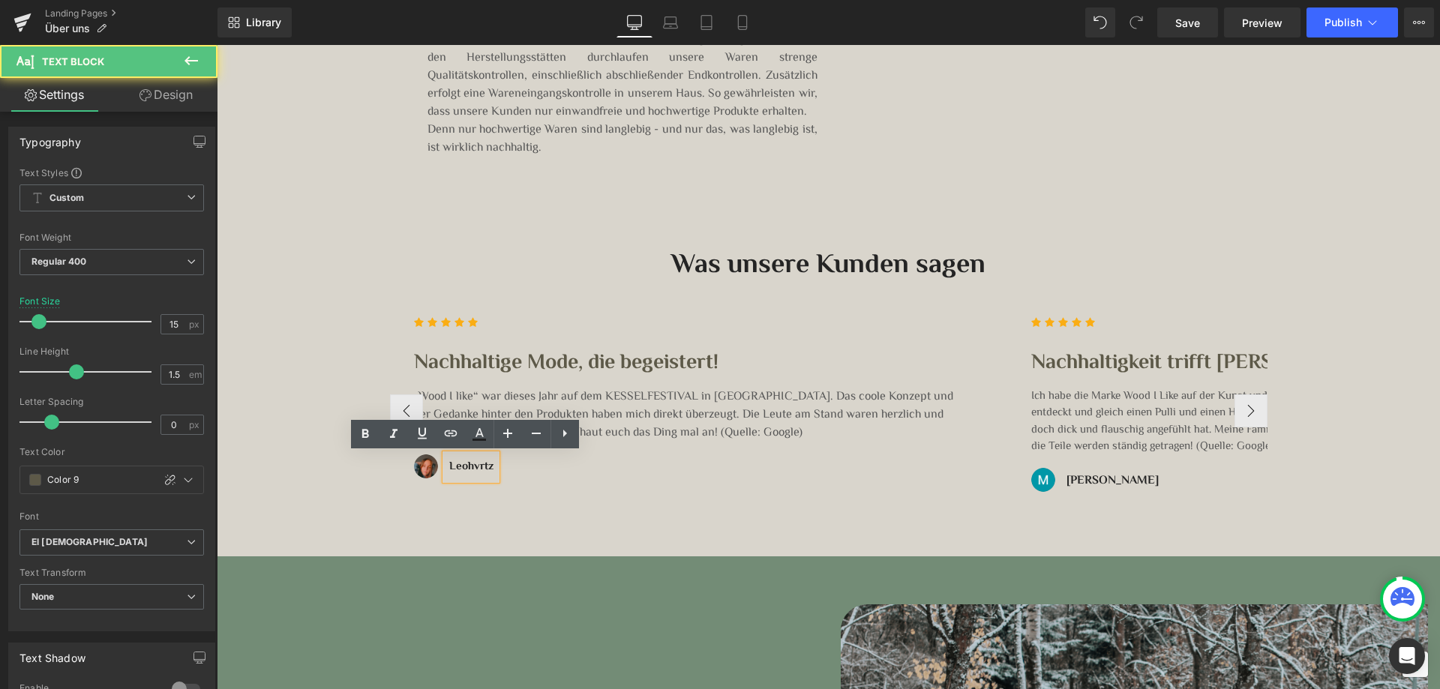
click at [460, 466] on b "Leohvrtz" at bounding box center [471, 466] width 44 height 17
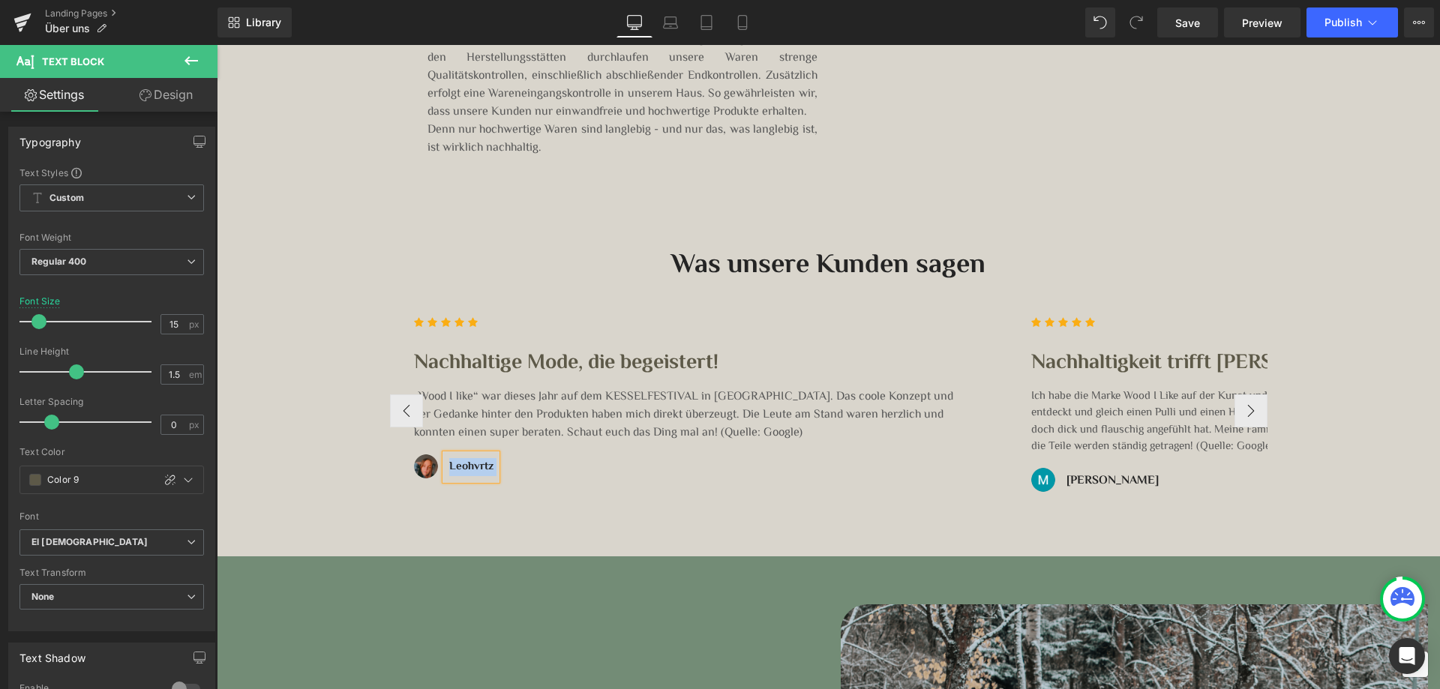
copy p "Leohvrtz"
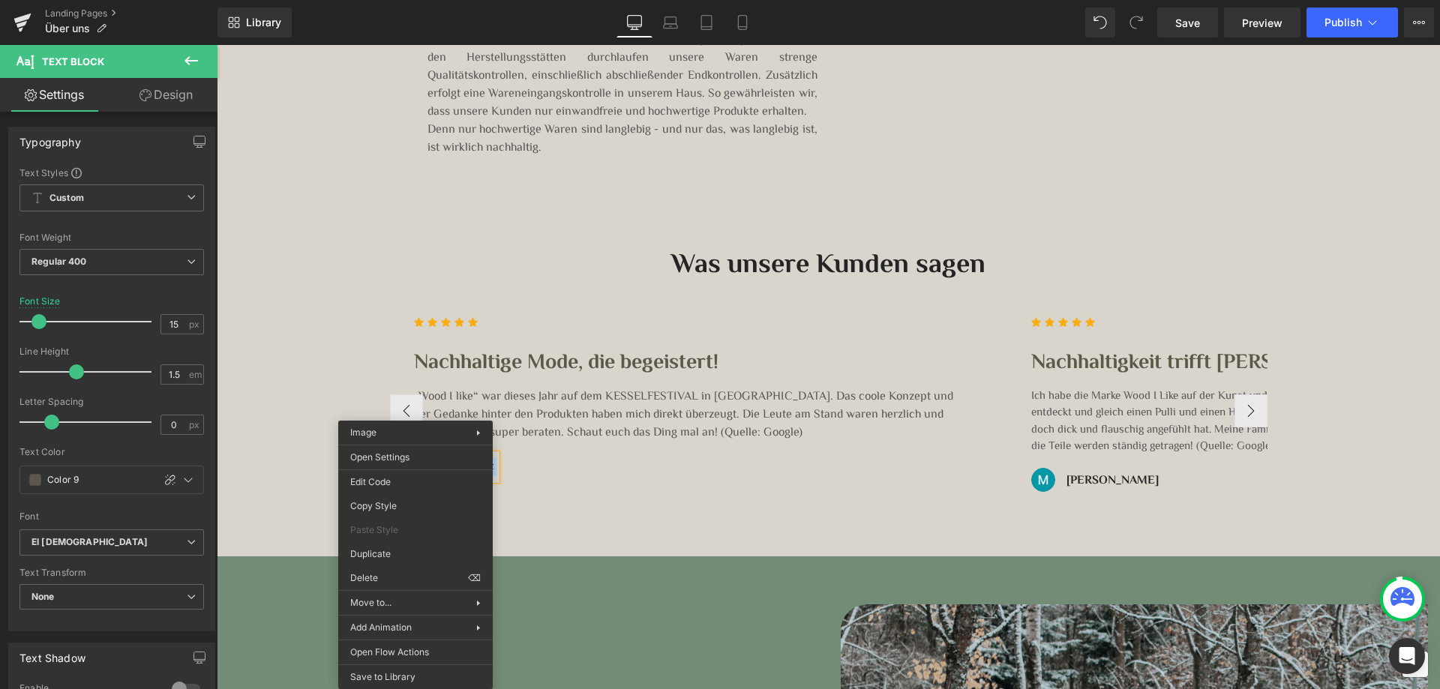
click at [507, 492] on div "Icon Icon Icon Icon Icon Icon List Hoz Nachhaltige Mode, die begeistert! Headin…" at bounding box center [687, 403] width 595 height 213
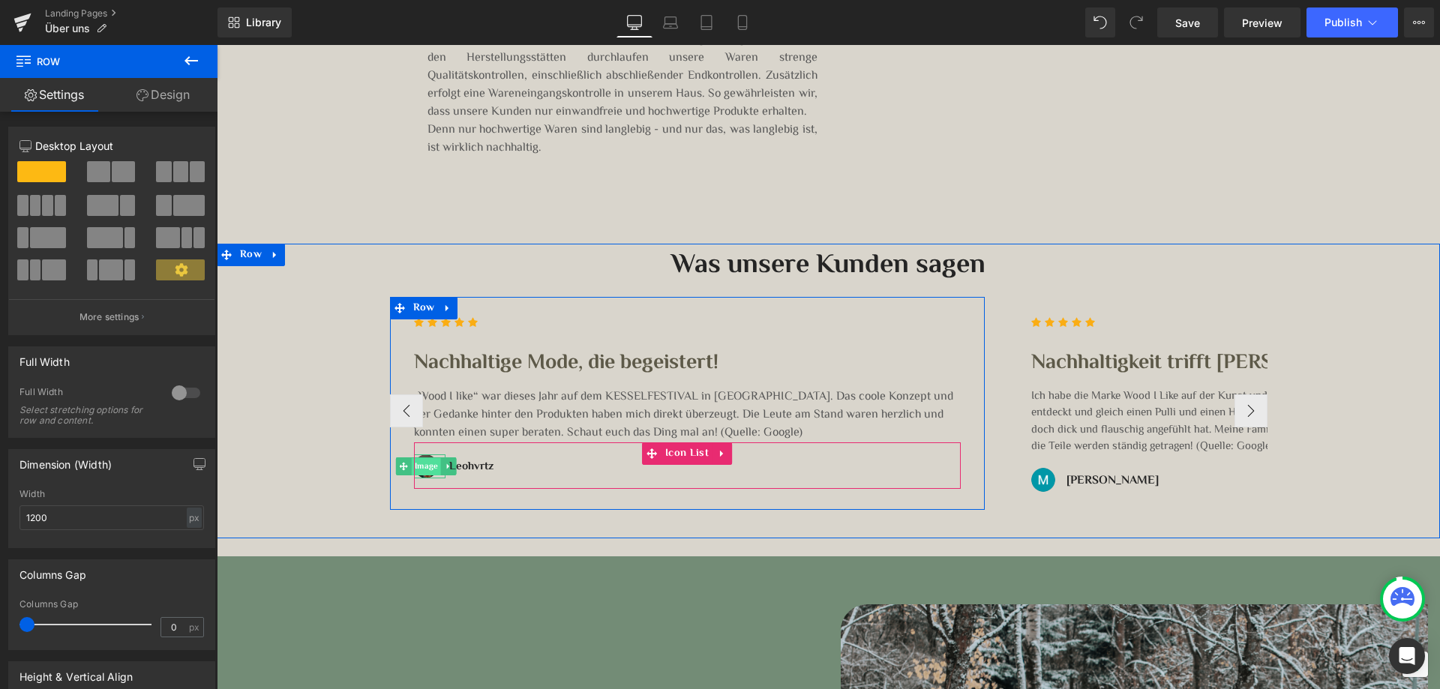
click at [418, 475] on span "Image" at bounding box center [425, 467] width 29 height 18
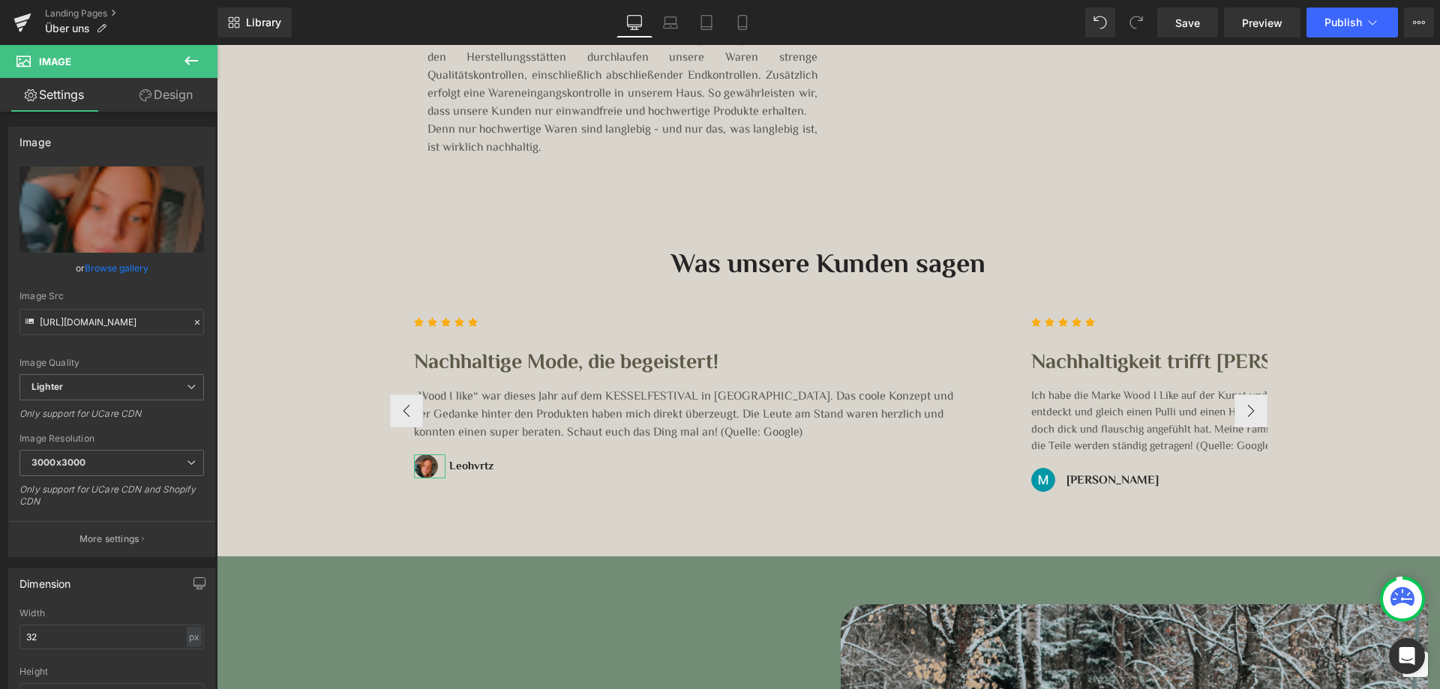
drag, startPoint x: 329, startPoint y: 230, endPoint x: 429, endPoint y: 516, distance: 302.8
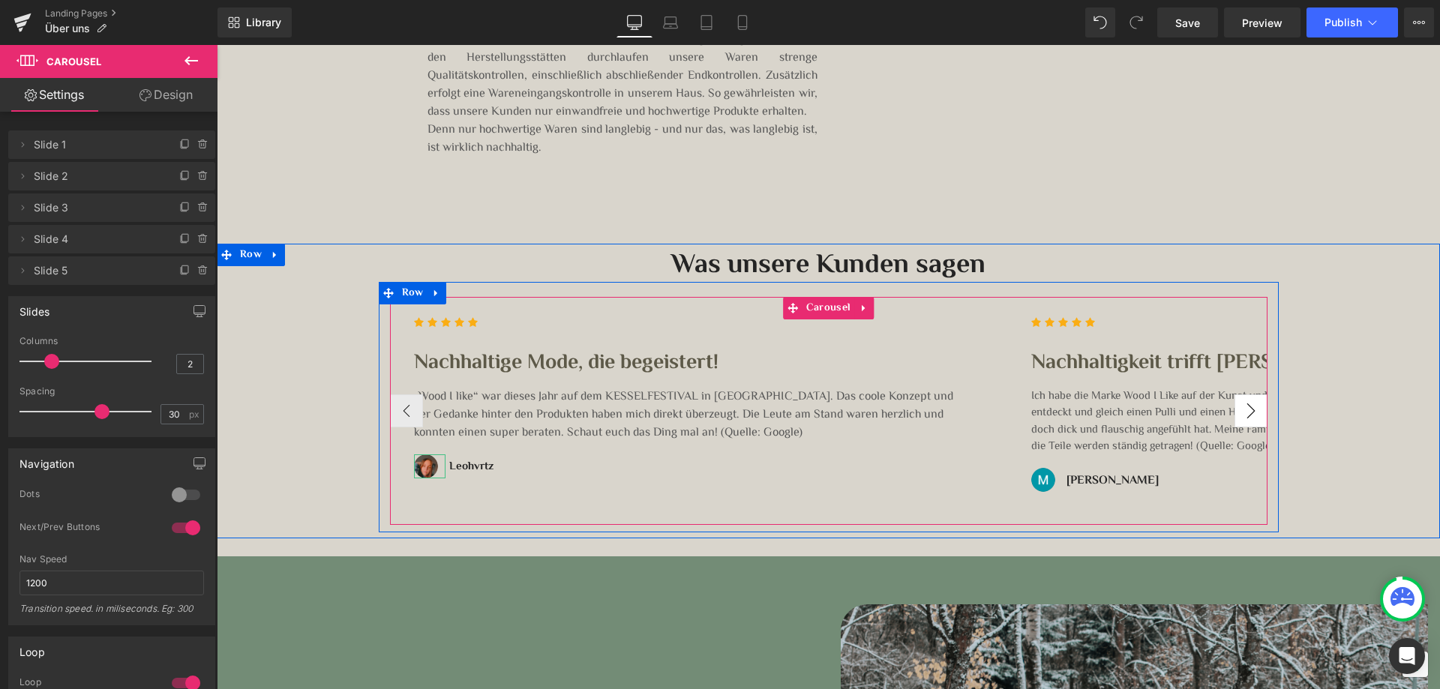
click at [1236, 407] on button "›" at bounding box center [1251, 411] width 33 height 33
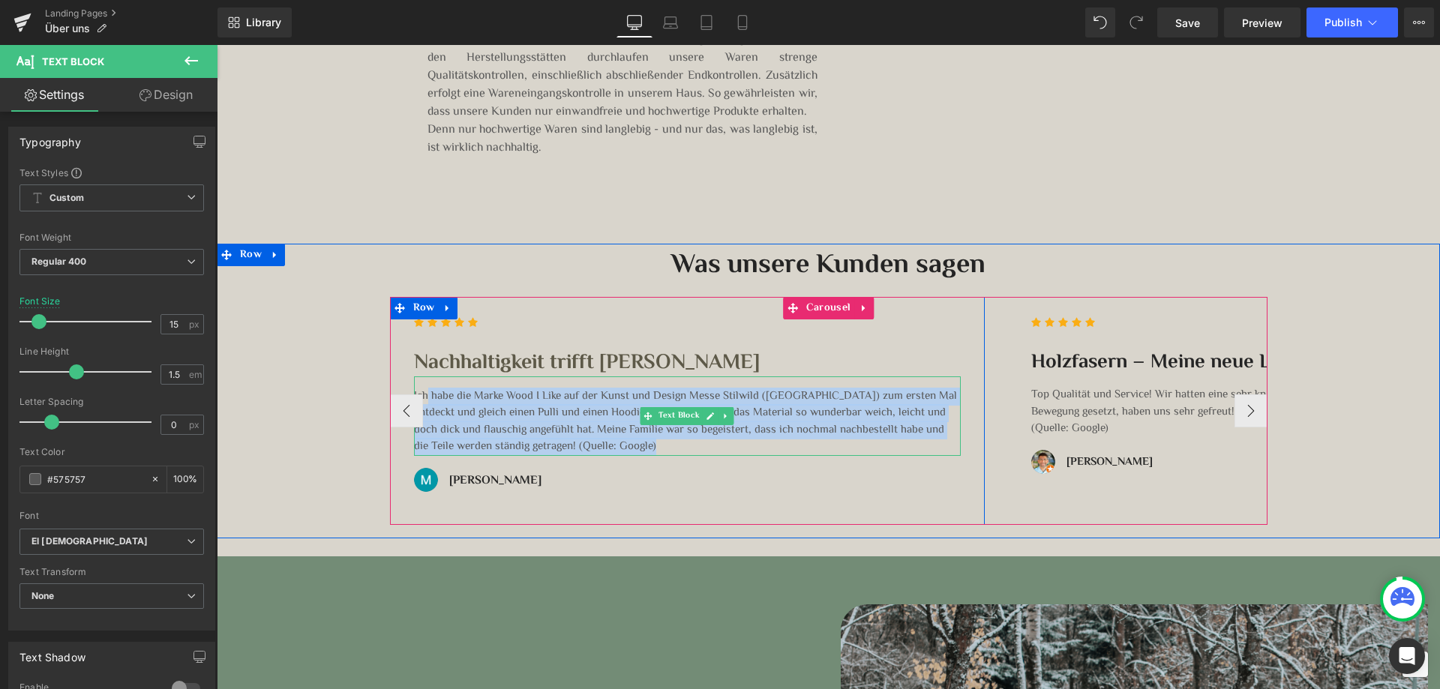
drag, startPoint x: 578, startPoint y: 447, endPoint x: 422, endPoint y: 389, distance: 167.1
click at [422, 389] on p "Ich habe die Marke Wood I Like auf der Kunst und Design Messe Stilwild (Tübinge…" at bounding box center [687, 423] width 547 height 68
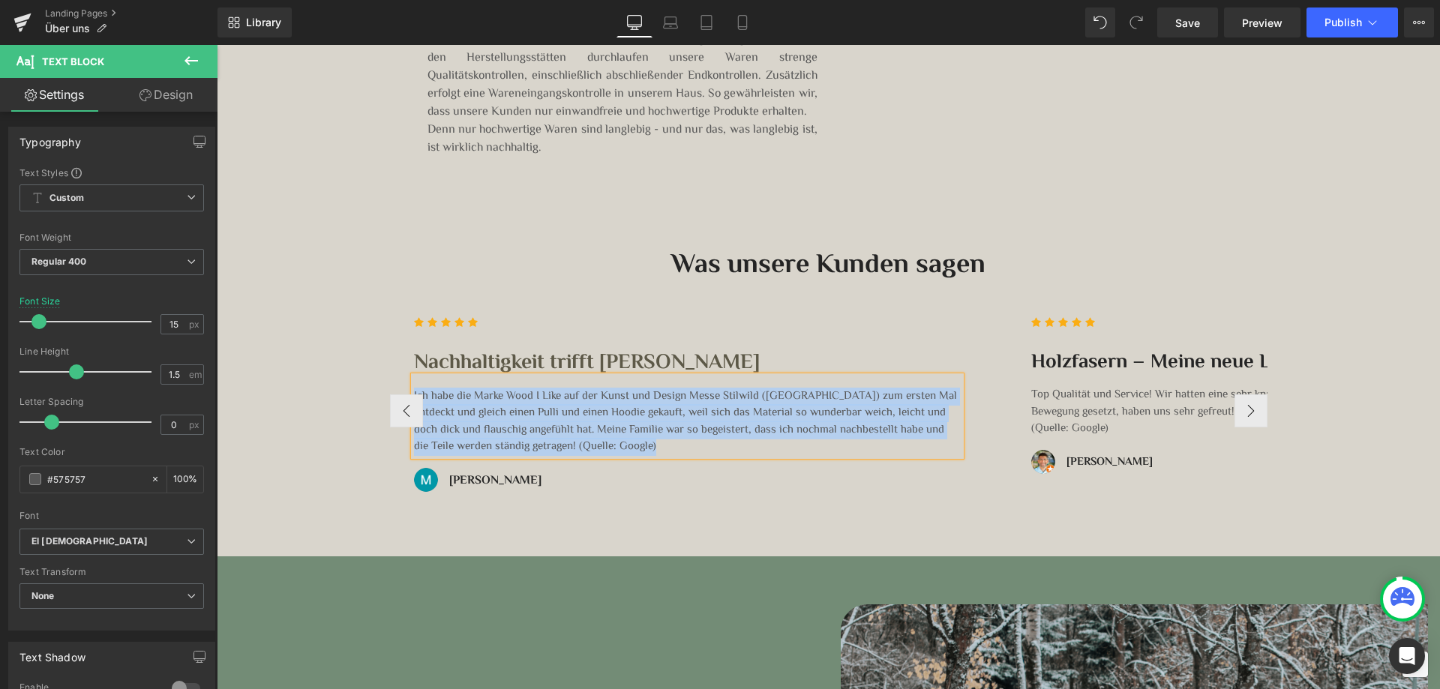
copy p "Ich habe die Marke Wood I Like auf der Kunst und Design Messe Stilwild (Tübinge…"
click at [485, 479] on link at bounding box center [493, 482] width 16 height 18
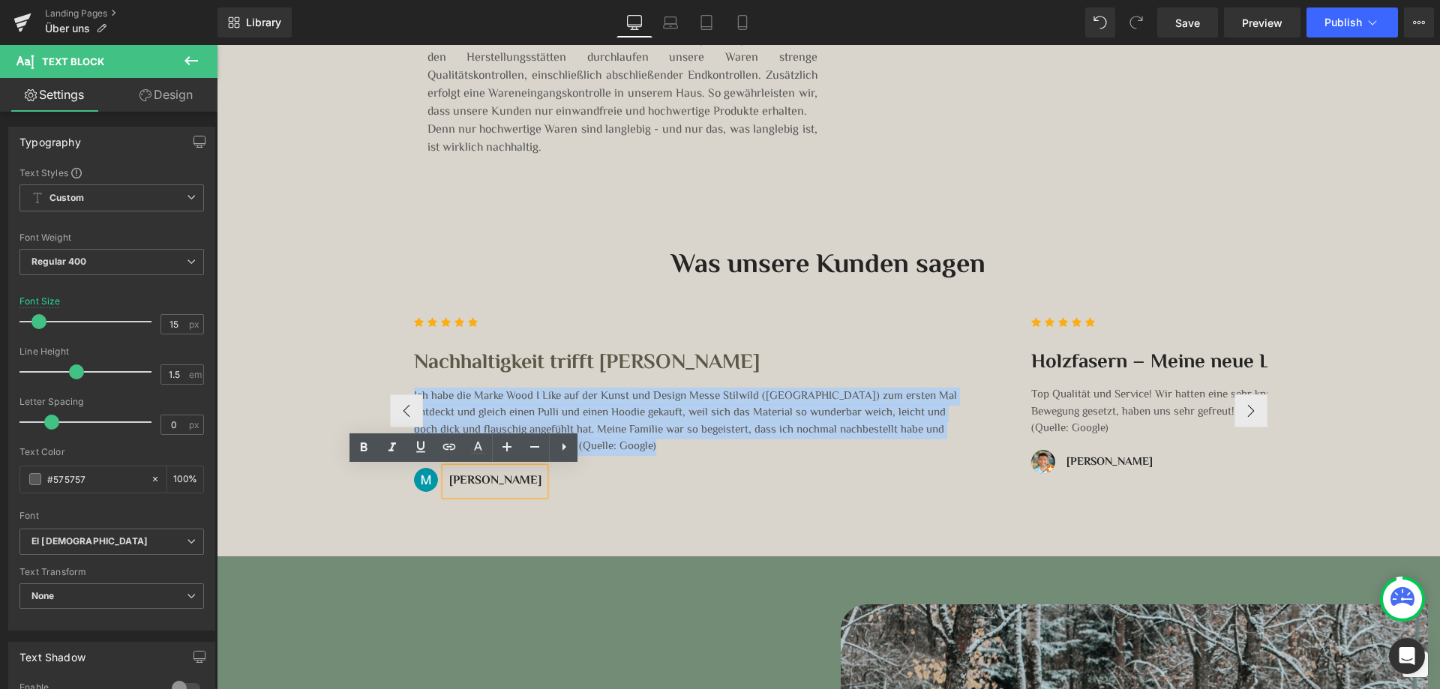
click at [480, 482] on b "[PERSON_NAME]" at bounding box center [495, 481] width 92 height 19
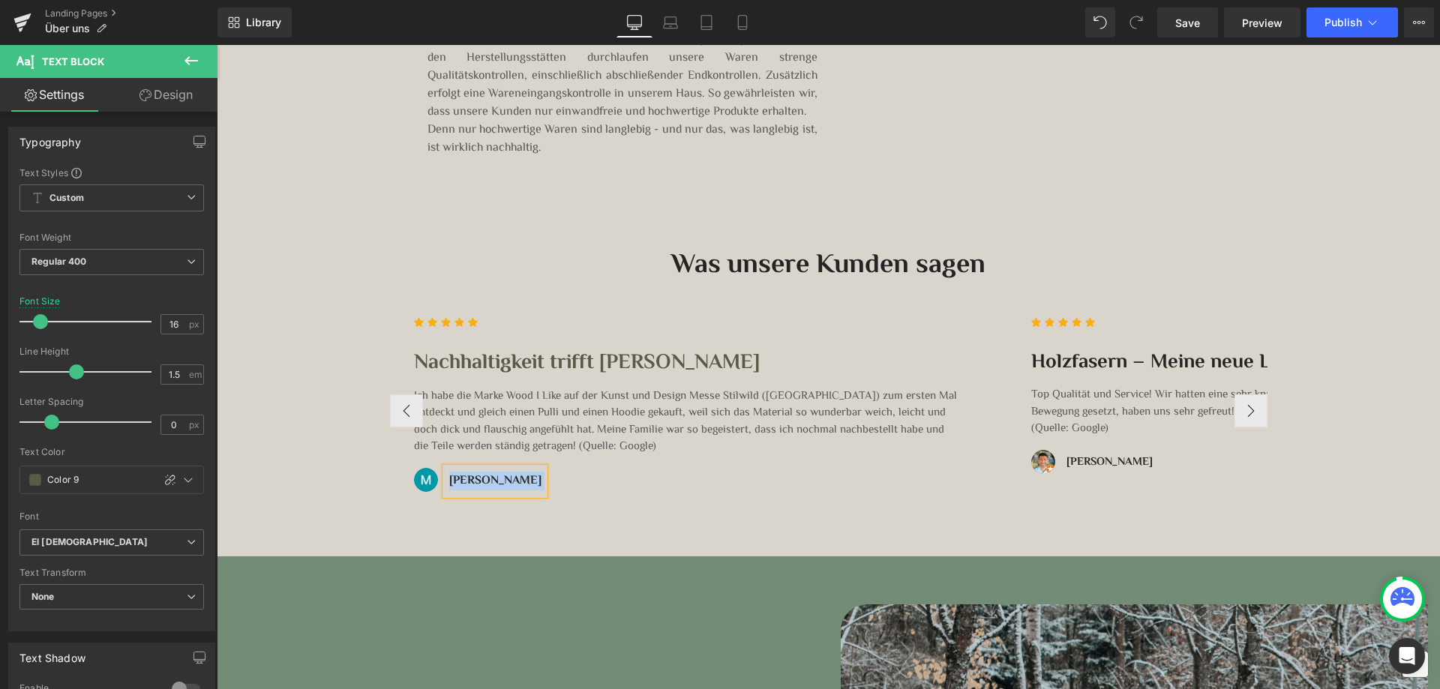
copy p "[PERSON_NAME]"
click at [1245, 412] on button "›" at bounding box center [1251, 411] width 33 height 33
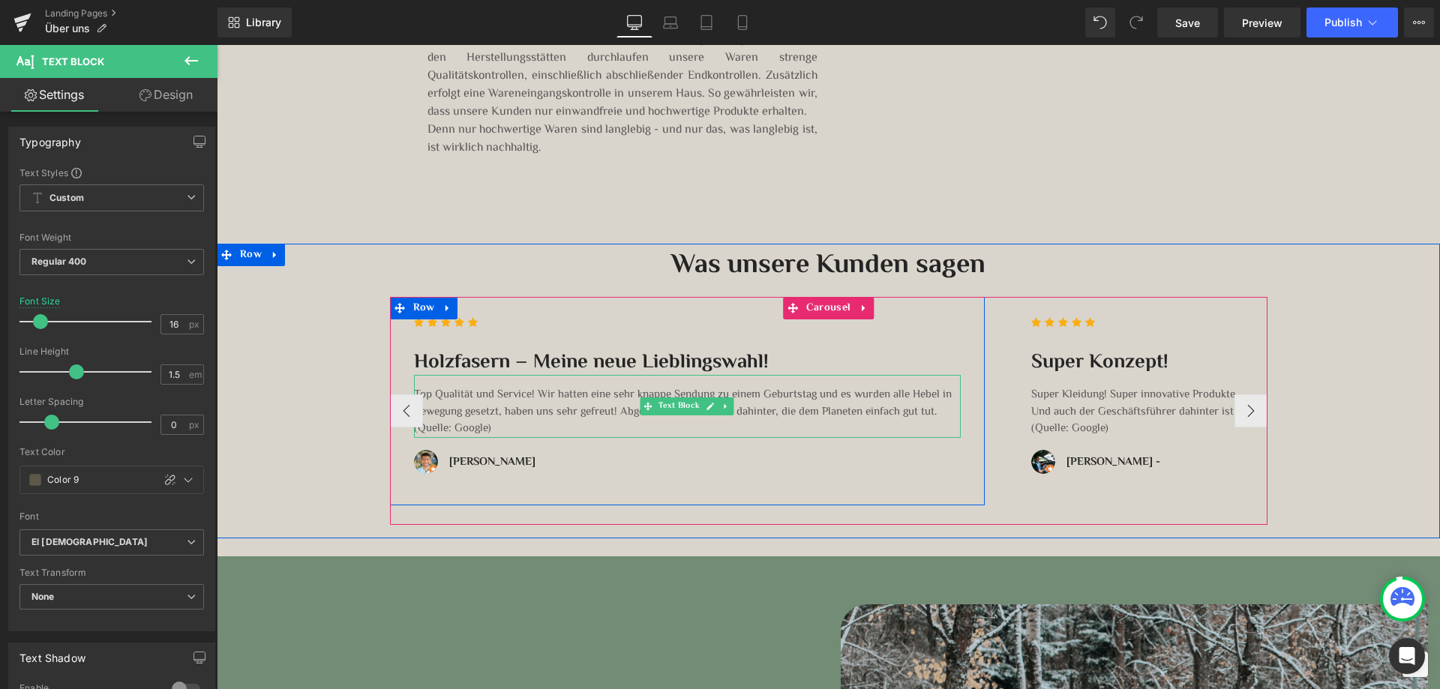
click at [812, 408] on p "Top Qualität und Service! Wir hatten eine sehr knappe Sendung zu einem Geburtst…" at bounding box center [687, 404] width 547 height 34
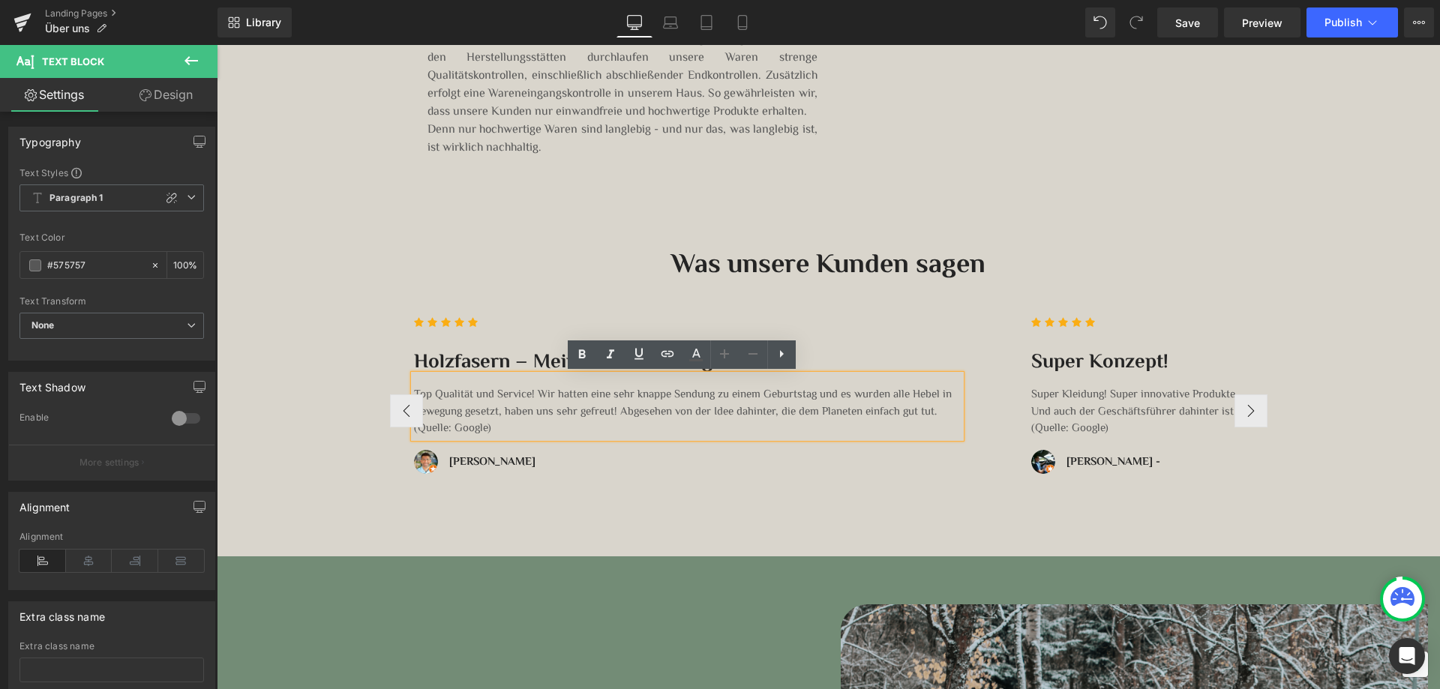
click at [828, 407] on p "Top Qualität und Service! Wir hatten eine sehr knappe Sendung zu einem Geburtst…" at bounding box center [687, 404] width 547 height 34
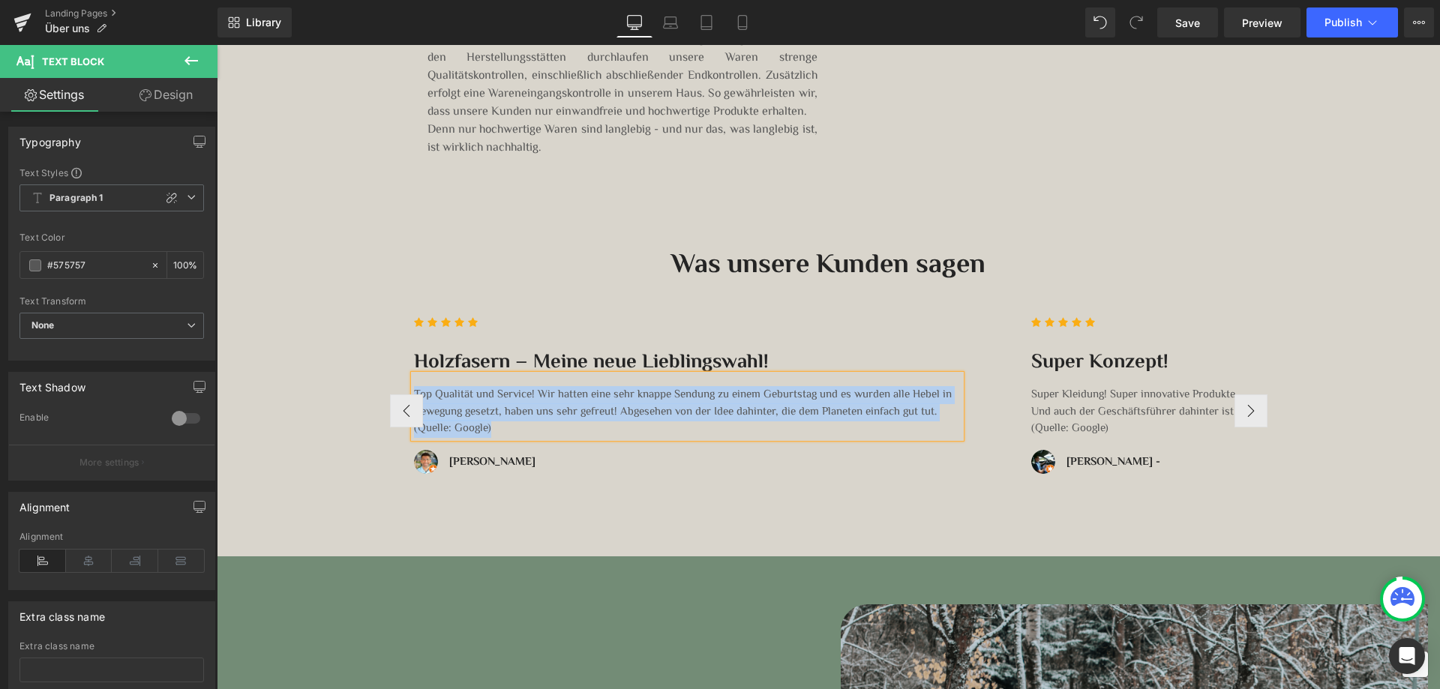
copy div "Top Qualität und Service! Wir hatten eine sehr knappe Sendung zu einem Geburtst…"
click at [515, 463] on icon at bounding box center [519, 463] width 8 height 8
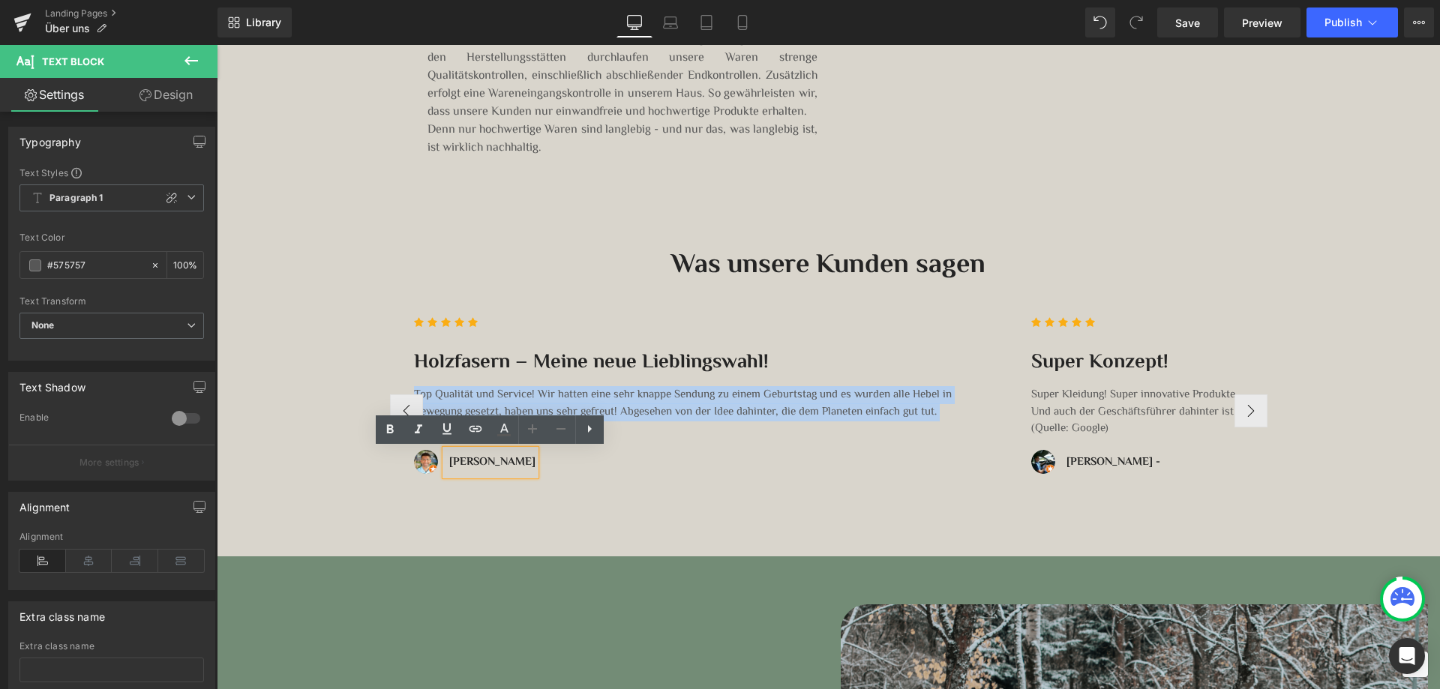
click at [512, 464] on b "[PERSON_NAME]" at bounding box center [492, 462] width 86 height 17
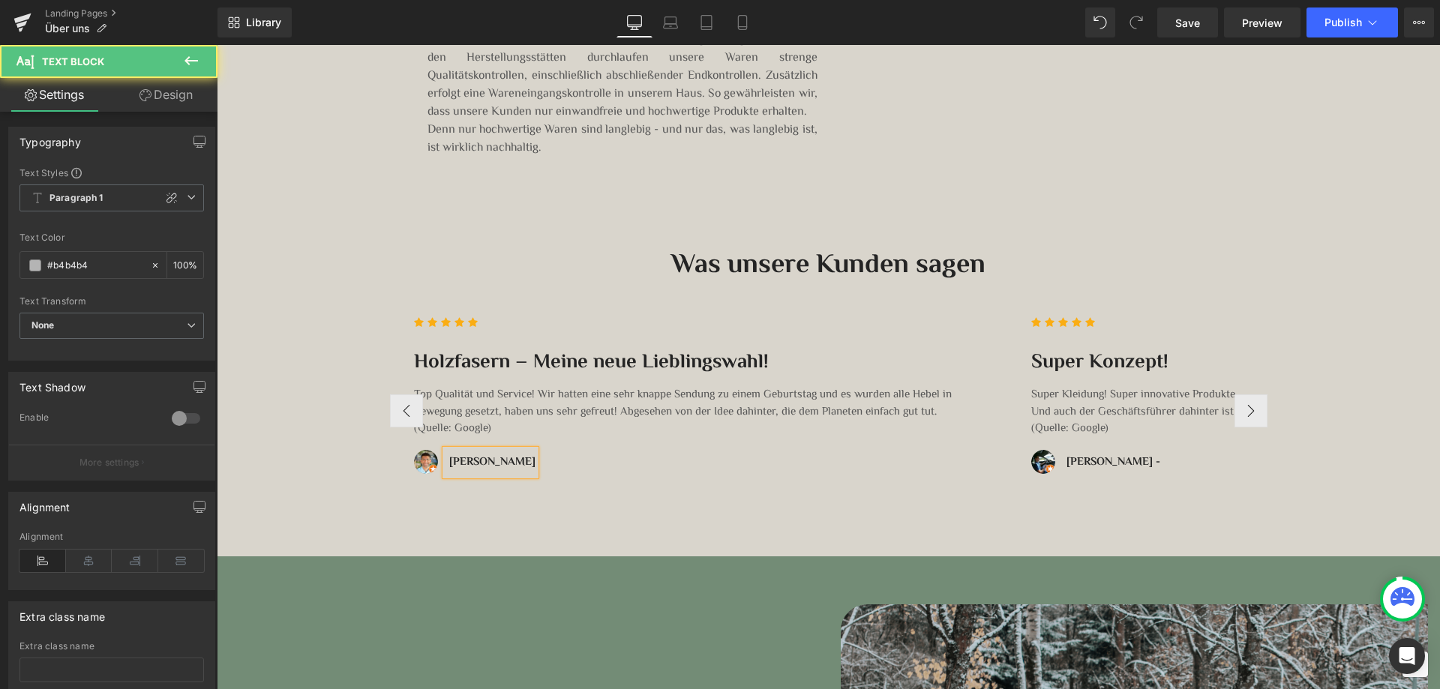
click at [512, 464] on b "[PERSON_NAME]" at bounding box center [492, 462] width 86 height 17
copy b "[PERSON_NAME]"
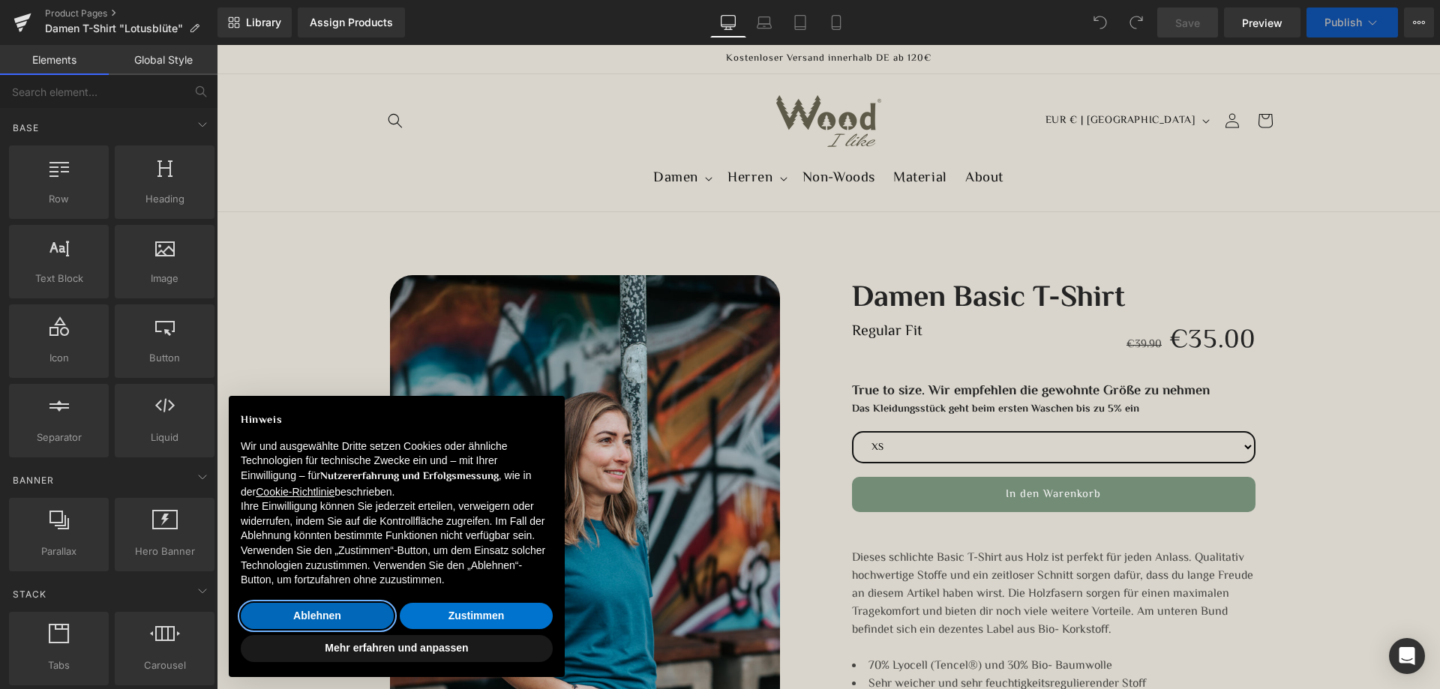
click at [362, 619] on button "Ablehnen" at bounding box center [317, 616] width 153 height 27
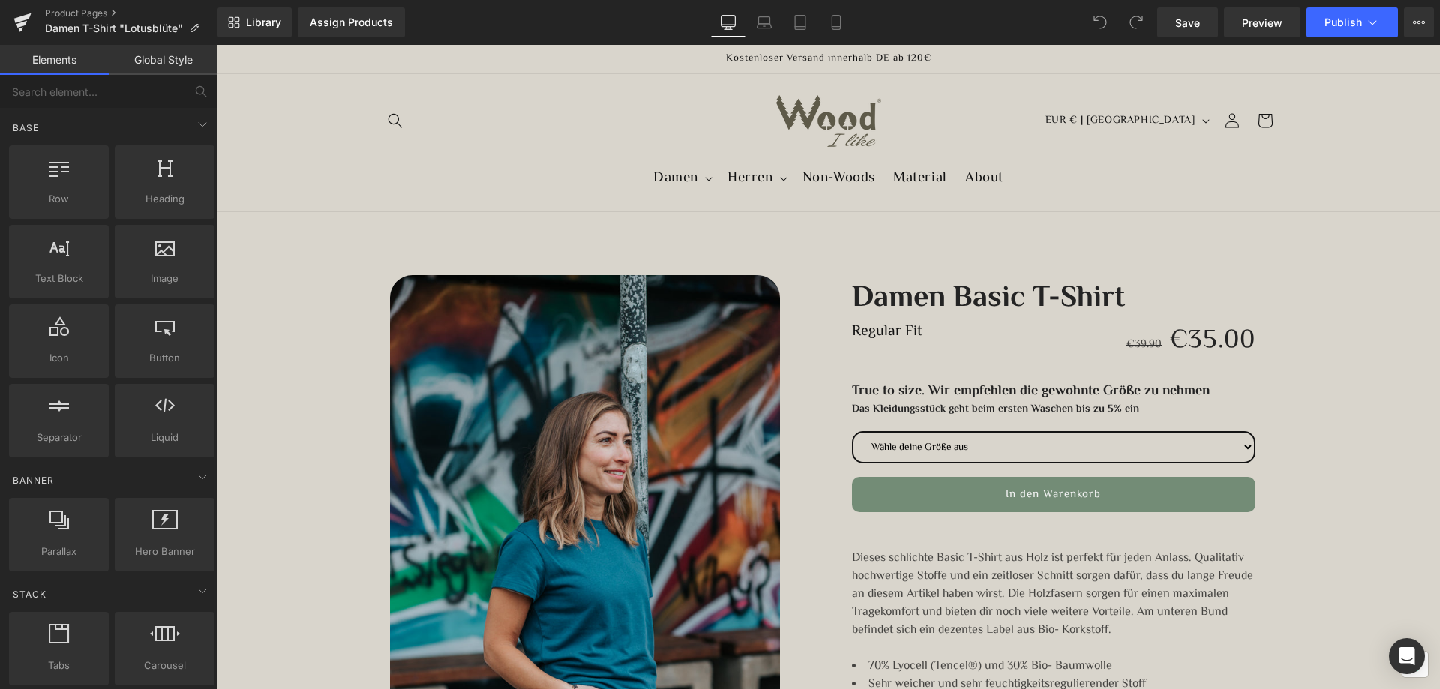
click at [163, 67] on link "Global Style" at bounding box center [163, 60] width 109 height 30
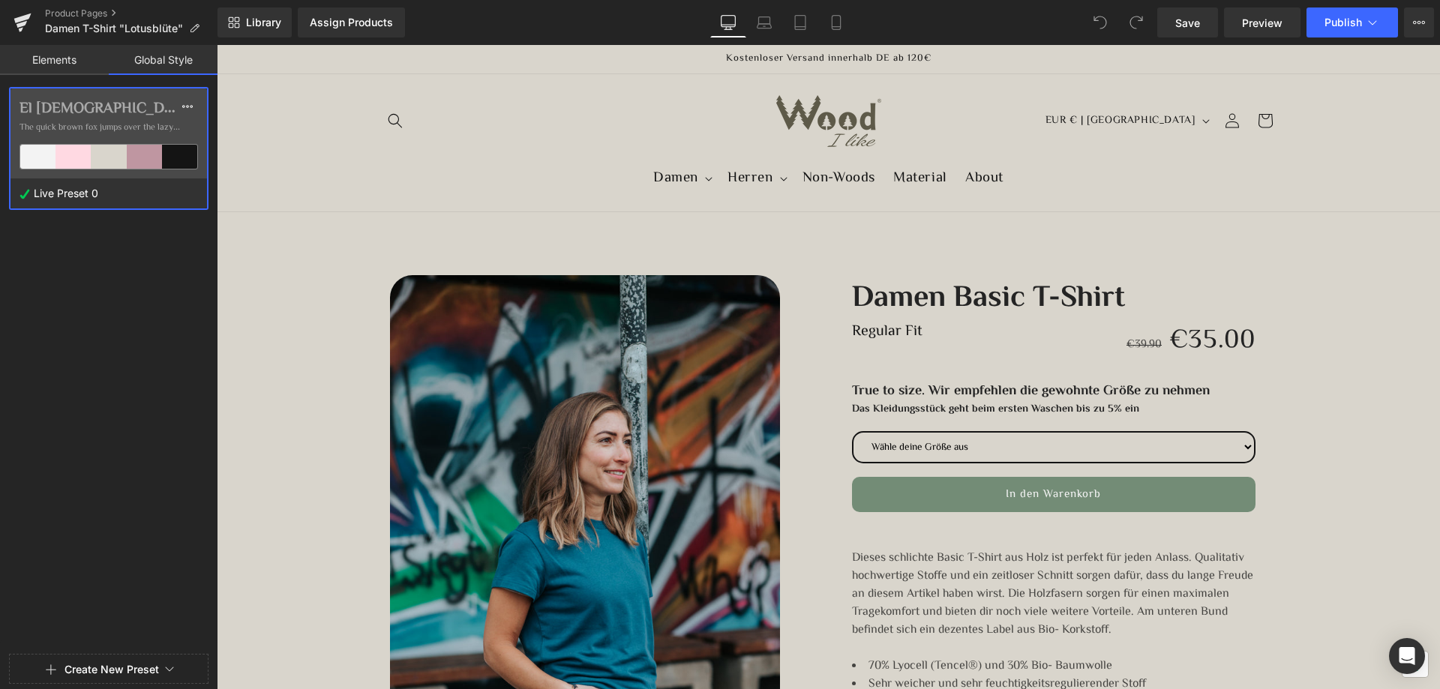
click at [60, 57] on link "Elements" at bounding box center [54, 60] width 109 height 30
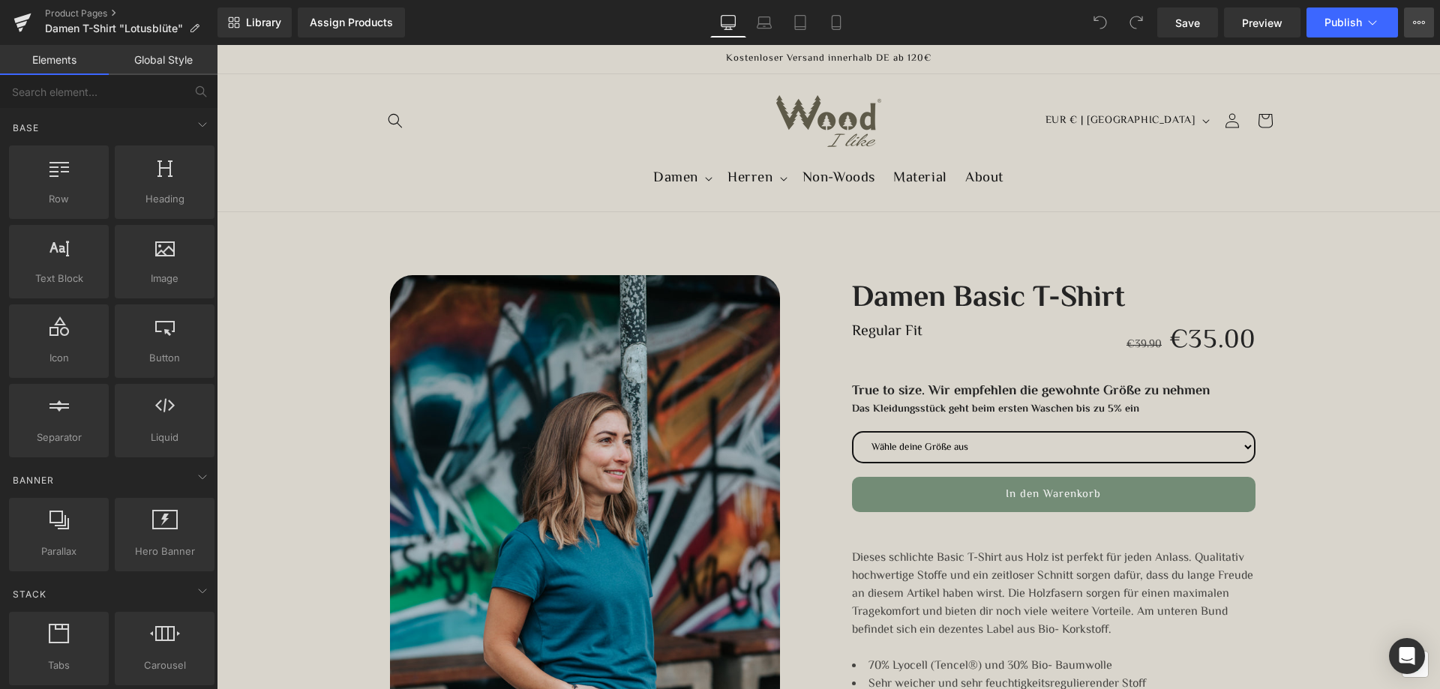
click at [1426, 22] on button "View Live Page View with current Template Save Template to Library Schedule Pub…" at bounding box center [1419, 23] width 30 height 30
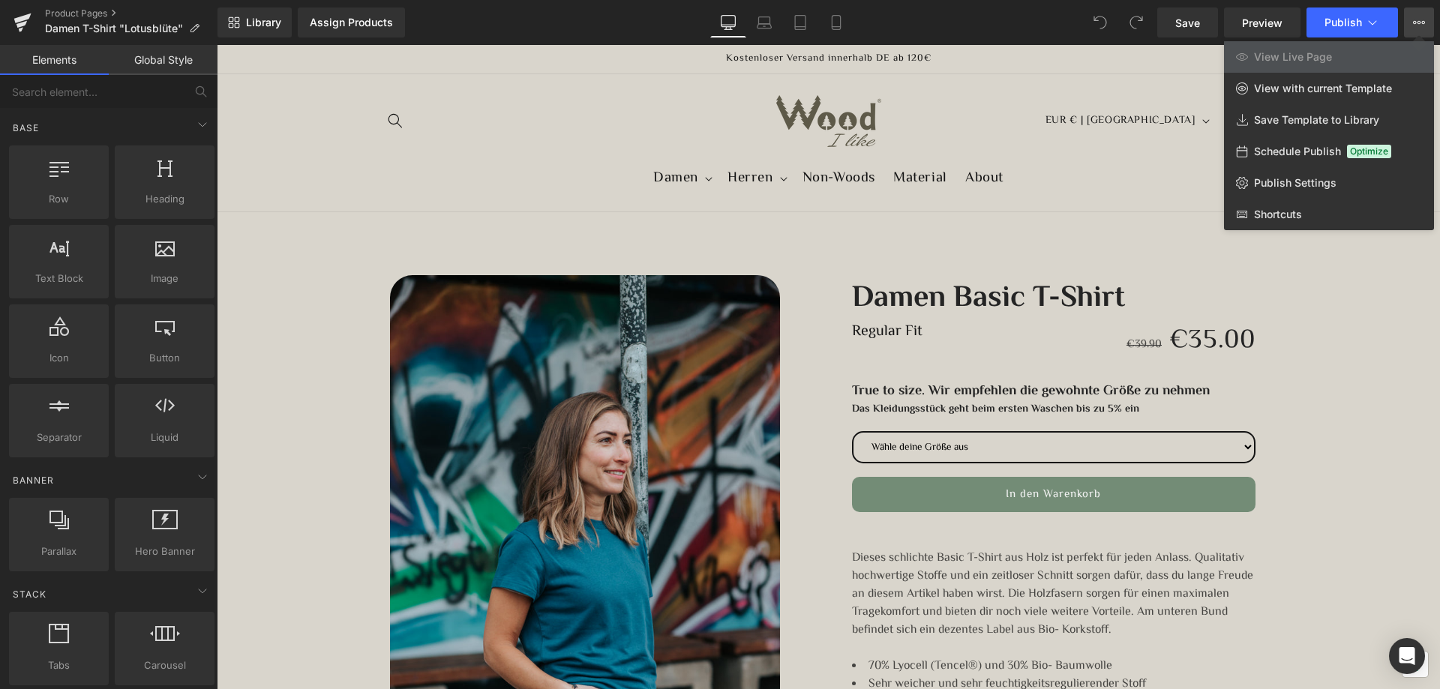
click at [1426, 23] on button "View Live Page View with current Template Save Template to Library Schedule Pub…" at bounding box center [1419, 23] width 30 height 30
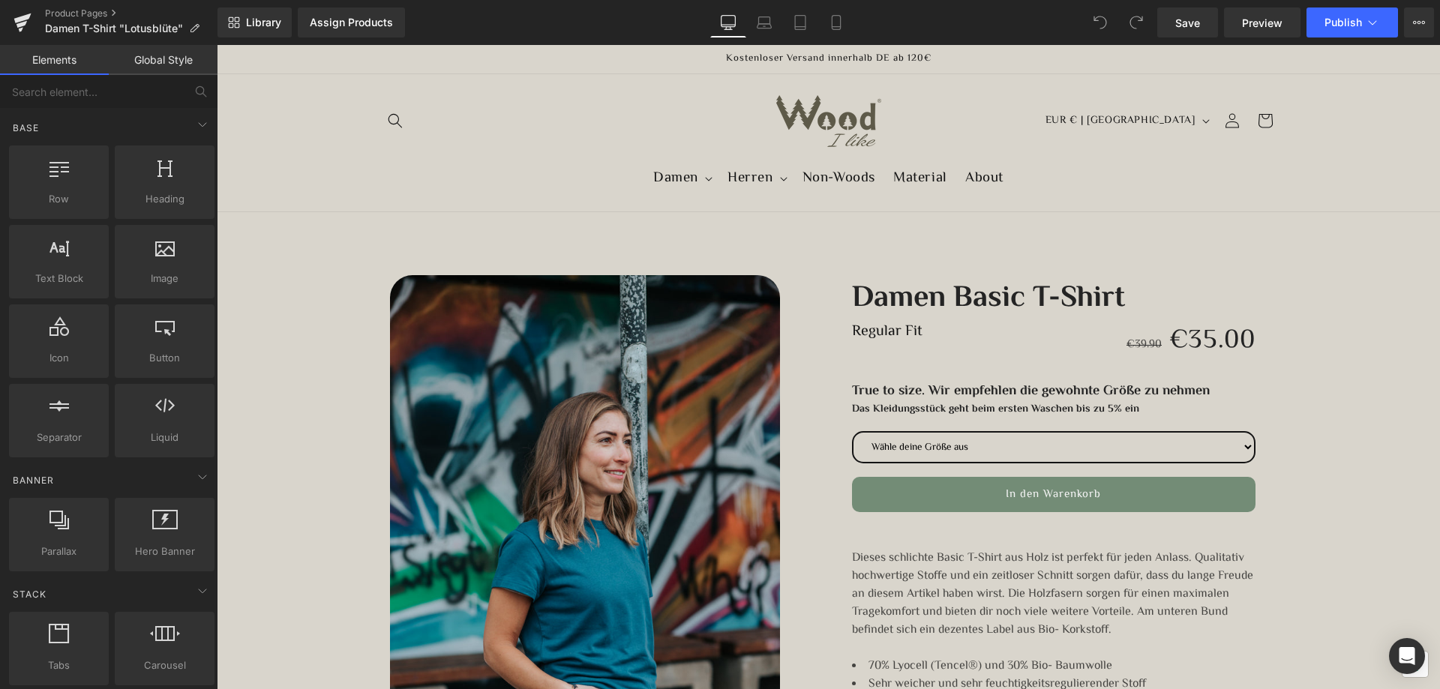
click at [275, 144] on sticky-header "Damen Damen T-Shirt Sweatshirt Hoodie Herren" at bounding box center [829, 143] width 1224 height 138
click at [195, 26] on icon at bounding box center [194, 28] width 11 height 11
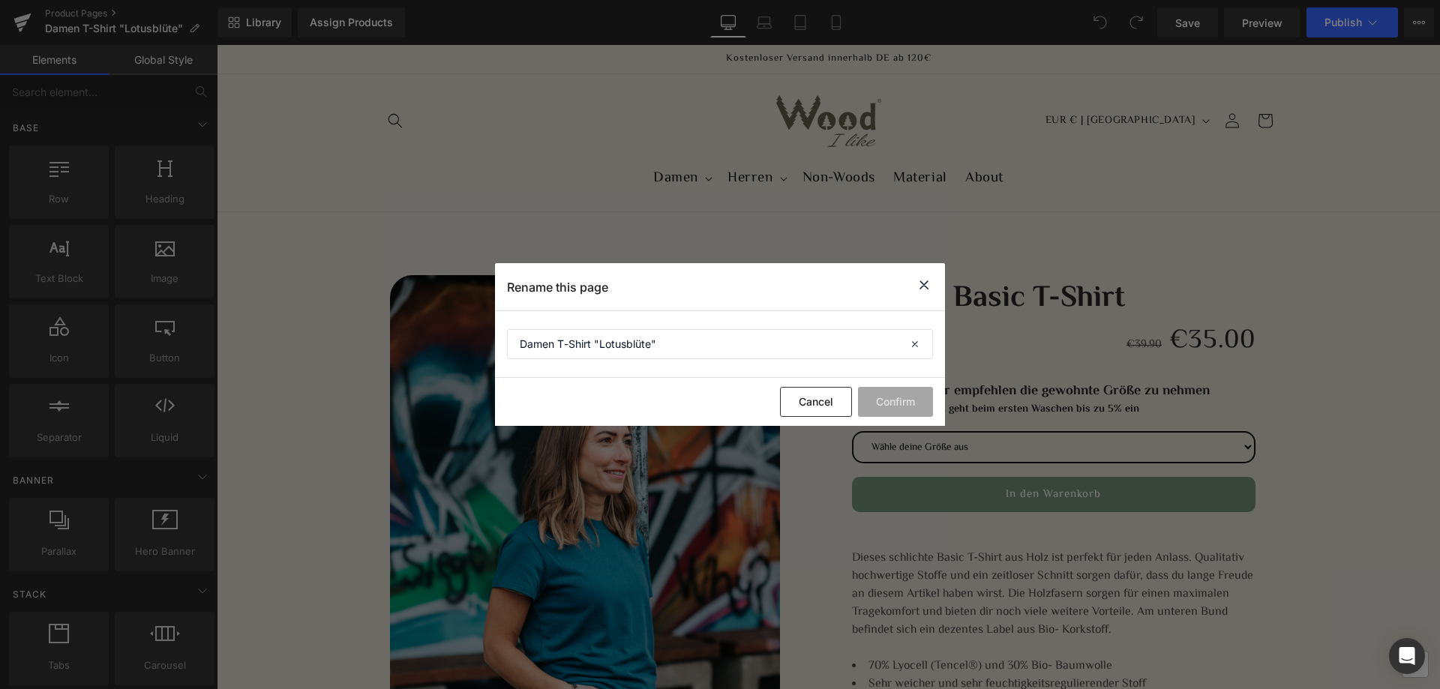
click at [927, 282] on icon at bounding box center [924, 285] width 18 height 19
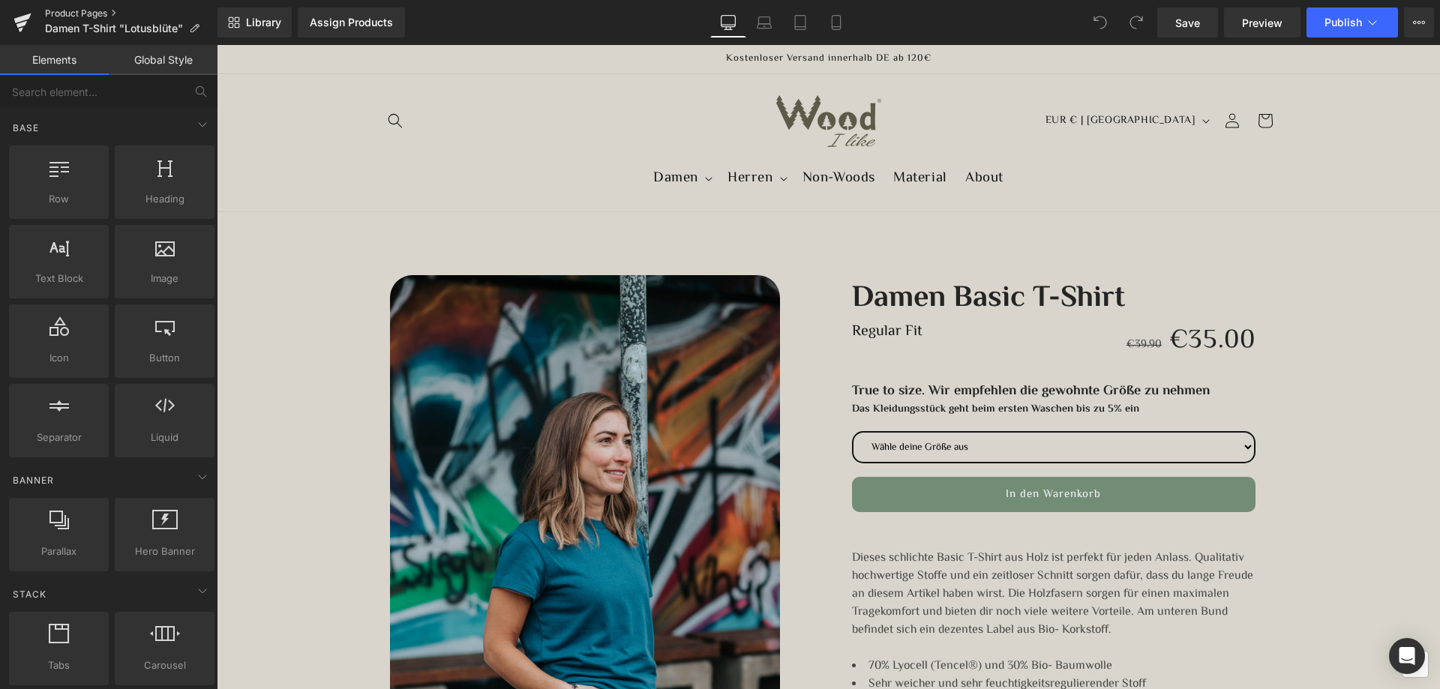
click at [101, 11] on link "Product Pages" at bounding box center [131, 14] width 173 height 12
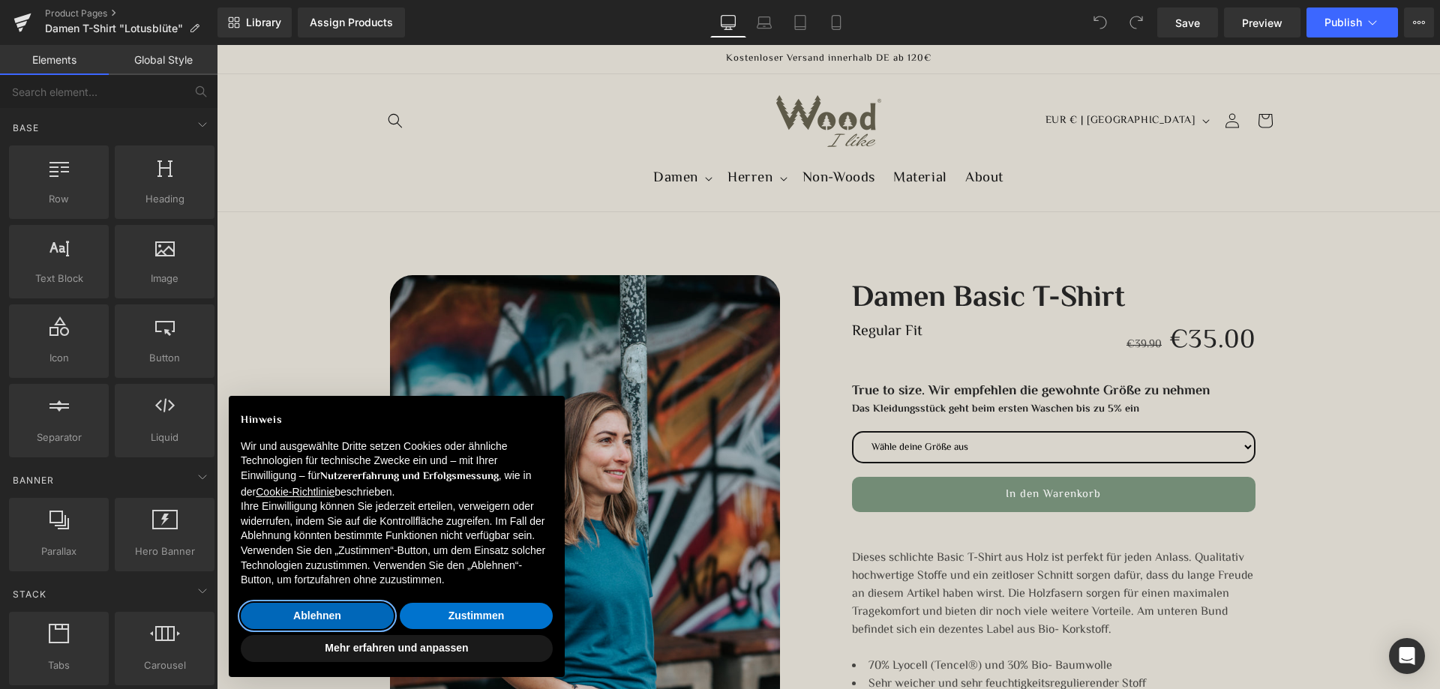
click at [353, 611] on button "Ablehnen" at bounding box center [317, 616] width 153 height 27
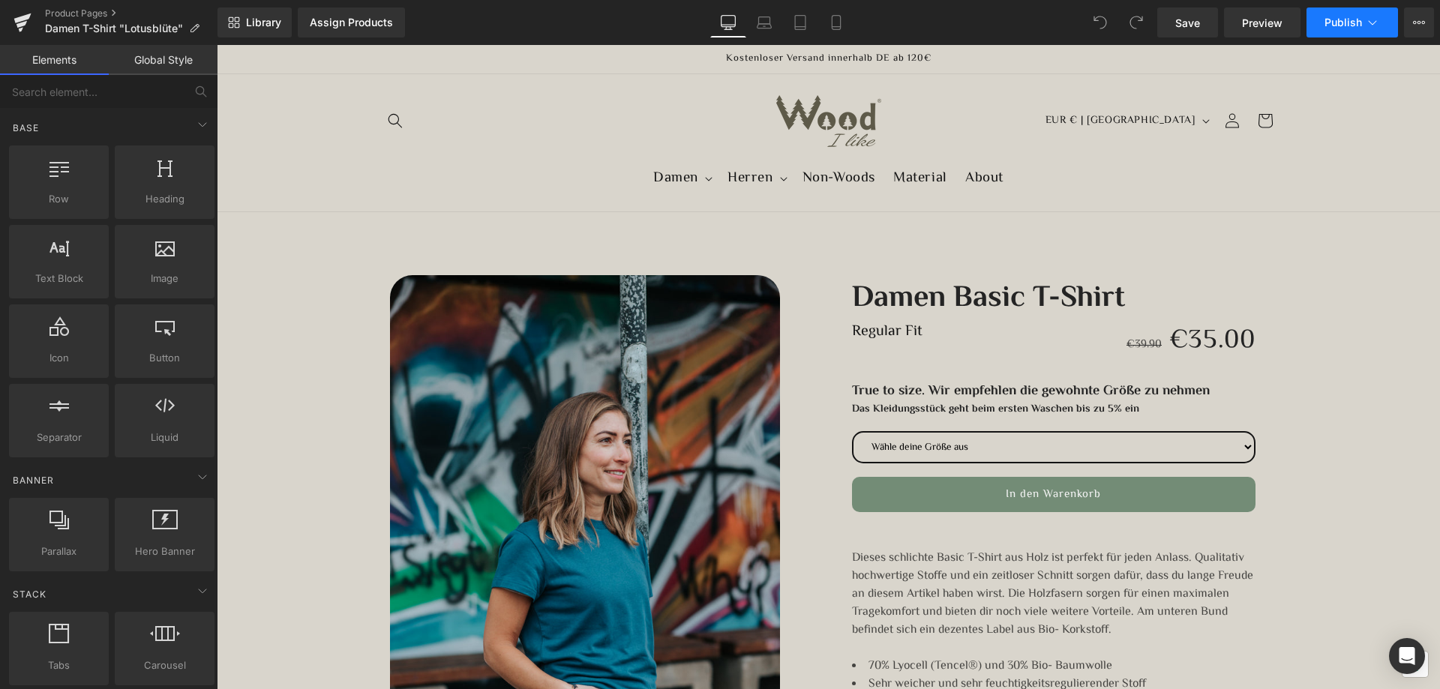
click at [1336, 25] on span "Publish" at bounding box center [1344, 23] width 38 height 12
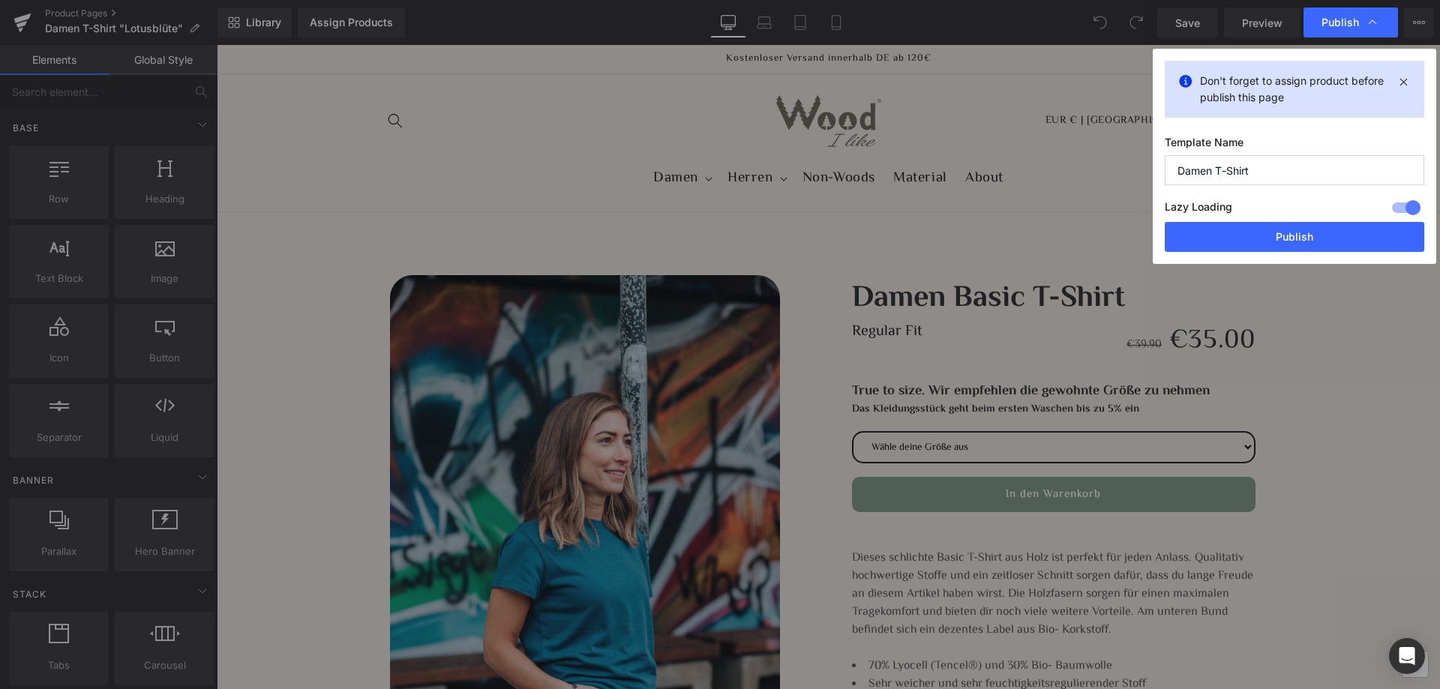
click at [1267, 173] on input "Damen T-Shirt" at bounding box center [1295, 170] width 260 height 30
type input "Damen T-Shirt "Lotusblüte""
click at [1407, 205] on div at bounding box center [1407, 208] width 36 height 24
drag, startPoint x: 1357, startPoint y: 233, endPoint x: 1140, endPoint y: 189, distance: 221.3
click at [1357, 233] on button "Publish" at bounding box center [1295, 237] width 260 height 30
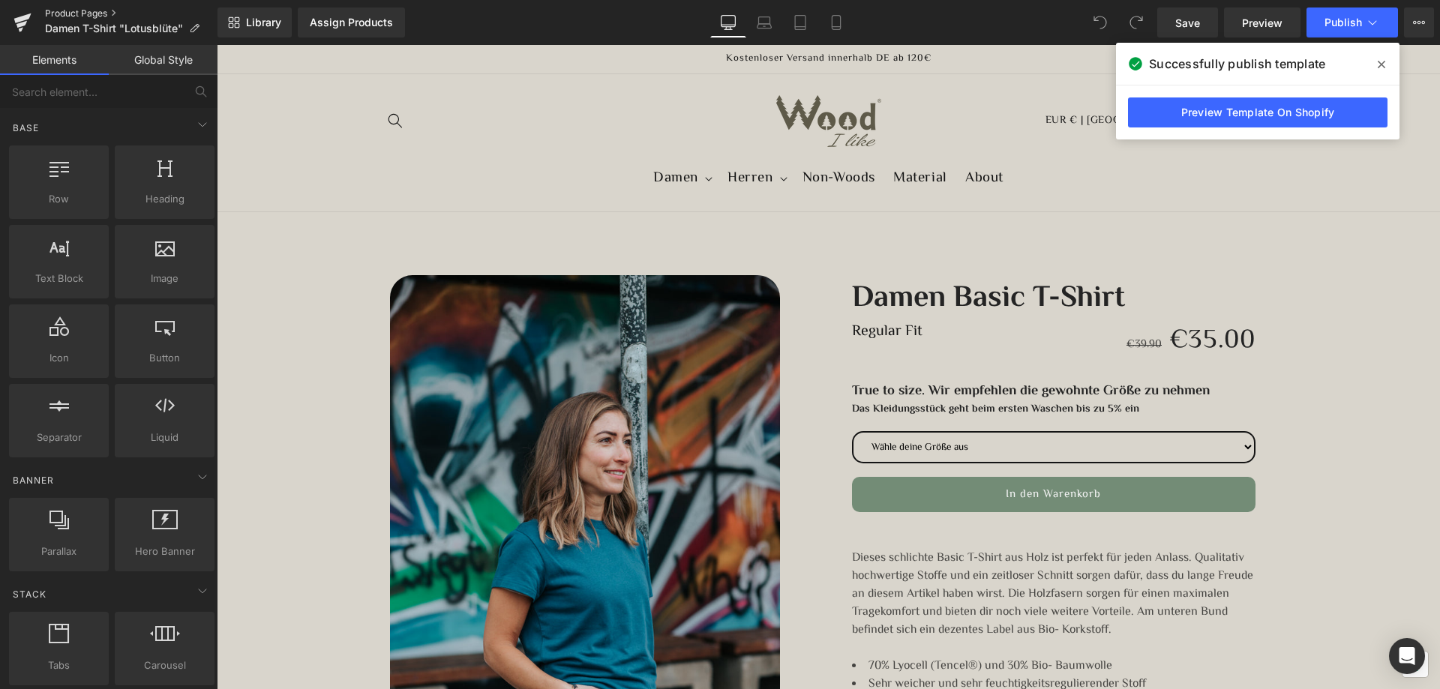
click at [101, 11] on link "Product Pages" at bounding box center [131, 14] width 173 height 12
